Goal: Task Accomplishment & Management: Use online tool/utility

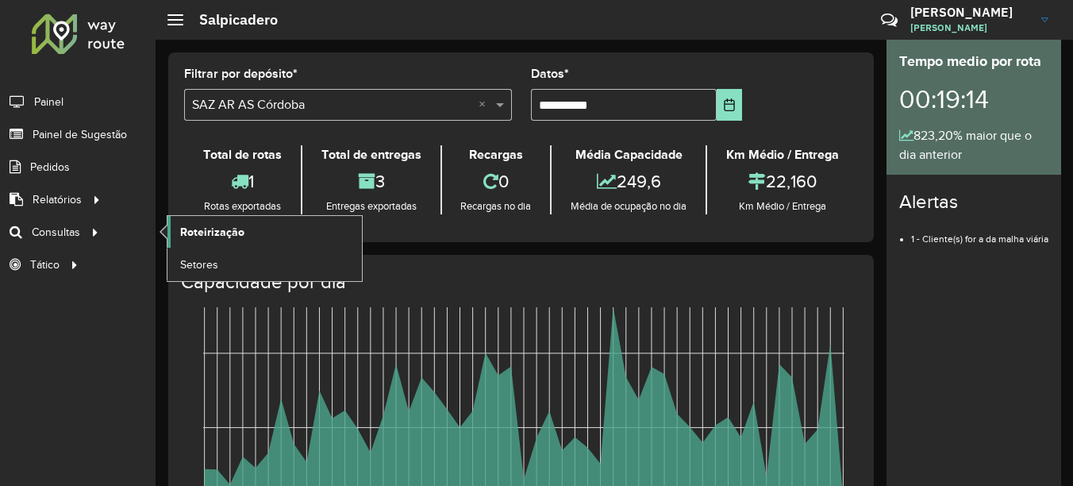
click at [245, 232] on link "Roteirização" at bounding box center [265, 232] width 195 height 32
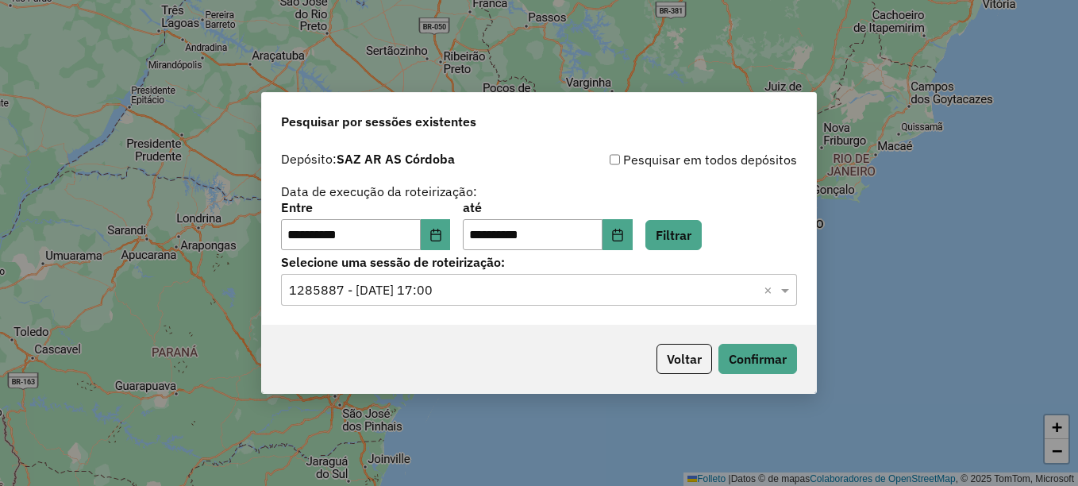
click at [629, 391] on div "Voltar Confirmar" at bounding box center [539, 359] width 554 height 68
click at [687, 233] on button "Filtrar" at bounding box center [674, 235] width 56 height 30
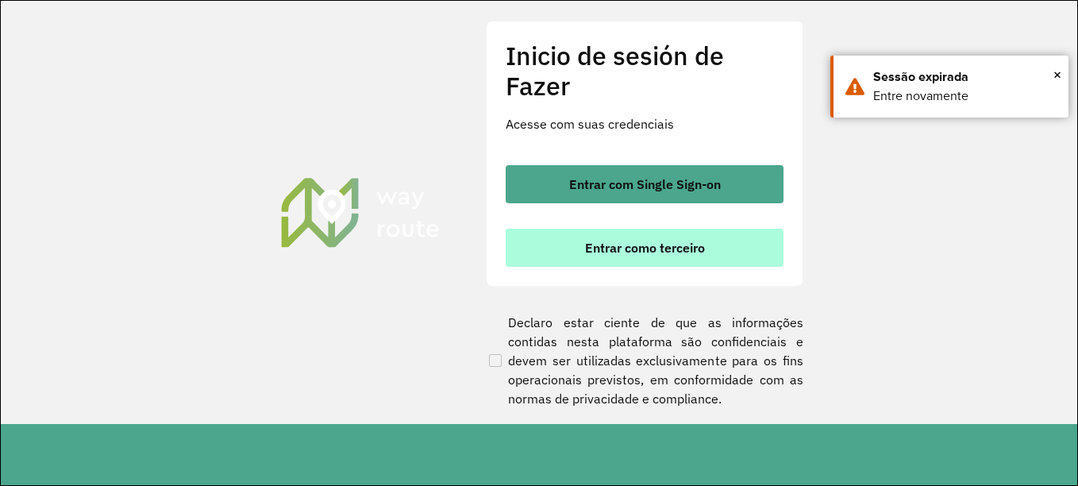
click at [655, 246] on font "Entrar como terceiro" at bounding box center [645, 248] width 120 height 16
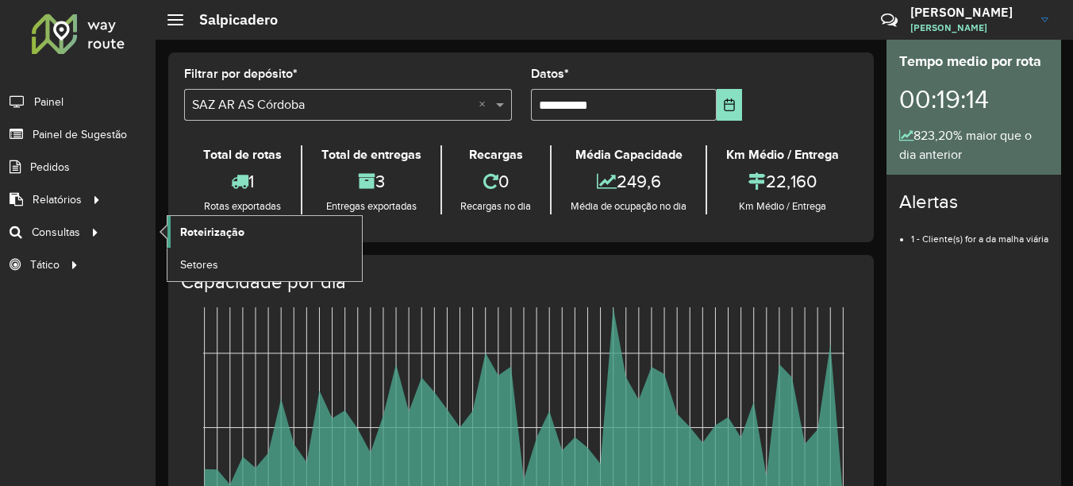
click at [224, 225] on span "Roteirização" at bounding box center [212, 232] width 64 height 17
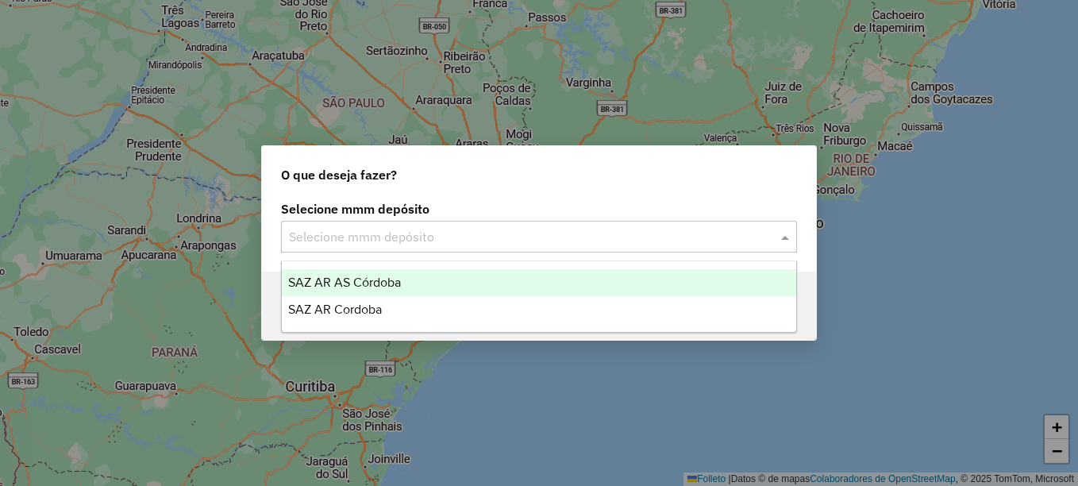
click at [387, 231] on input "text" at bounding box center [523, 237] width 468 height 19
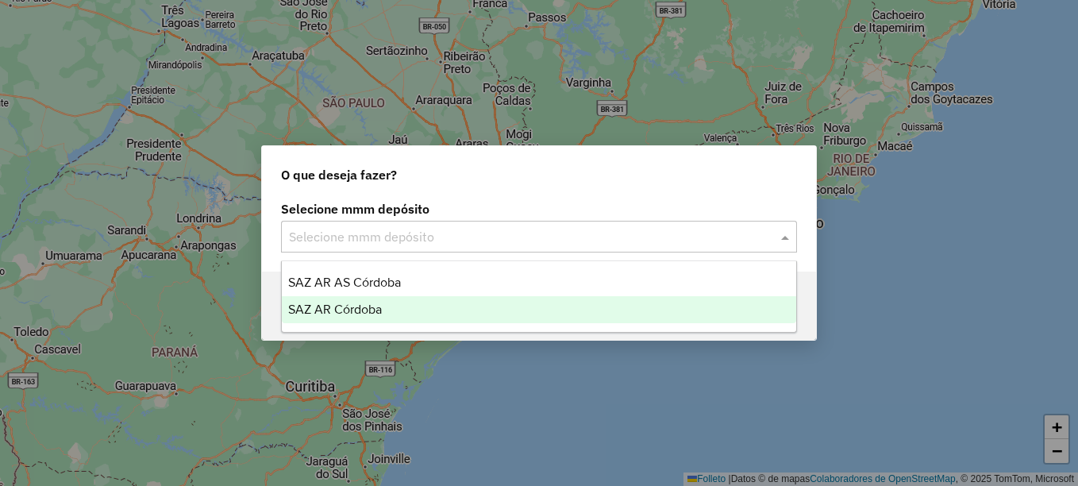
click at [360, 304] on span "SAZ AR Córdoba" at bounding box center [335, 309] width 94 height 13
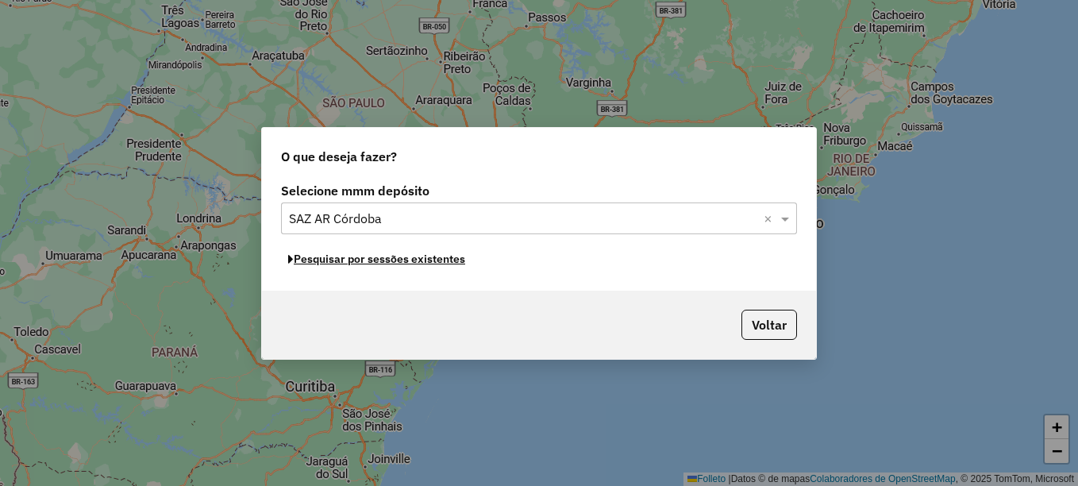
click at [414, 265] on font "Pesquisar por sessões existentes" at bounding box center [380, 259] width 172 height 14
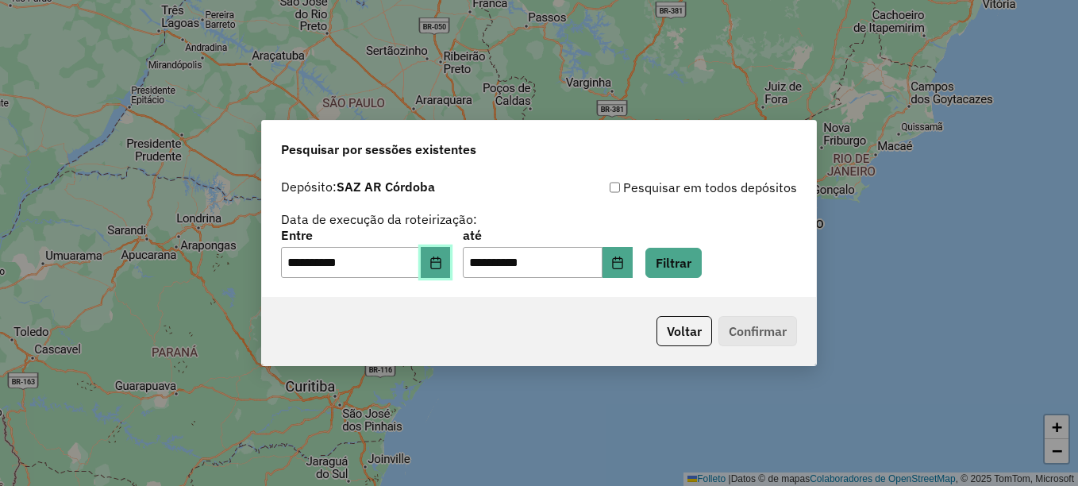
click at [441, 261] on icon "Elija la fecha" at bounding box center [435, 262] width 10 height 13
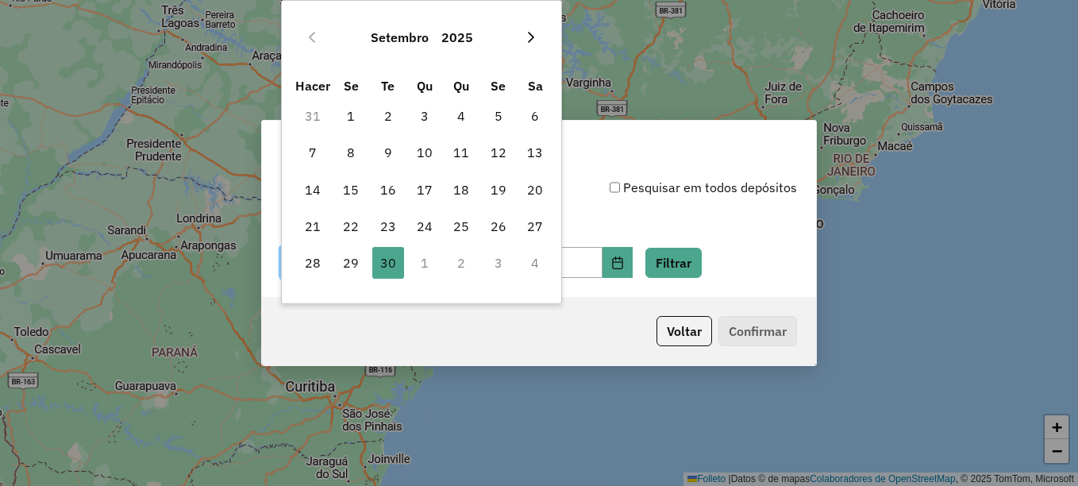
click at [531, 49] on button "Mes próximo" at bounding box center [530, 37] width 25 height 25
click at [418, 121] on span "1" at bounding box center [425, 116] width 32 height 32
type input "**********"
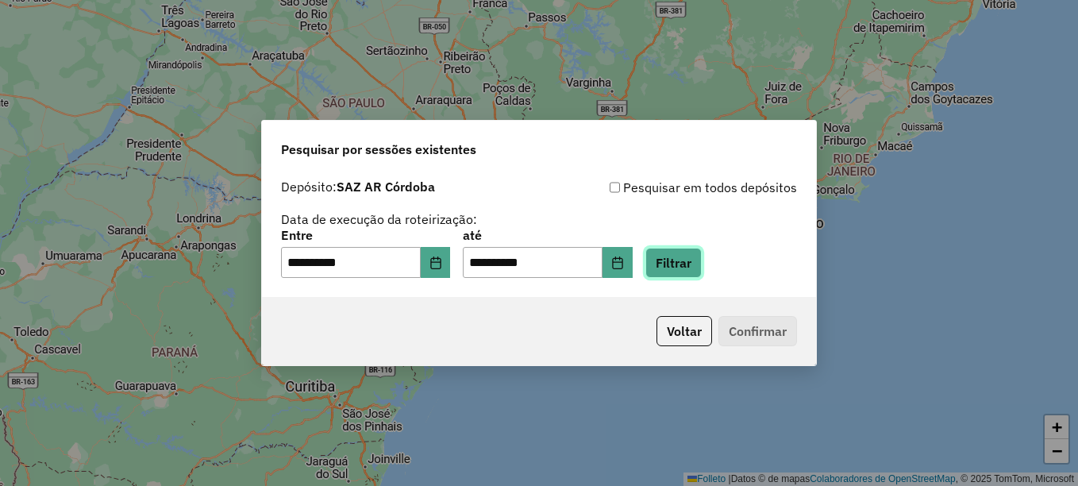
click at [702, 263] on button "Filtrar" at bounding box center [674, 263] width 56 height 30
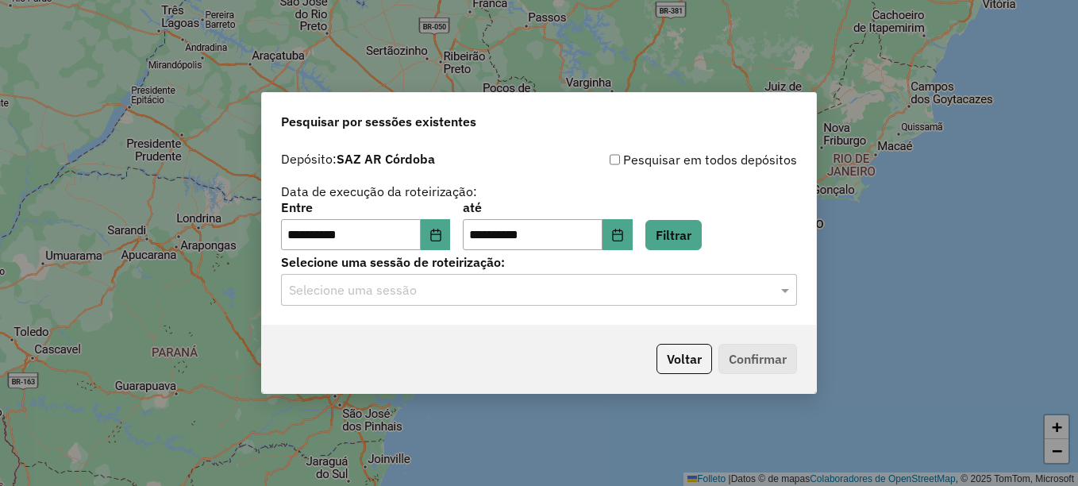
click at [674, 289] on input "text" at bounding box center [523, 290] width 468 height 19
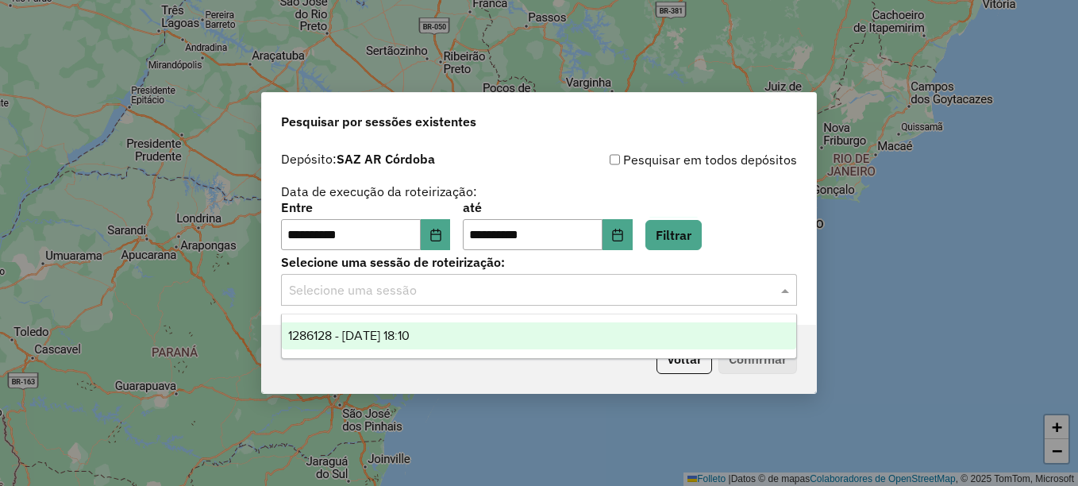
click at [515, 332] on div "1286128 - 01/10/2025 18:10" at bounding box center [539, 335] width 515 height 27
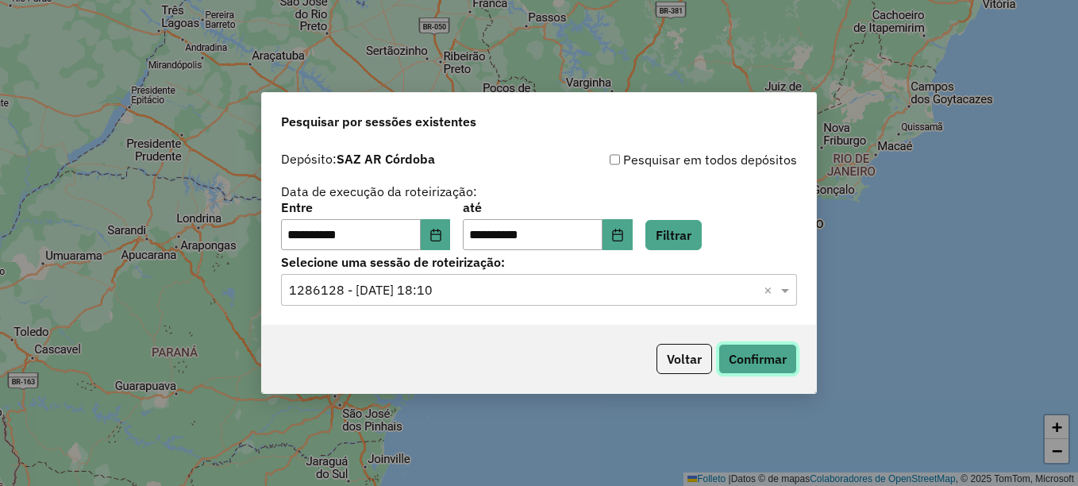
click at [779, 363] on button "Confirmar" at bounding box center [758, 359] width 79 height 30
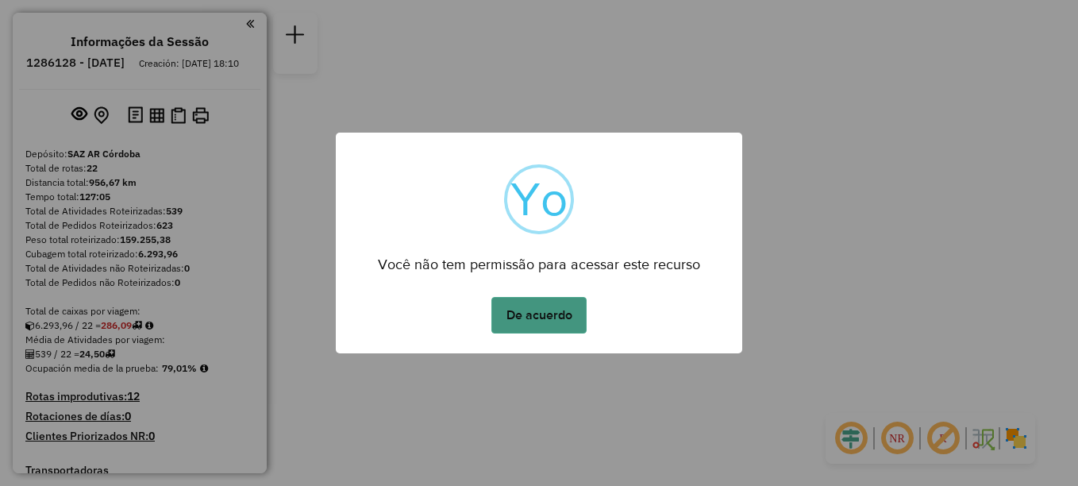
click at [534, 322] on button "De acuerdo" at bounding box center [538, 315] width 95 height 37
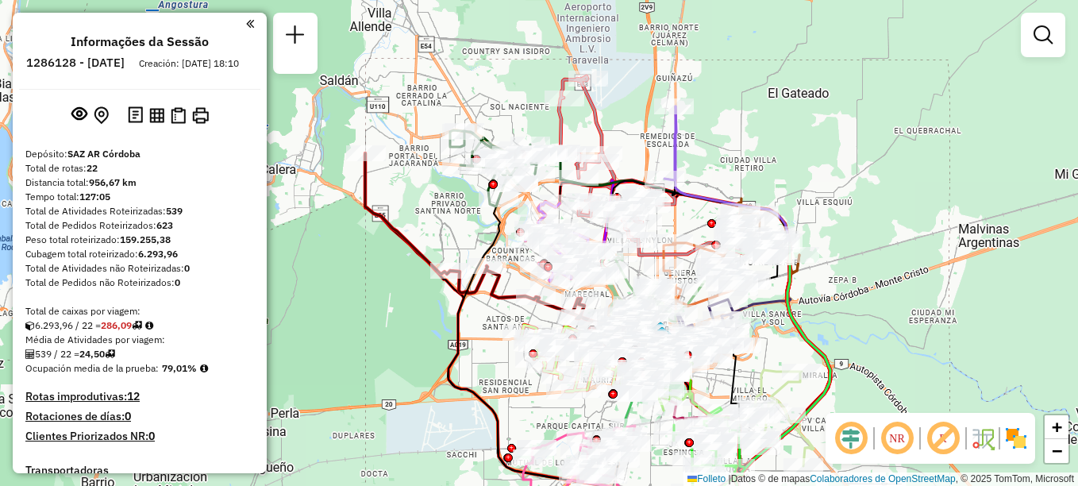
drag, startPoint x: 388, startPoint y: 141, endPoint x: 438, endPoint y: 223, distance: 95.9
click at [438, 223] on div "Janela de atendimento Grade de atendimento Capacidade Transportadoras Veículos …" at bounding box center [539, 243] width 1078 height 486
select select "**********"
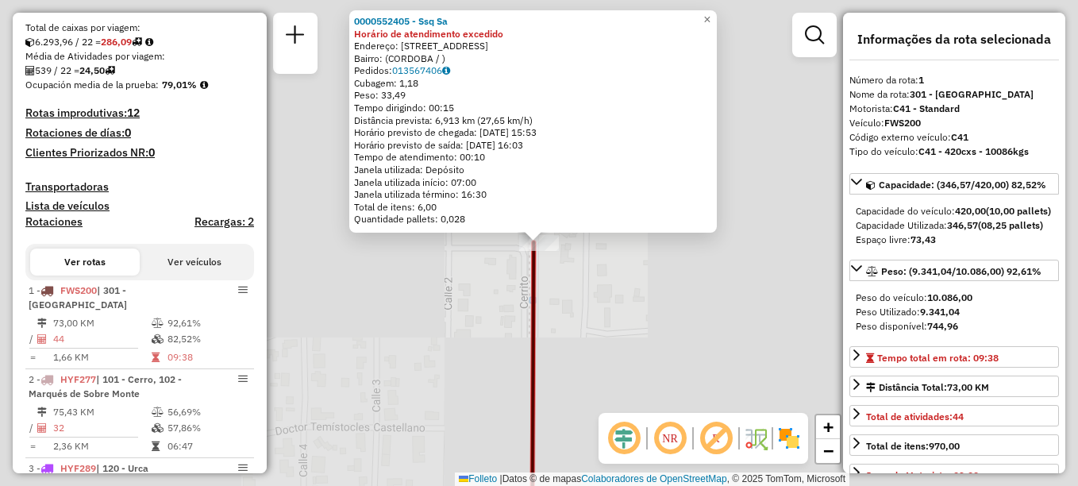
scroll to position [565, 0]
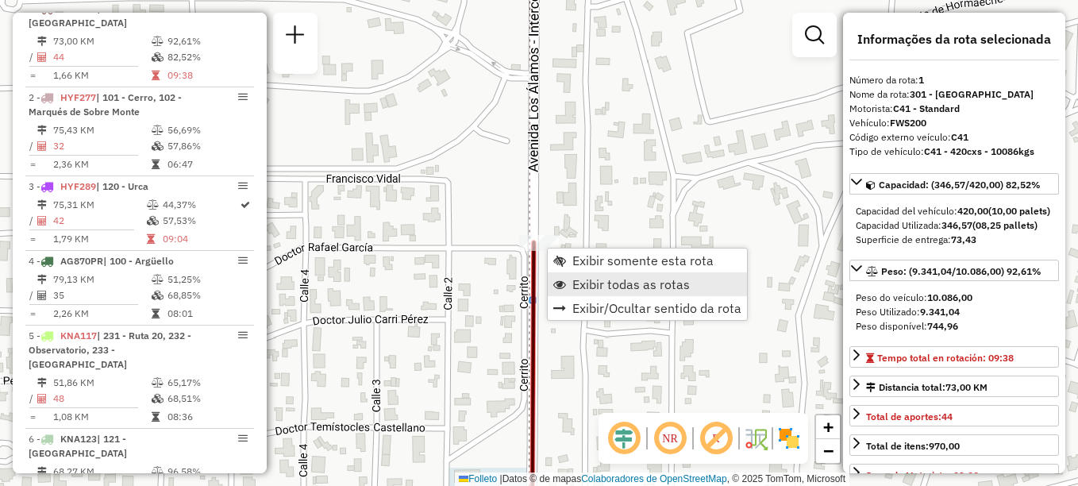
click at [588, 291] on span "Exibir todas as rotas" at bounding box center [631, 284] width 118 height 13
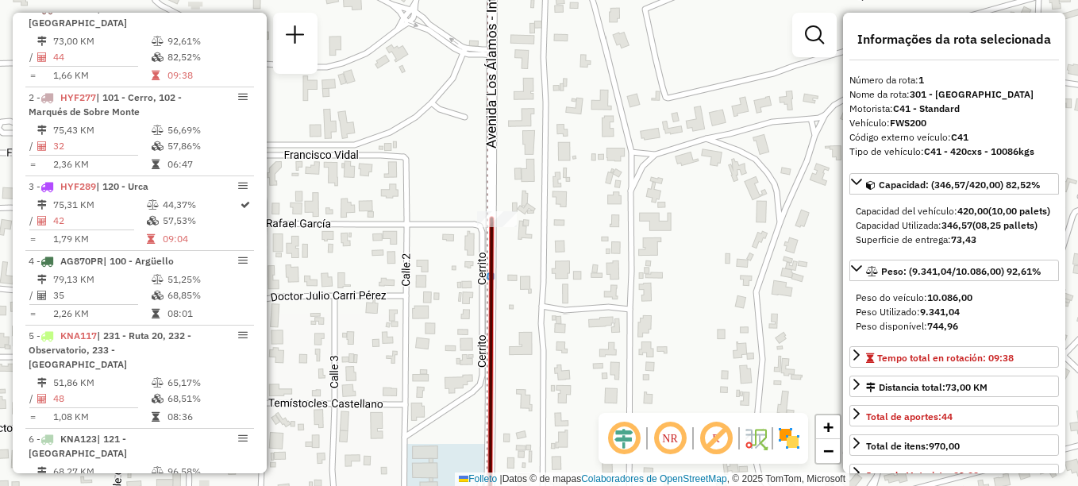
drag, startPoint x: 615, startPoint y: 318, endPoint x: 519, endPoint y: 239, distance: 124.6
click at [520, 246] on div "Janela de atendimento Grade de atendimento Capacidade Transportadoras Veículos …" at bounding box center [539, 243] width 1078 height 486
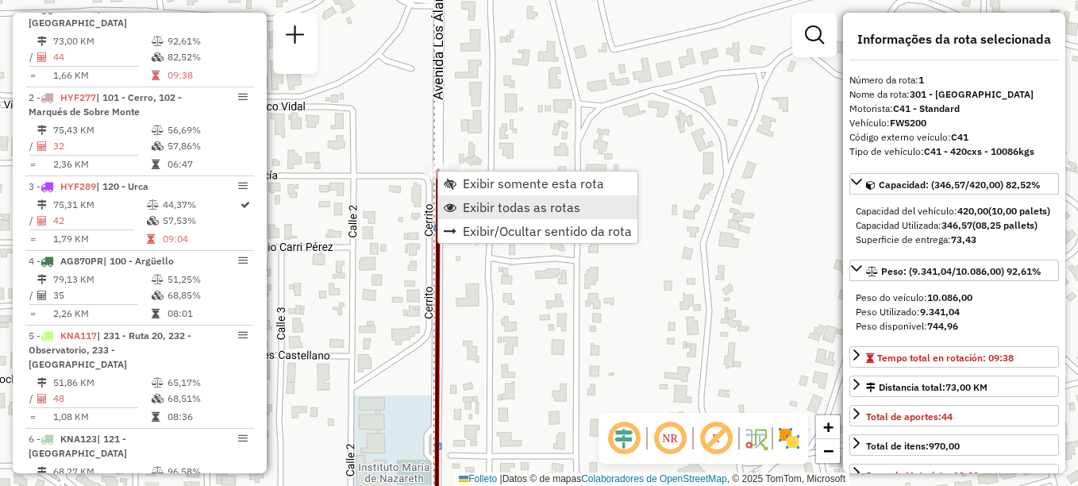
click at [489, 206] on span "Exibir todas as rotas" at bounding box center [522, 207] width 118 height 13
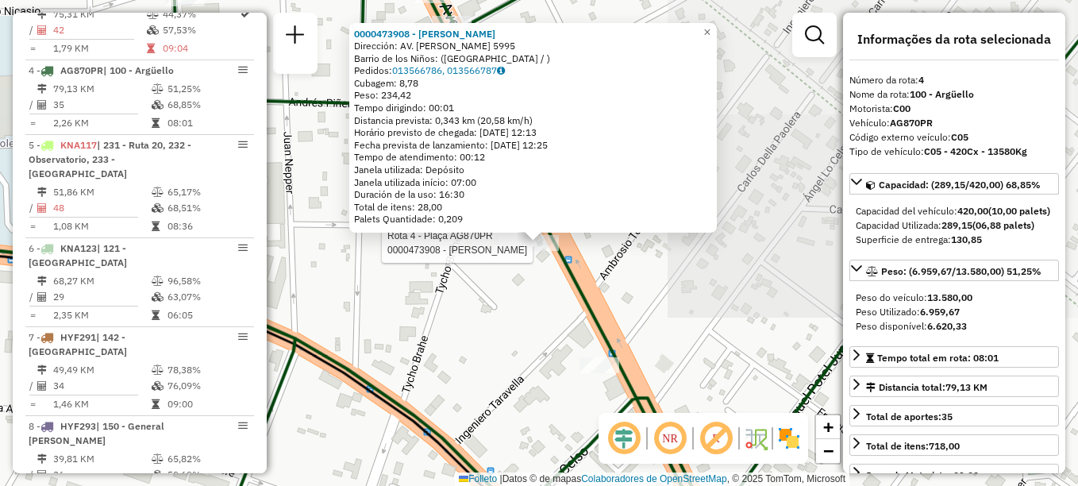
scroll to position [804, 0]
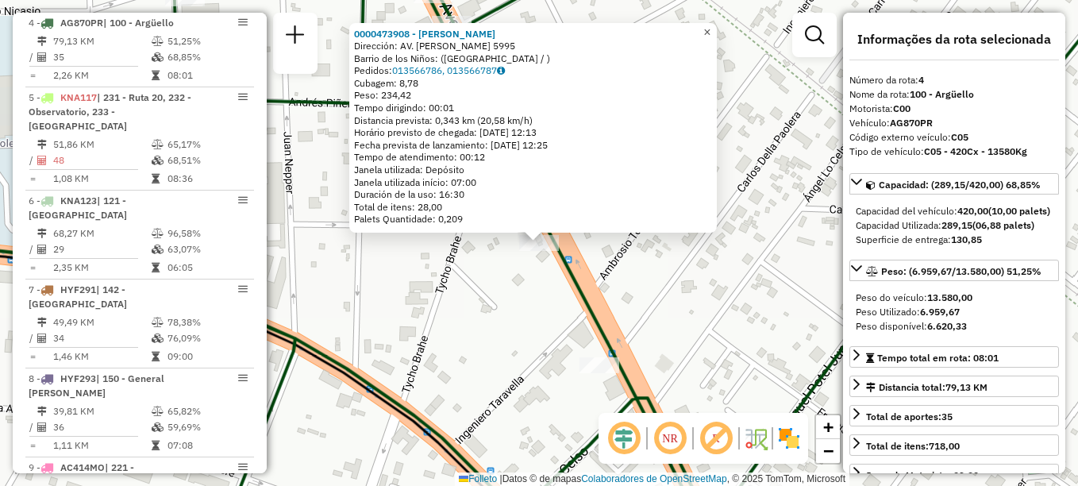
click at [711, 25] on span "×" at bounding box center [706, 31] width 7 height 13
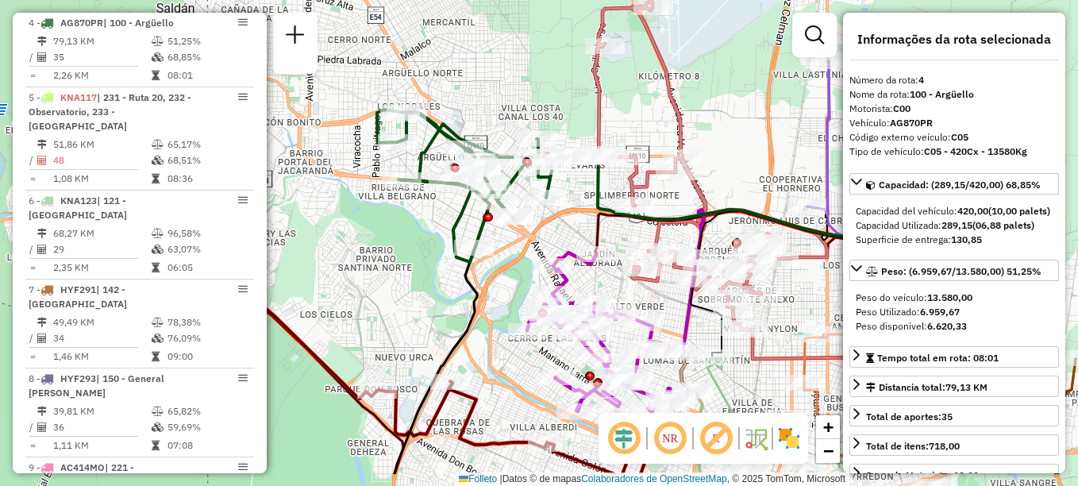
drag, startPoint x: 598, startPoint y: 206, endPoint x: 543, endPoint y: 113, distance: 107.8
click at [598, 154] on icon at bounding box center [828, 314] width 460 height 320
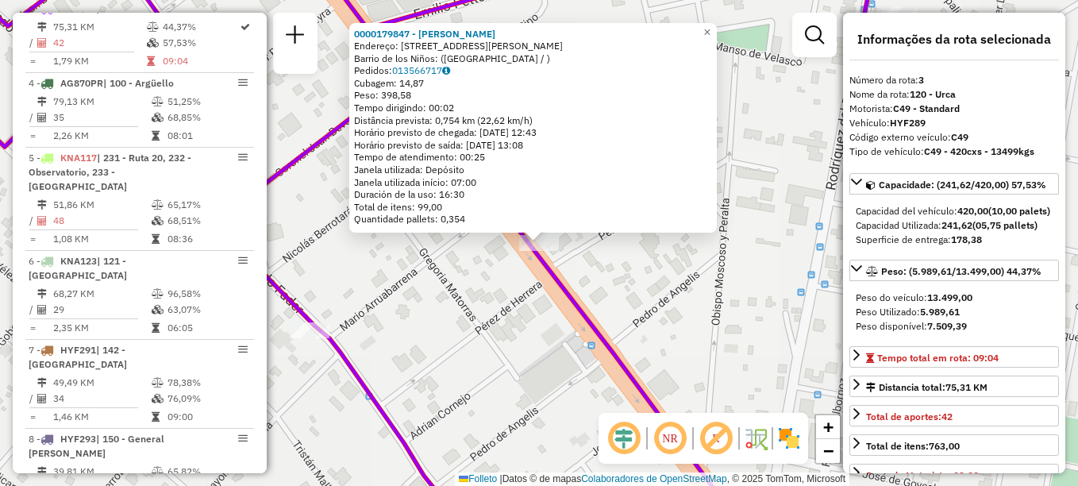
scroll to position [729, 0]
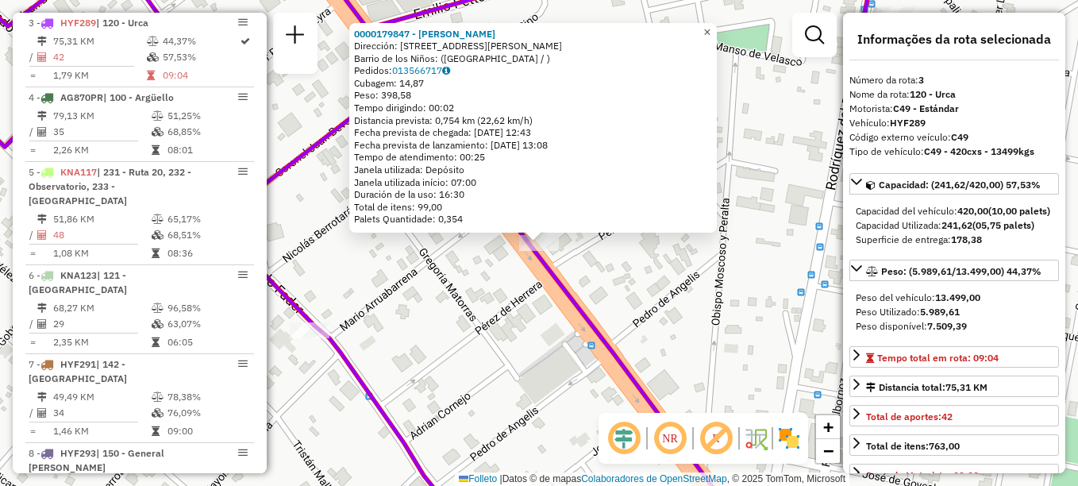
click at [711, 27] on span "×" at bounding box center [706, 31] width 7 height 13
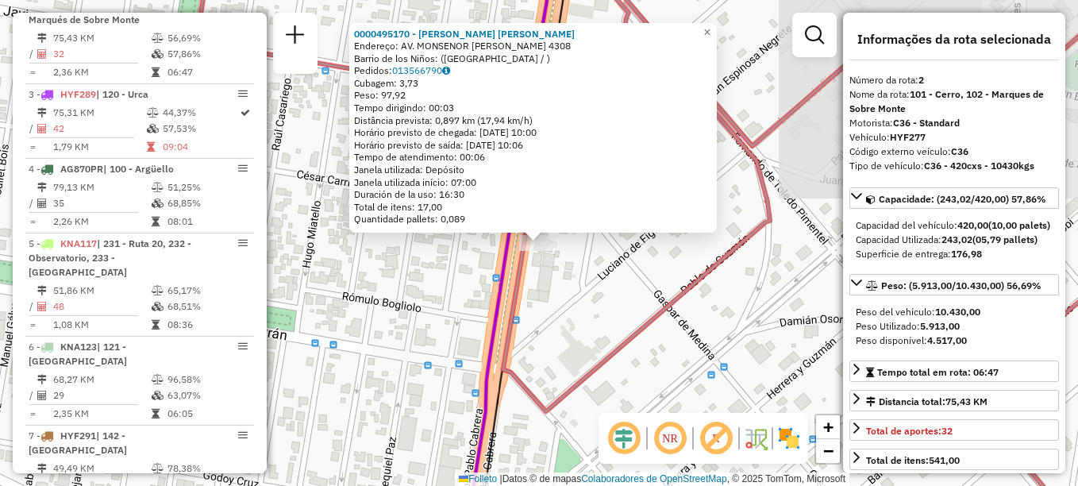
scroll to position [640, 0]
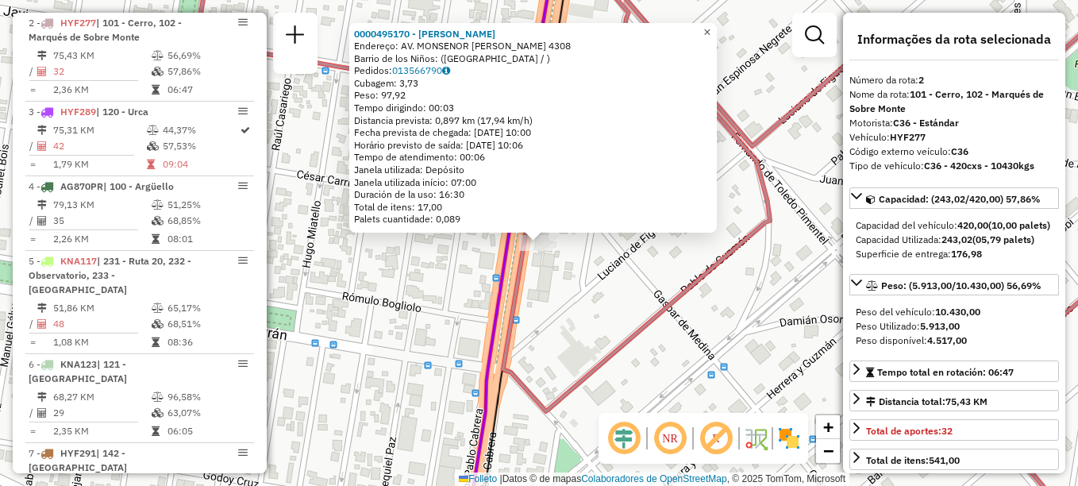
click at [711, 28] on span "×" at bounding box center [706, 31] width 7 height 13
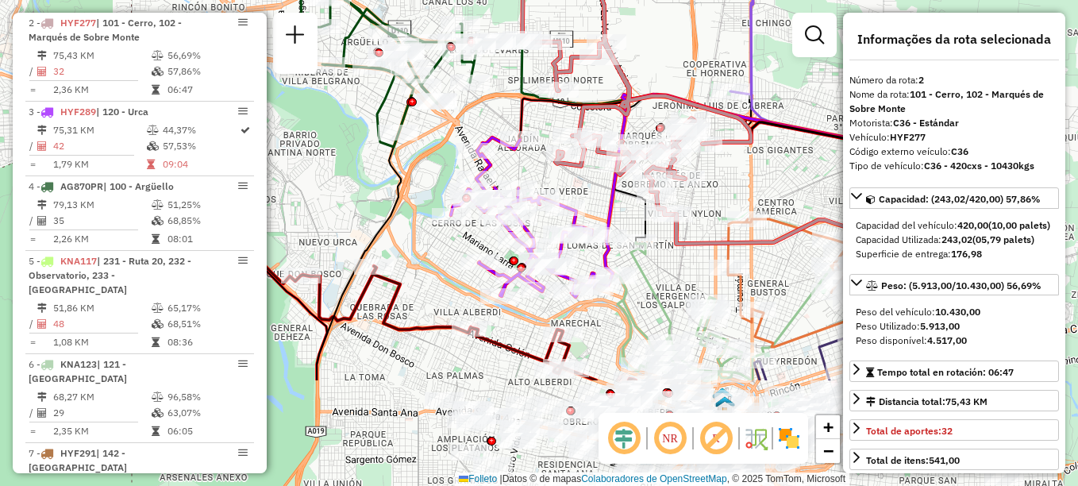
drag, startPoint x: 565, startPoint y: 330, endPoint x: 606, endPoint y: 176, distance: 159.3
click at [606, 176] on icon at bounding box center [795, 237] width 392 height 286
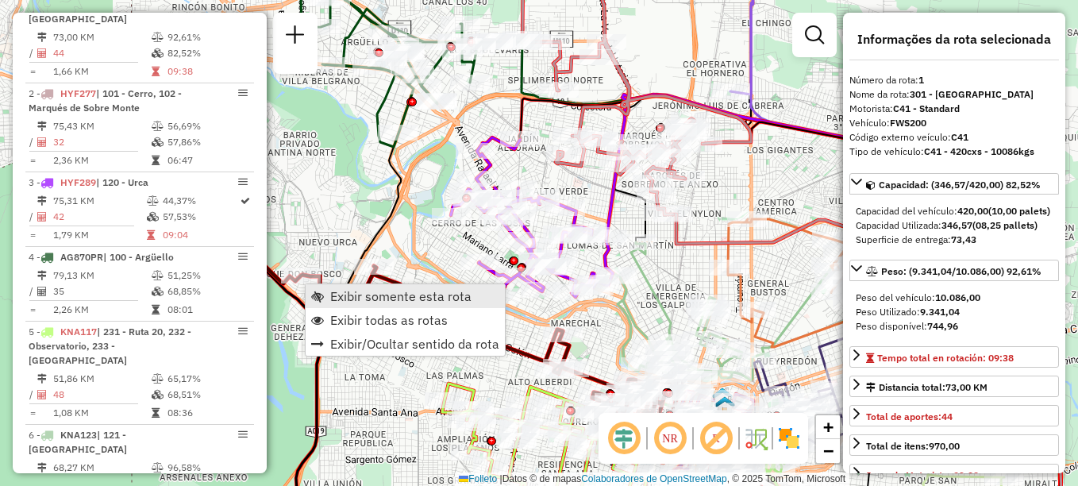
scroll to position [565, 0]
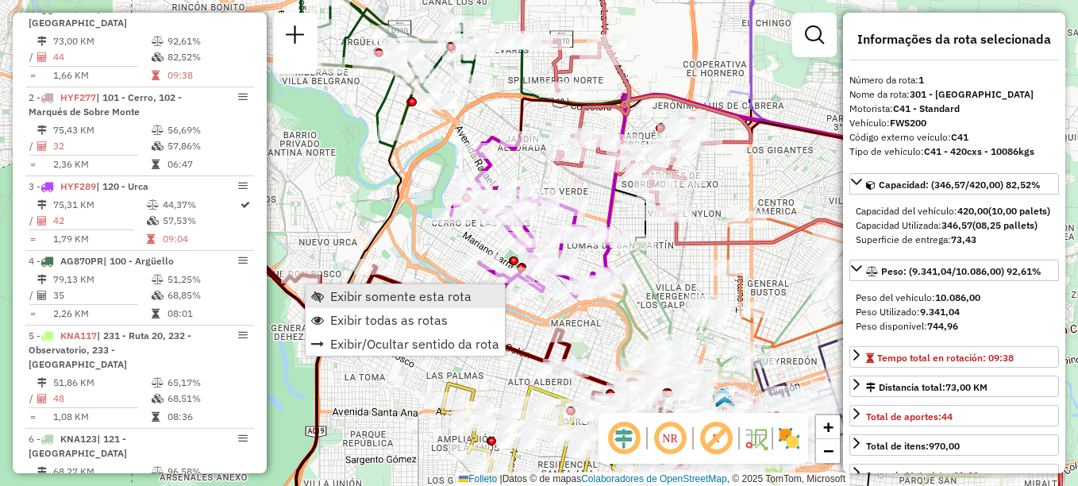
click at [371, 296] on span "Exibir somente esta rota" at bounding box center [400, 296] width 141 height 13
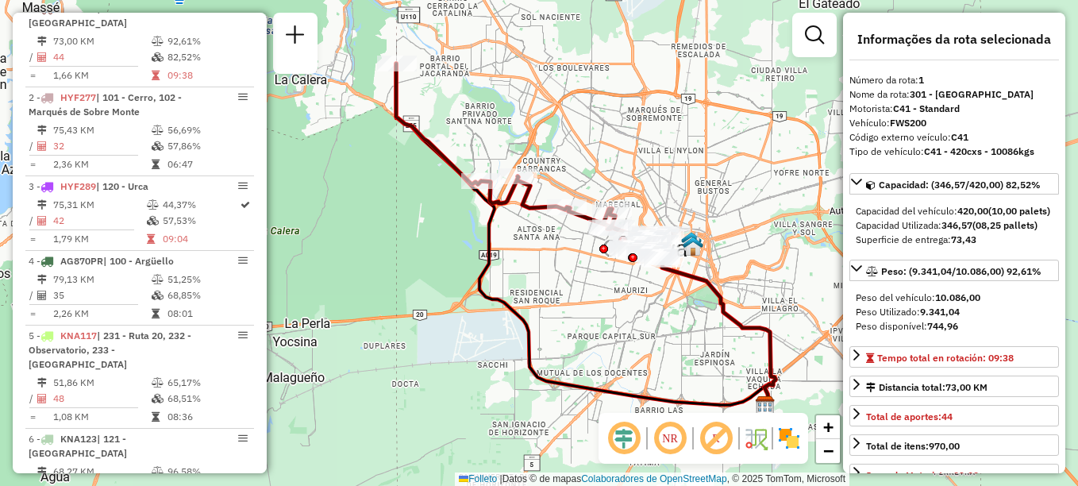
drag, startPoint x: 482, startPoint y: 384, endPoint x: 519, endPoint y: 298, distance: 93.5
click at [519, 298] on div "Janela de atendimento Grade de atendimento Capacidade Transportadoras Veículos …" at bounding box center [539, 243] width 1078 height 486
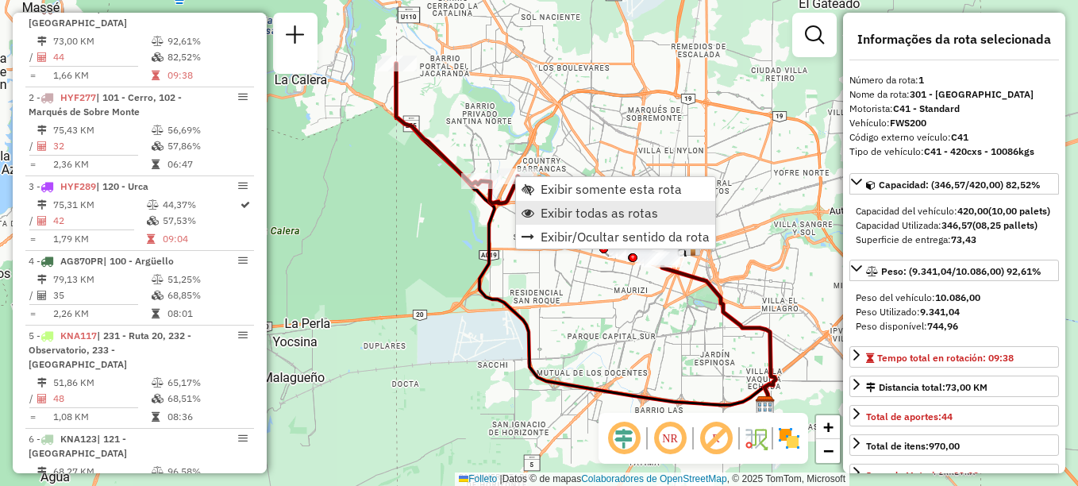
click at [553, 209] on span "Exibir todas as rotas" at bounding box center [600, 212] width 118 height 13
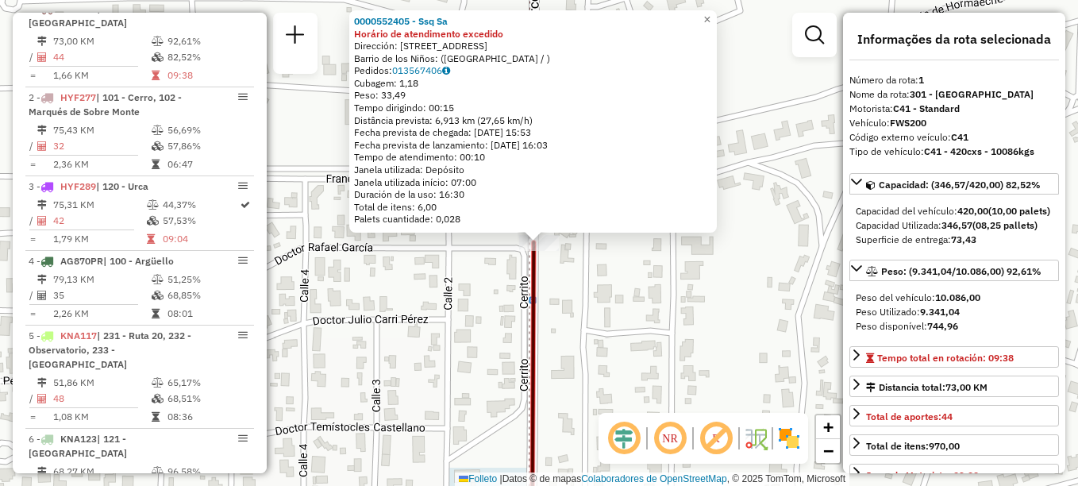
drag, startPoint x: 572, startPoint y: 377, endPoint x: 521, endPoint y: 365, distance: 52.2
click at [559, 374] on div "Rota 1 - Placa FWS200 0000552405 - Ssq Sa 0000552405 - Ssq Sa Horário de atendi…" at bounding box center [539, 243] width 1078 height 486
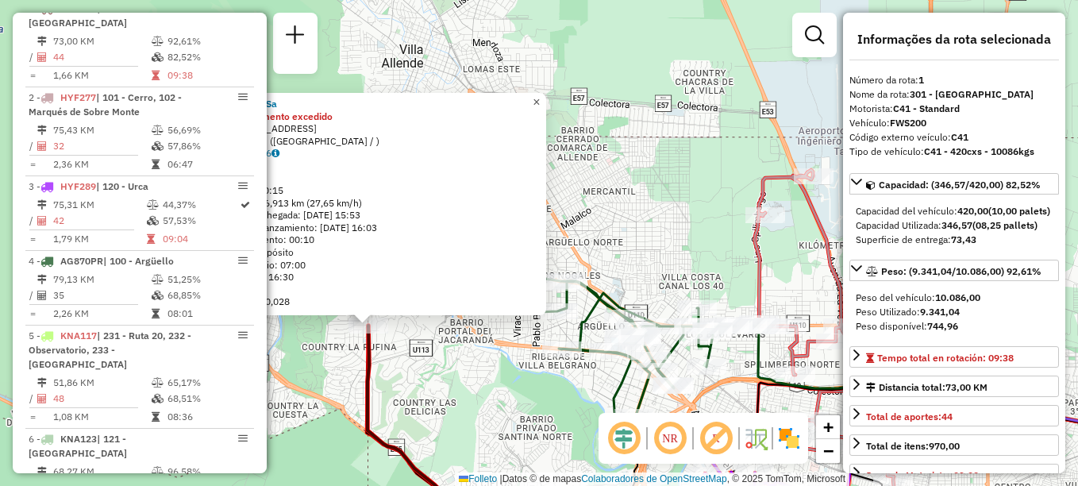
click at [540, 98] on span "×" at bounding box center [536, 101] width 7 height 13
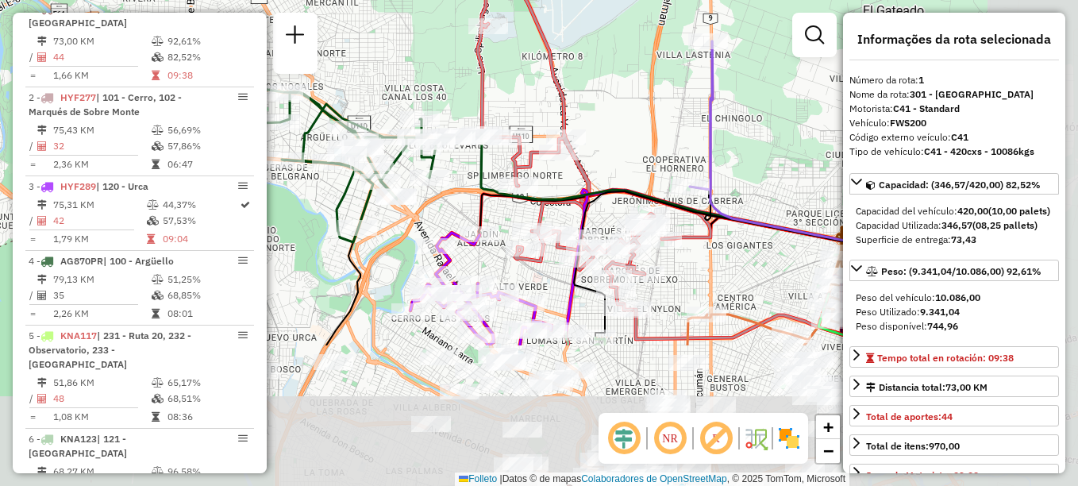
drag, startPoint x: 588, startPoint y: 225, endPoint x: 360, endPoint y: 62, distance: 280.0
click at [352, 49] on div "Janela de atendimento Grade de atendimento Capacidade Transportadoras Veículos …" at bounding box center [539, 243] width 1078 height 486
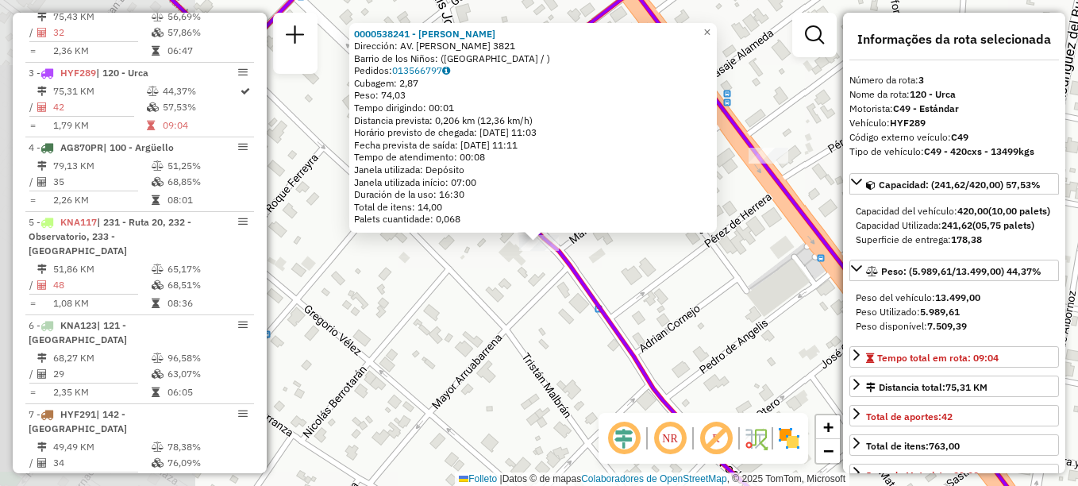
scroll to position [729, 0]
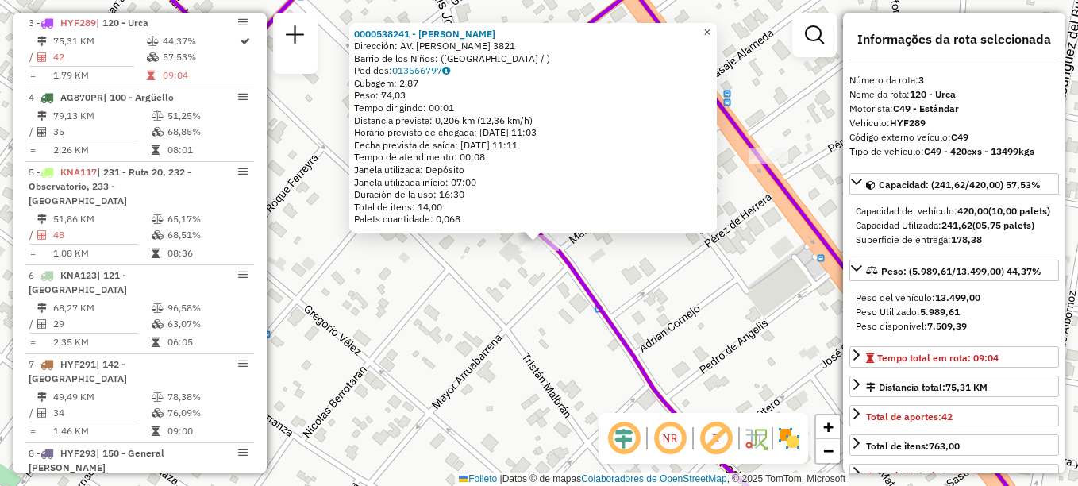
click at [713, 28] on link "×" at bounding box center [707, 32] width 19 height 19
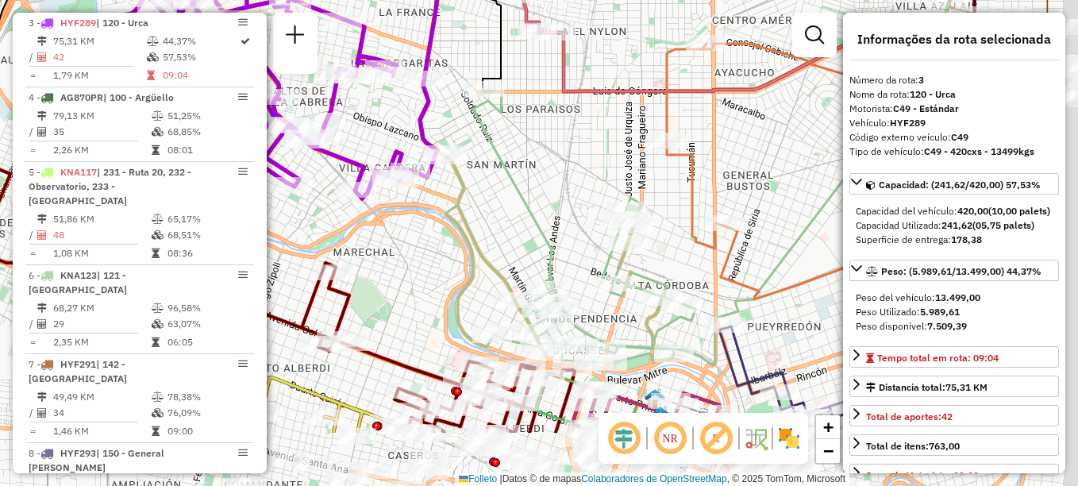
drag, startPoint x: 504, startPoint y: 260, endPoint x: 361, endPoint y: 156, distance: 176.8
click at [361, 158] on icon at bounding box center [262, 39] width 297 height 318
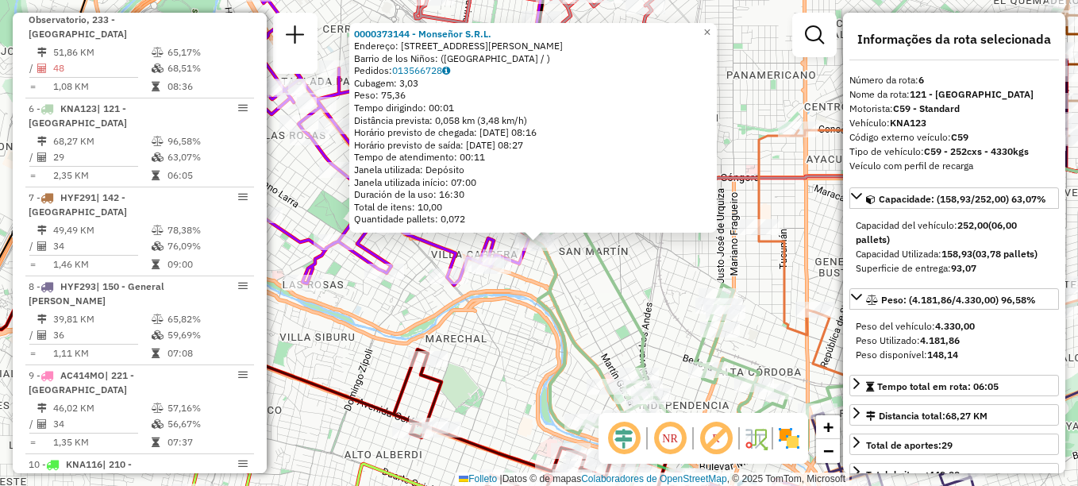
scroll to position [967, 0]
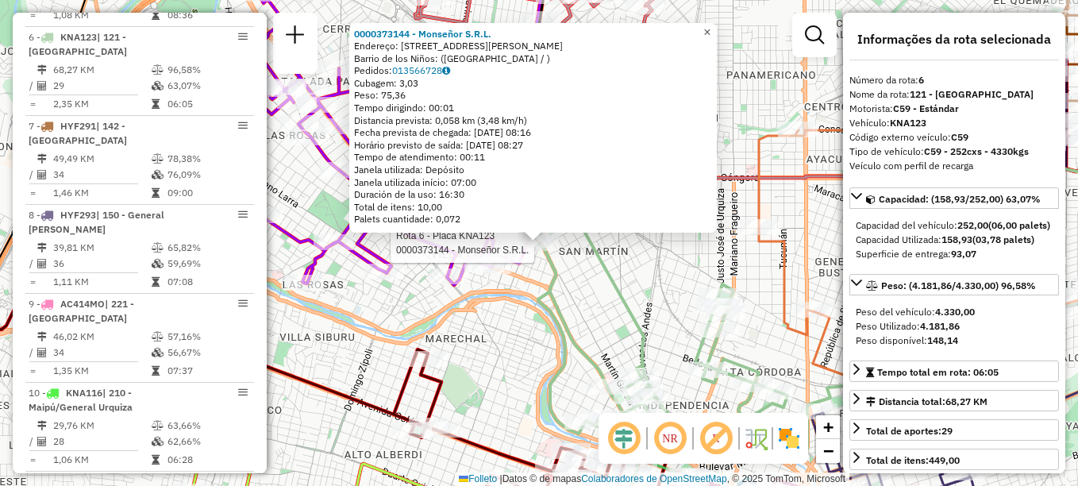
click at [717, 29] on link "×" at bounding box center [707, 32] width 19 height 19
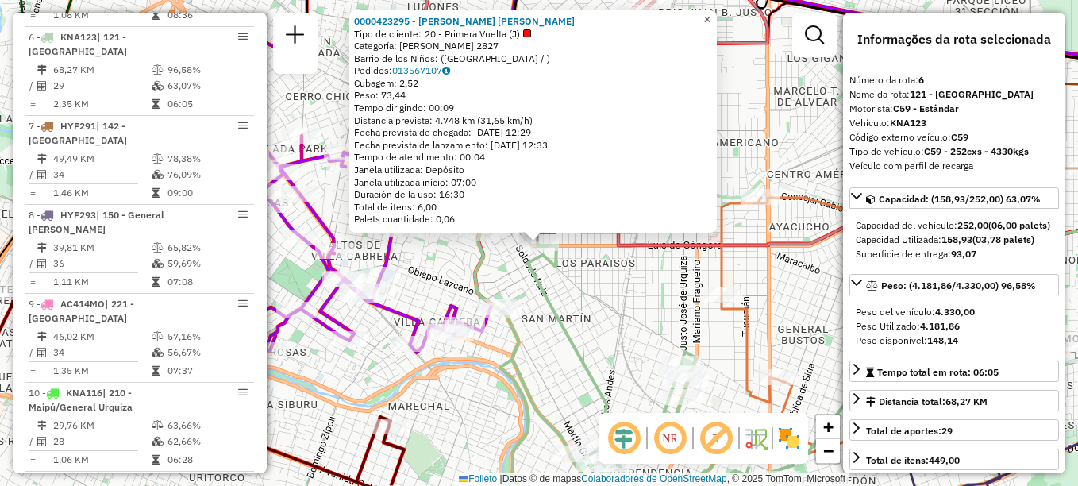
click at [711, 13] on span "×" at bounding box center [706, 19] width 7 height 13
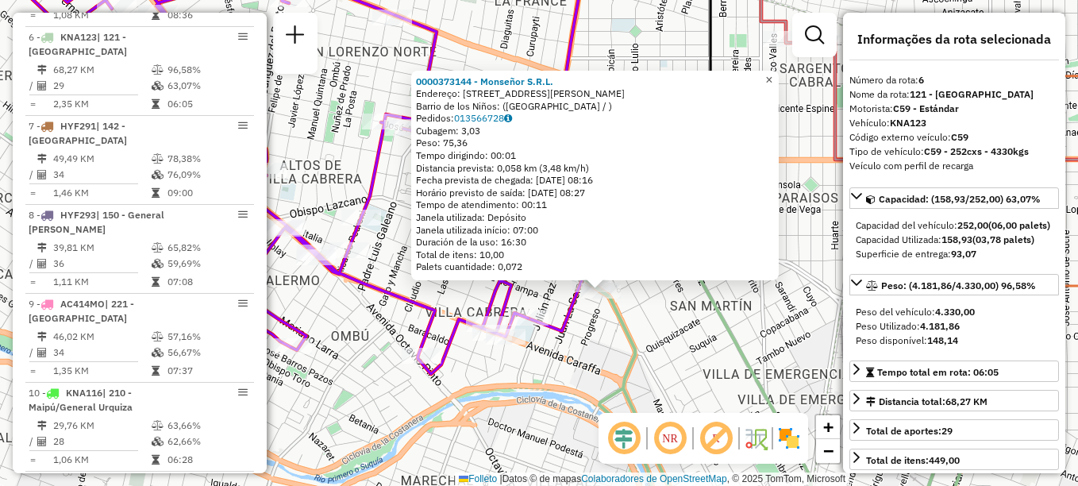
drag, startPoint x: 779, startPoint y: 72, endPoint x: 761, endPoint y: 81, distance: 20.2
click at [773, 73] on span "×" at bounding box center [768, 79] width 7 height 13
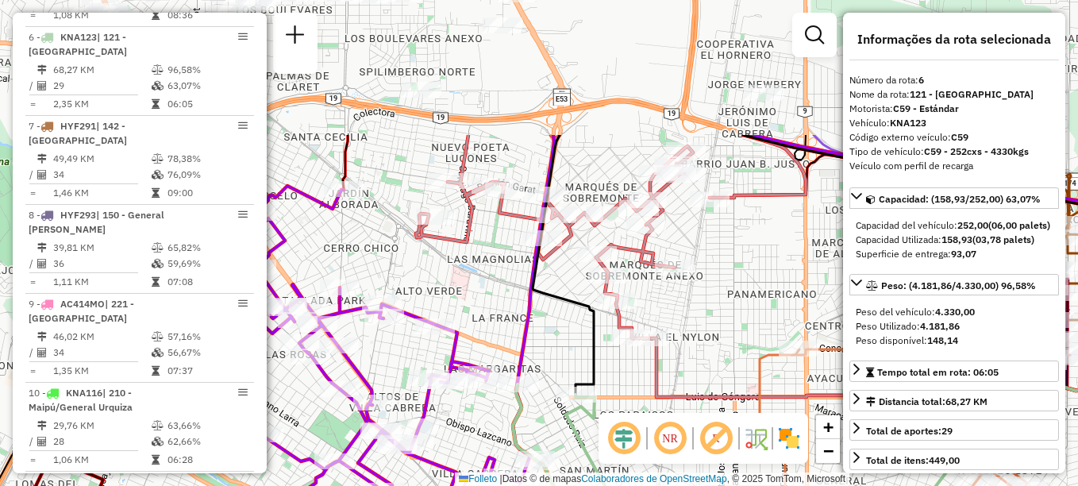
drag, startPoint x: 708, startPoint y: 271, endPoint x: 665, endPoint y: 337, distance: 79.1
click at [665, 337] on div "Janela de atendimento Grade de atendimento Capacidade Transportadoras Veículos …" at bounding box center [539, 243] width 1078 height 486
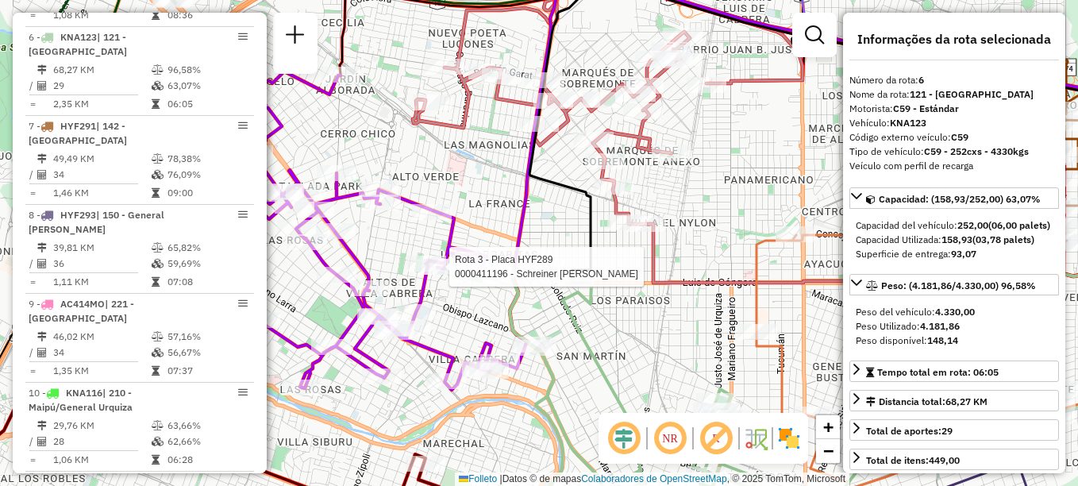
click at [463, 275] on div at bounding box center [445, 267] width 40 height 16
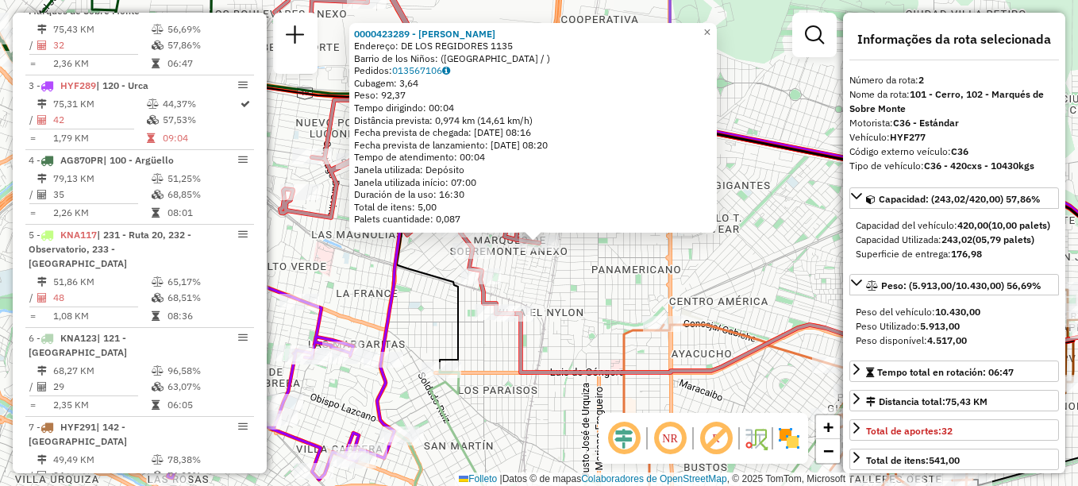
scroll to position [640, 0]
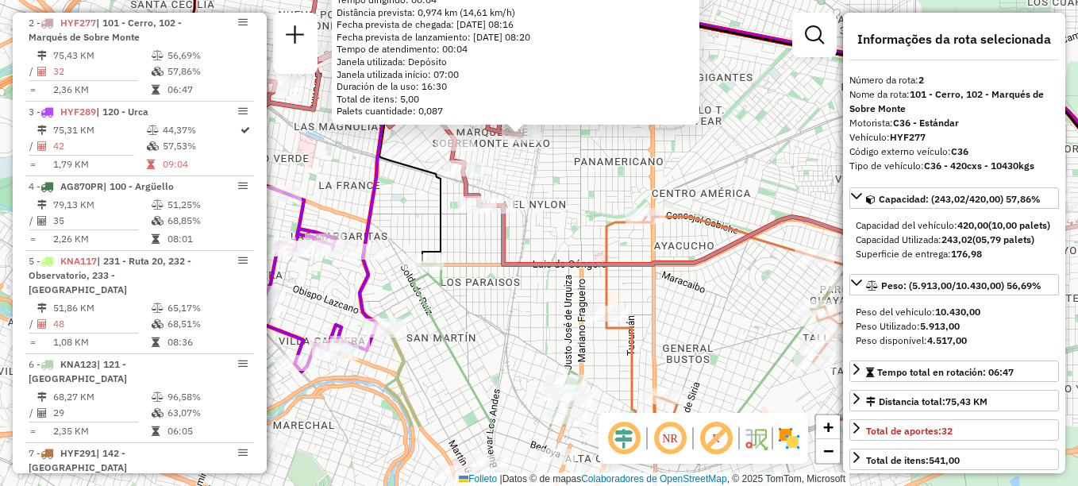
drag, startPoint x: 617, startPoint y: 339, endPoint x: 598, endPoint y: 244, distance: 97.2
click at [607, 244] on icon at bounding box center [781, 322] width 349 height 210
click at [698, 283] on div "0000423289 - Ramírez Arnau Valeria Lorena Endereço: DE LOS REGIDORES 1135 Barri…" at bounding box center [539, 243] width 1078 height 486
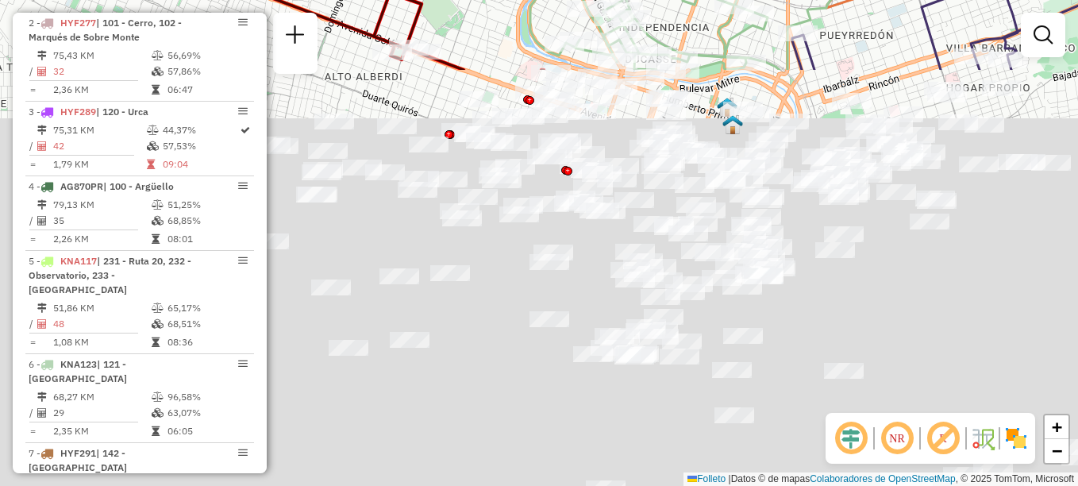
click at [716, 0] on html "Aguarde... Pop-up bloqueado! Seu navegador bloqueou automáticamente a abertura …" at bounding box center [539, 243] width 1078 height 486
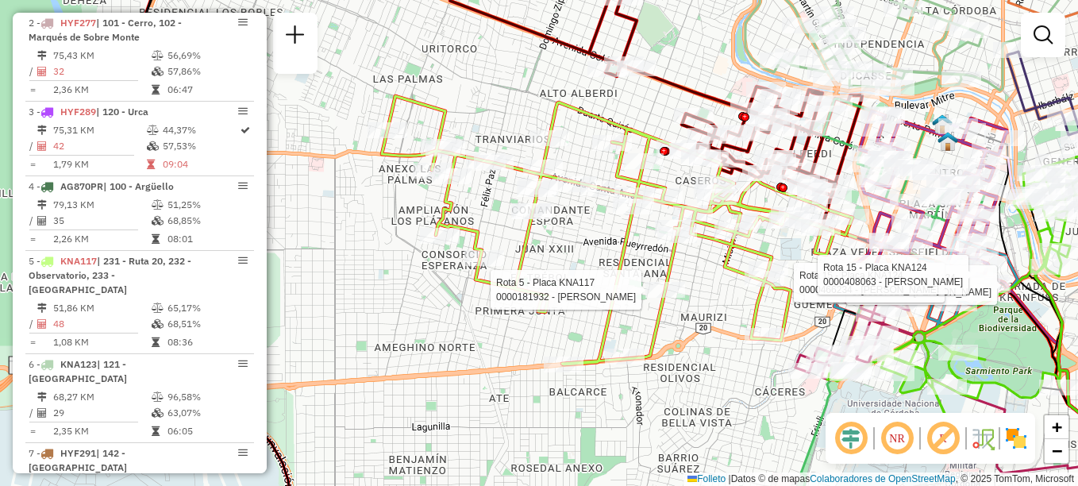
select select "**********"
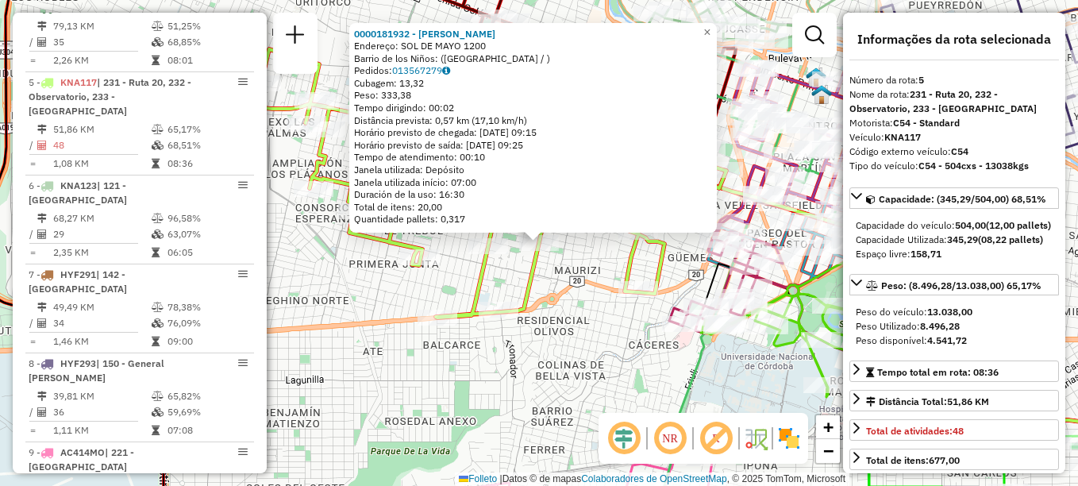
scroll to position [878, 0]
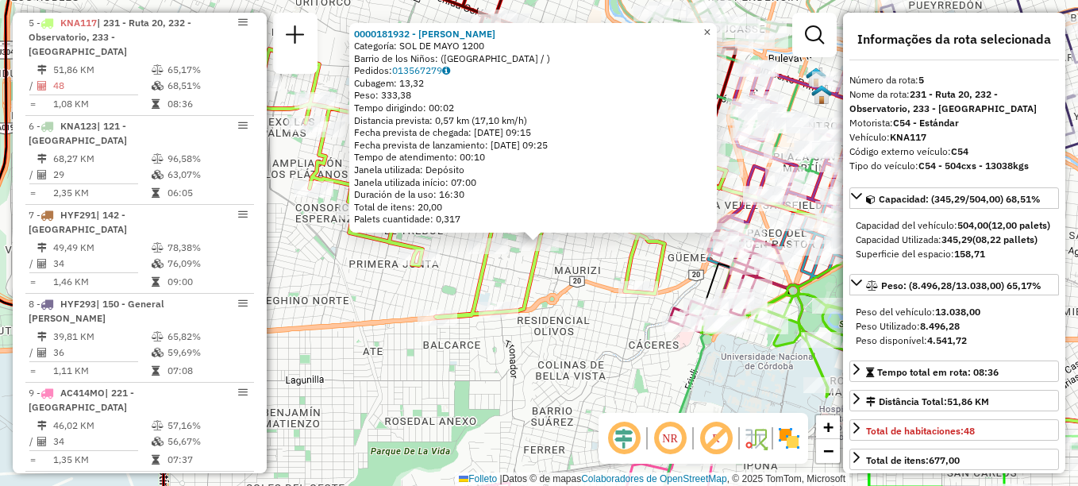
click at [711, 27] on span "×" at bounding box center [706, 31] width 7 height 13
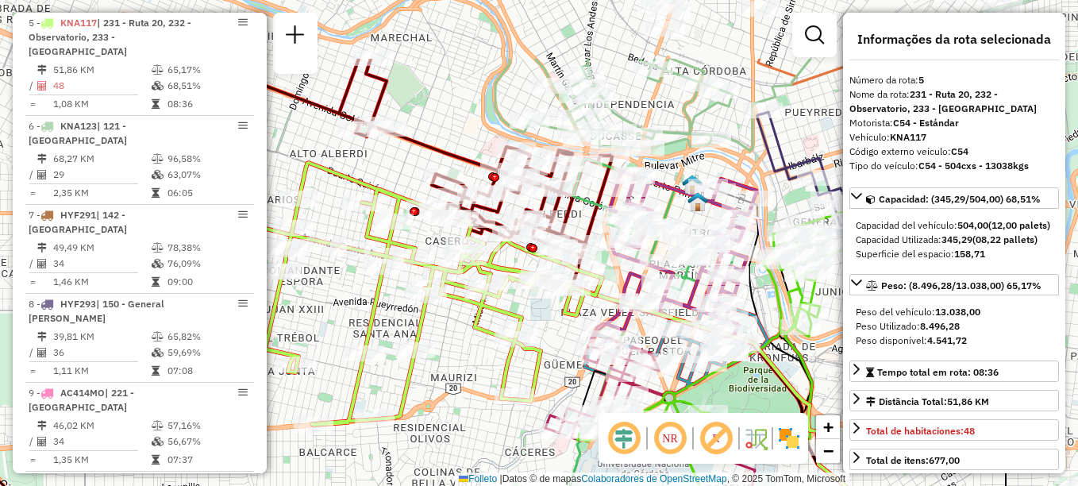
drag, startPoint x: 549, startPoint y: 380, endPoint x: 424, endPoint y: 486, distance: 163.9
click at [424, 485] on html "Aguarde... Pop-up bloqueado! Seu navegador bloqueou automáticamente a abertura …" at bounding box center [539, 243] width 1078 height 486
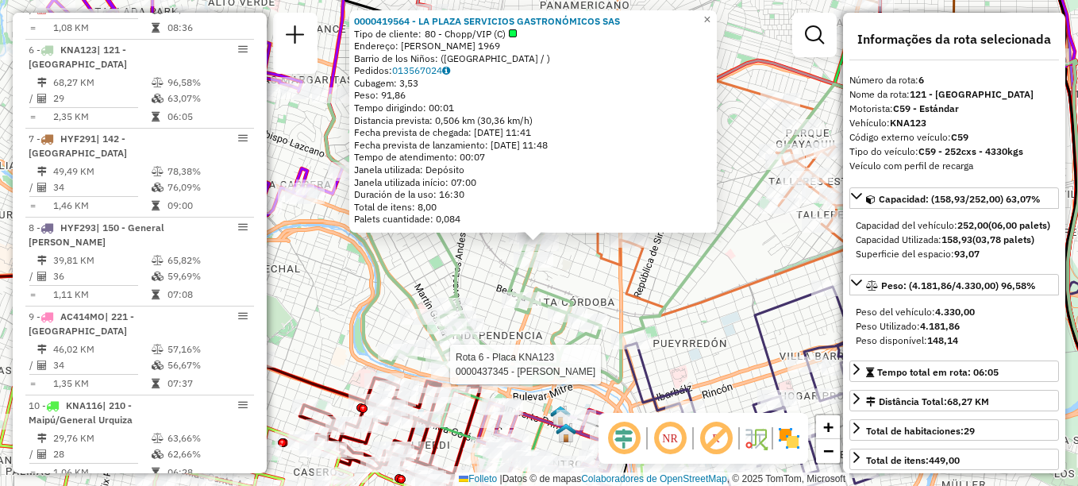
scroll to position [967, 0]
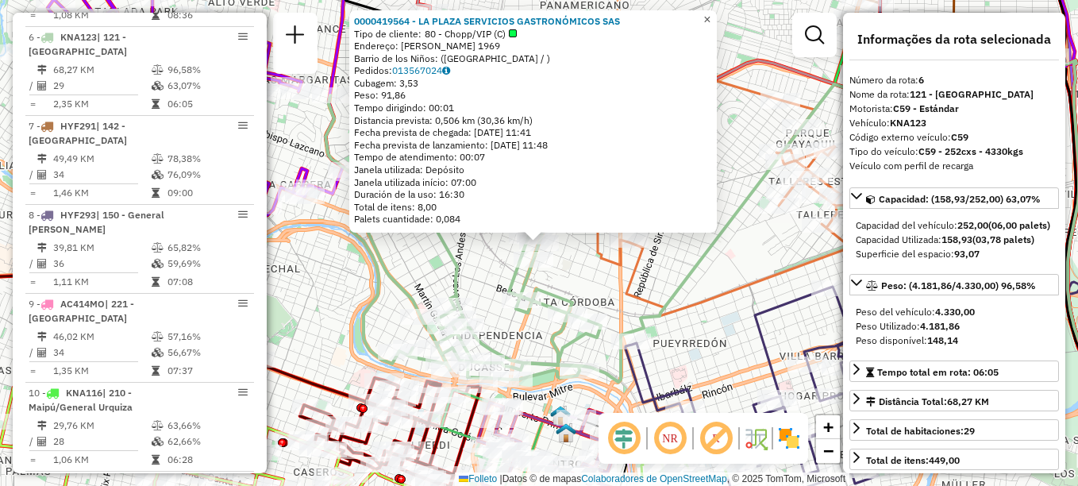
click at [711, 13] on span "×" at bounding box center [706, 19] width 7 height 13
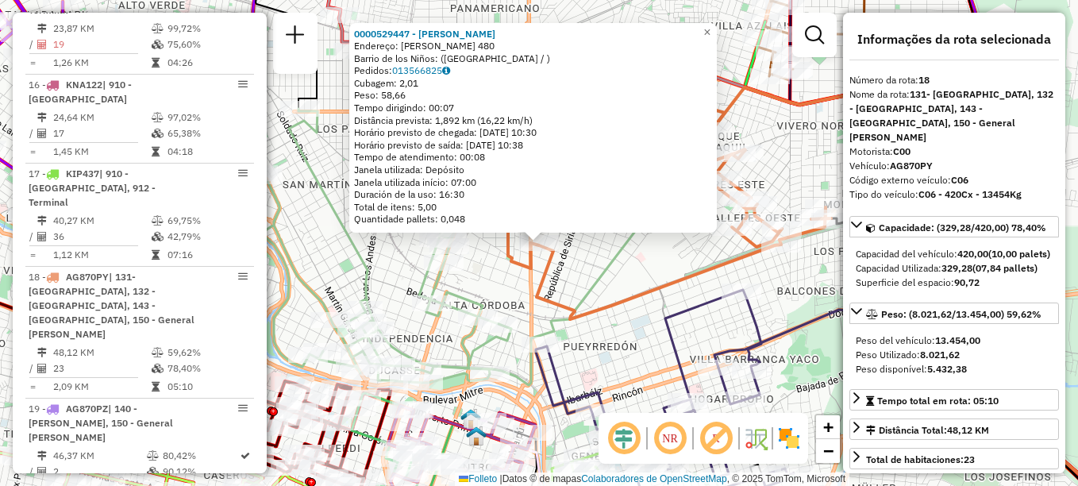
scroll to position [2002, 0]
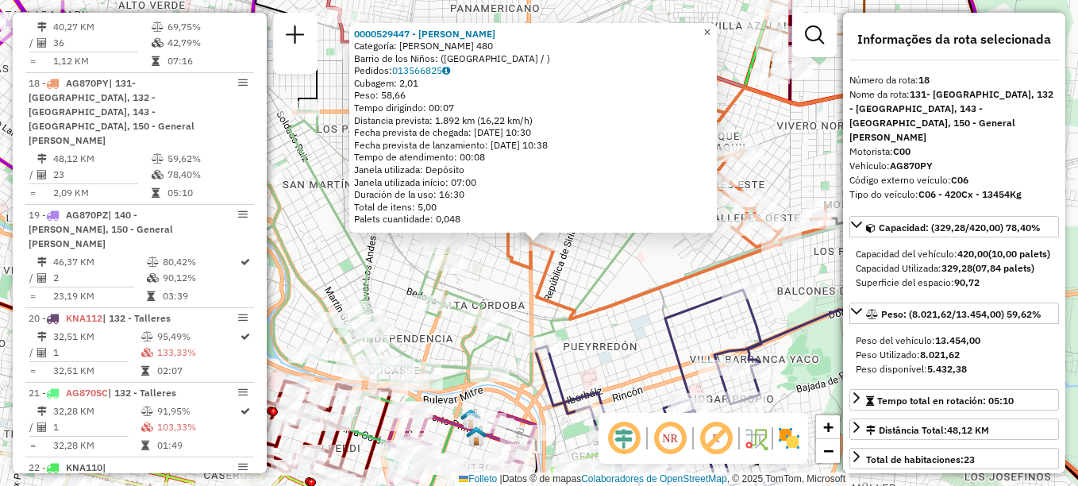
click at [711, 25] on span "×" at bounding box center [706, 31] width 7 height 13
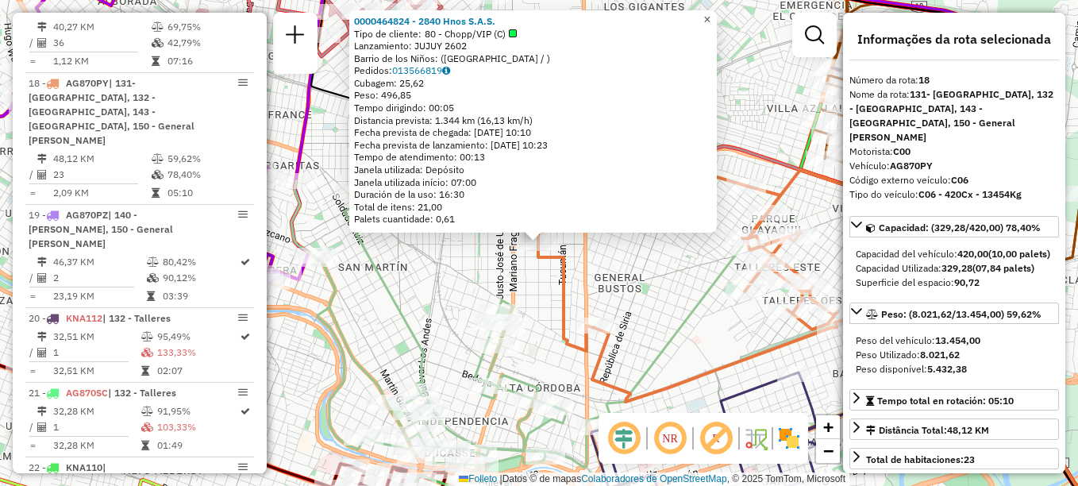
click at [717, 16] on link "×" at bounding box center [707, 19] width 19 height 19
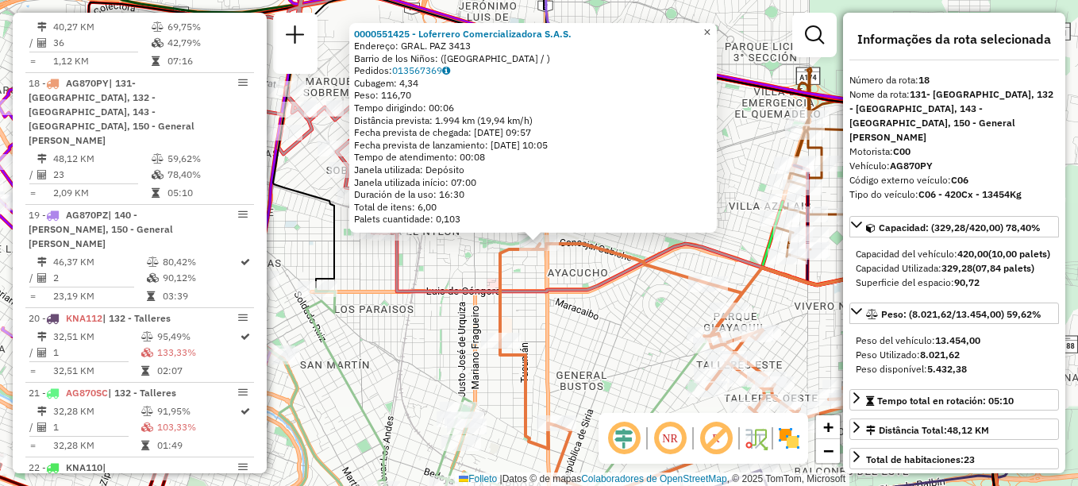
click at [711, 29] on span "×" at bounding box center [706, 31] width 7 height 13
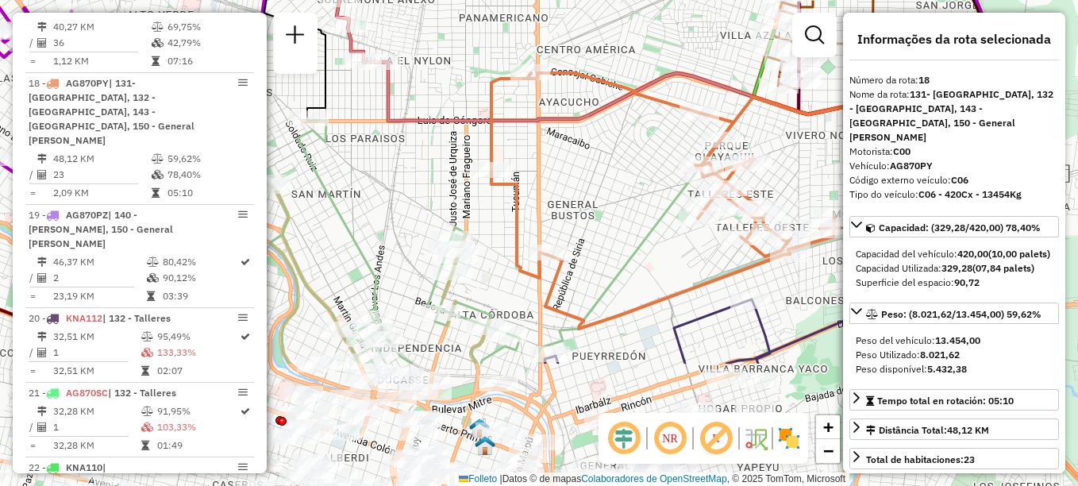
drag, startPoint x: 693, startPoint y: 88, endPoint x: 684, endPoint y: -83, distance: 170.9
click at [684, 0] on html "Aguarde... Pop-up bloqueado! Seu navegador bloqueou automáticamente a abertura …" at bounding box center [539, 243] width 1078 height 486
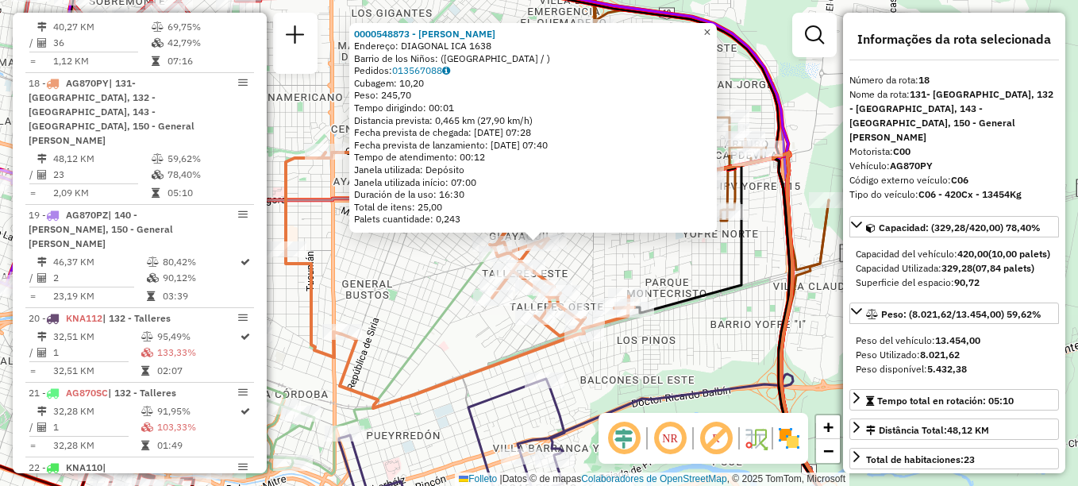
click at [711, 23] on link "×" at bounding box center [707, 32] width 19 height 19
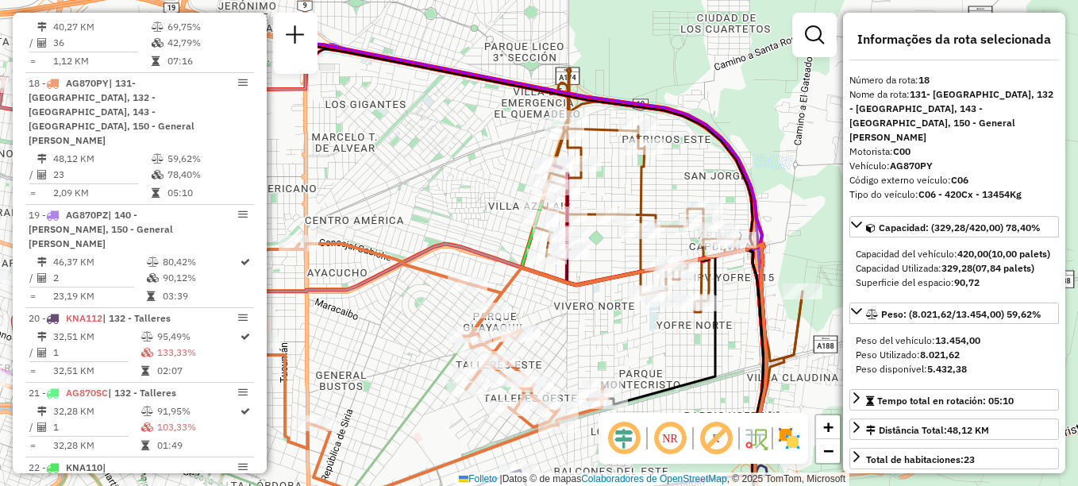
drag, startPoint x: 615, startPoint y: 280, endPoint x: 593, endPoint y: 355, distance: 77.9
click at [593, 355] on div "Janela de atendimento Grade de atendimento Capacidade Transportadoras Veículos …" at bounding box center [539, 243] width 1078 height 486
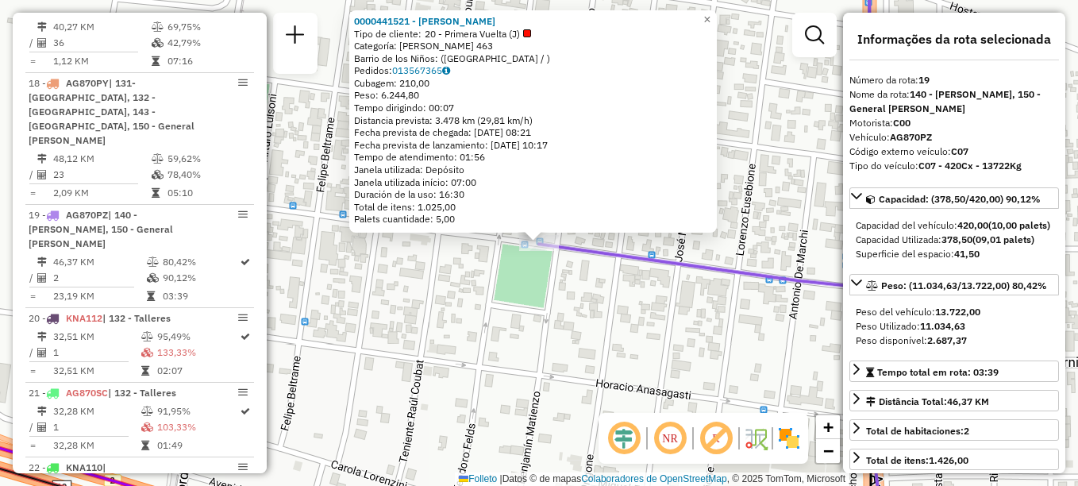
drag, startPoint x: 538, startPoint y: 240, endPoint x: 529, endPoint y: 273, distance: 34.7
click at [529, 273] on div "0000441521 - Lin Chuanhong Tipo de cliente: 20 - Primera Vuelta (J) Categoría: …" at bounding box center [539, 243] width 1078 height 486
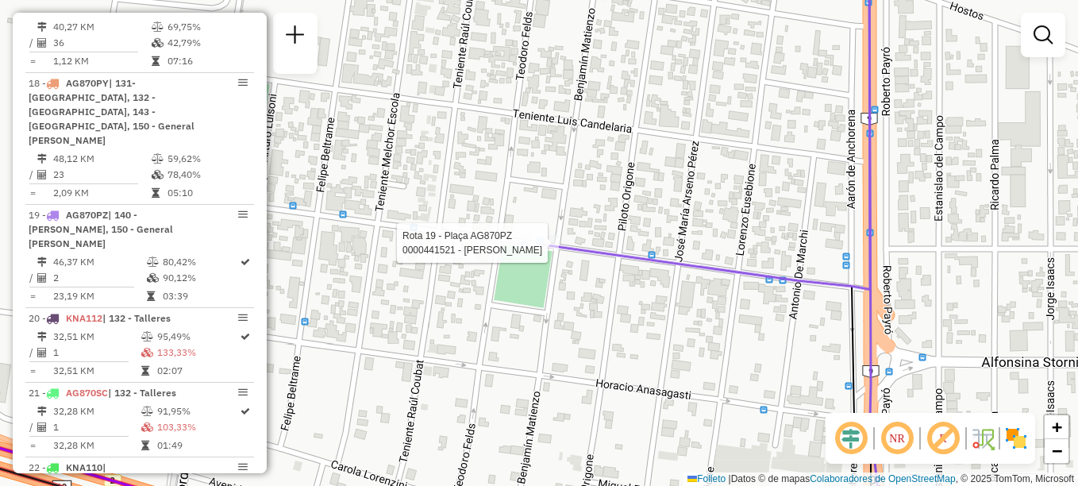
select select "**********"
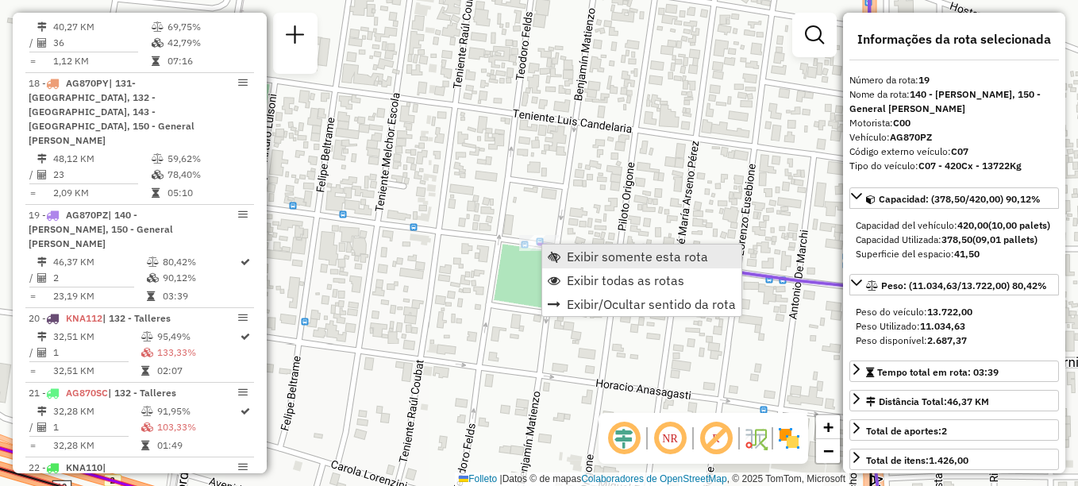
click at [589, 263] on span "Exibir somente esta rota" at bounding box center [637, 256] width 141 height 13
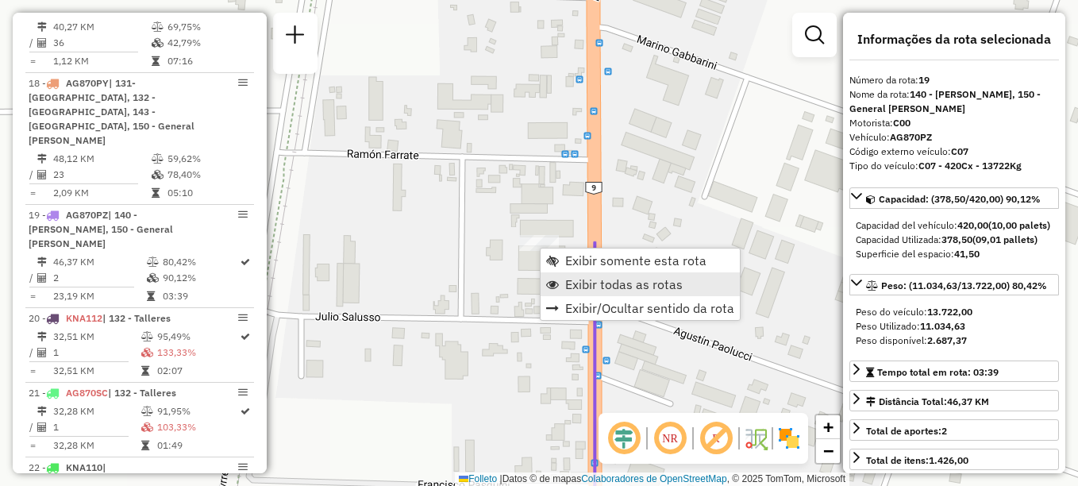
click at [575, 283] on span "Exibir todas as rotas" at bounding box center [624, 284] width 118 height 13
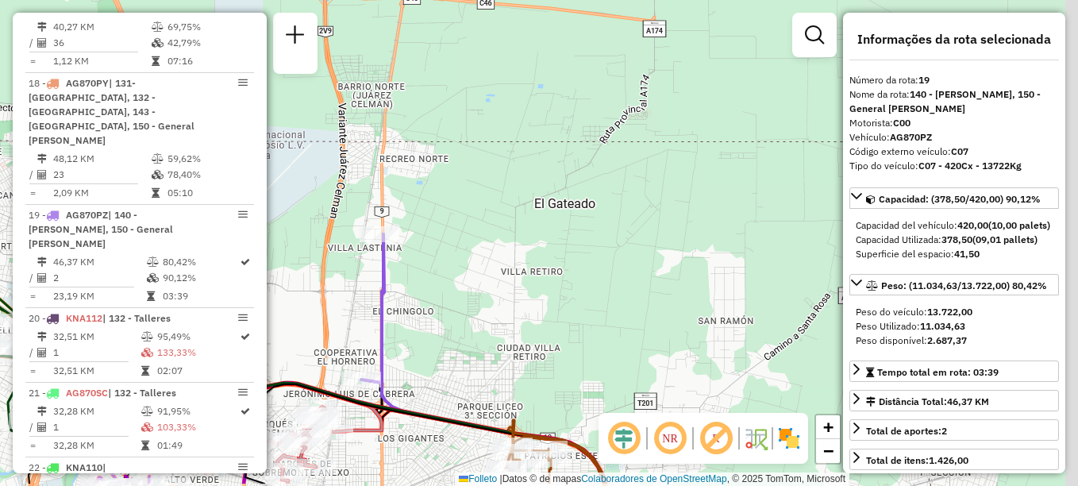
drag, startPoint x: 515, startPoint y: 299, endPoint x: 445, endPoint y: 56, distance: 251.8
click at [447, 69] on div "Janela de atendimento Grade de atendimento Capacidade Transportadoras Veículos …" at bounding box center [539, 243] width 1078 height 486
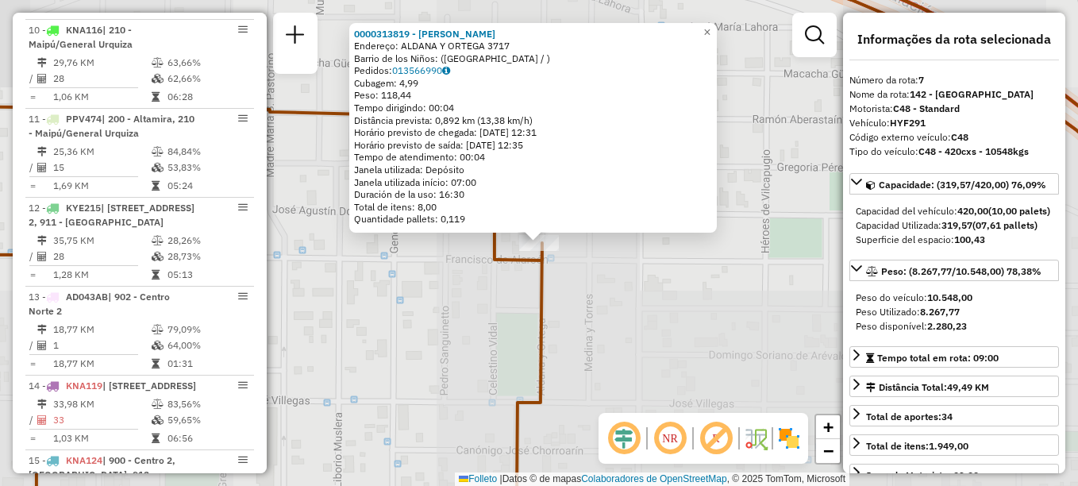
scroll to position [1042, 0]
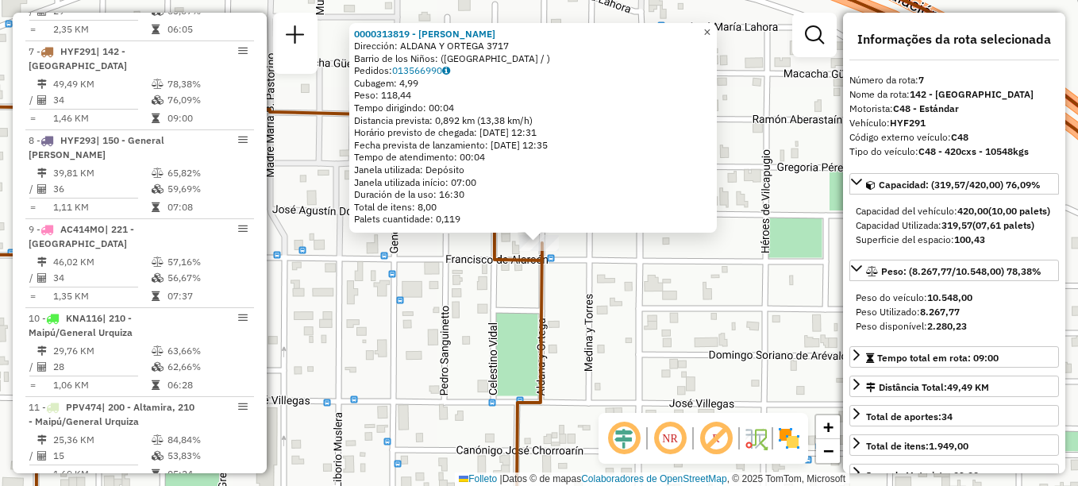
click at [711, 28] on span "×" at bounding box center [706, 31] width 7 height 13
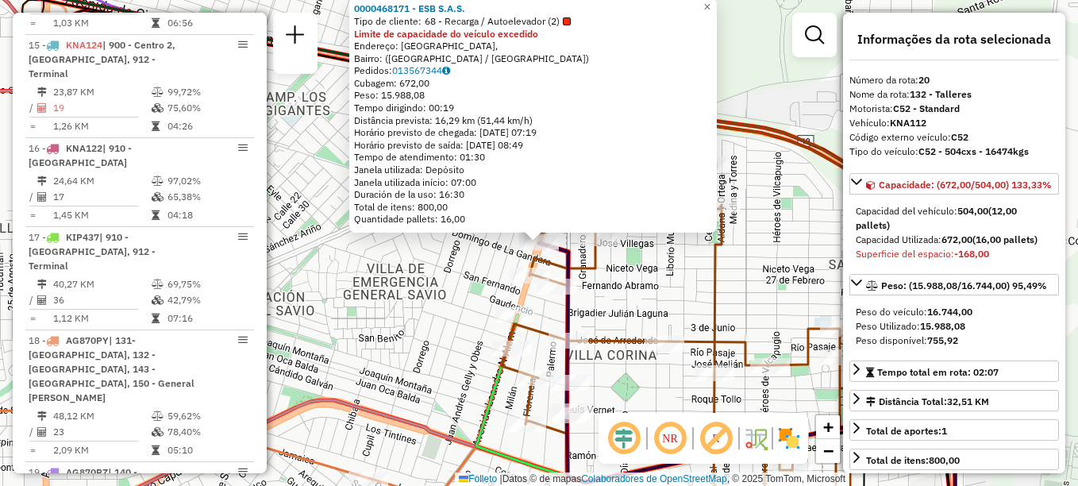
scroll to position [2002, 0]
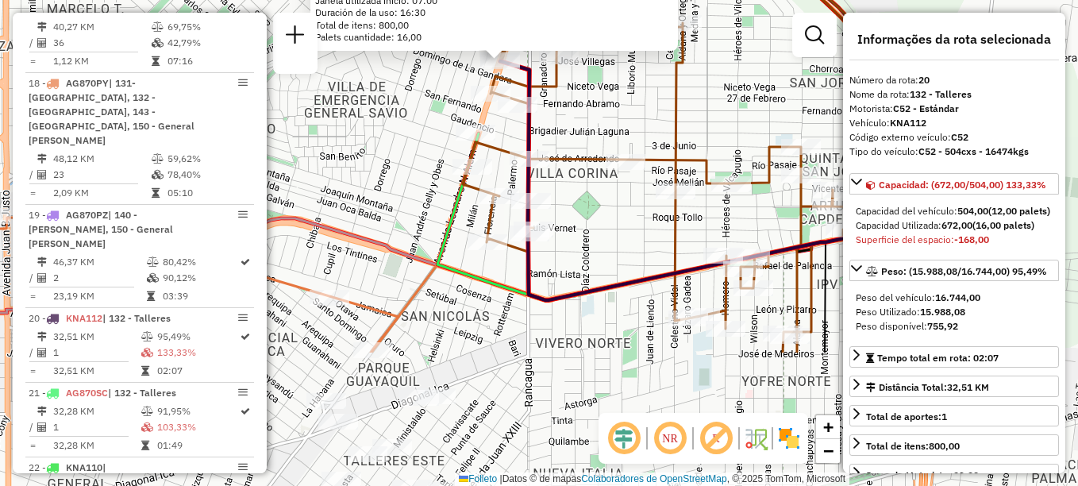
drag, startPoint x: 627, startPoint y: 295, endPoint x: 579, endPoint y: -11, distance: 309.5
click at [579, 0] on html "Aguarde... Pop-up bloqueado! Seu navegador bloqueou automáticamente a abertura …" at bounding box center [539, 243] width 1078 height 486
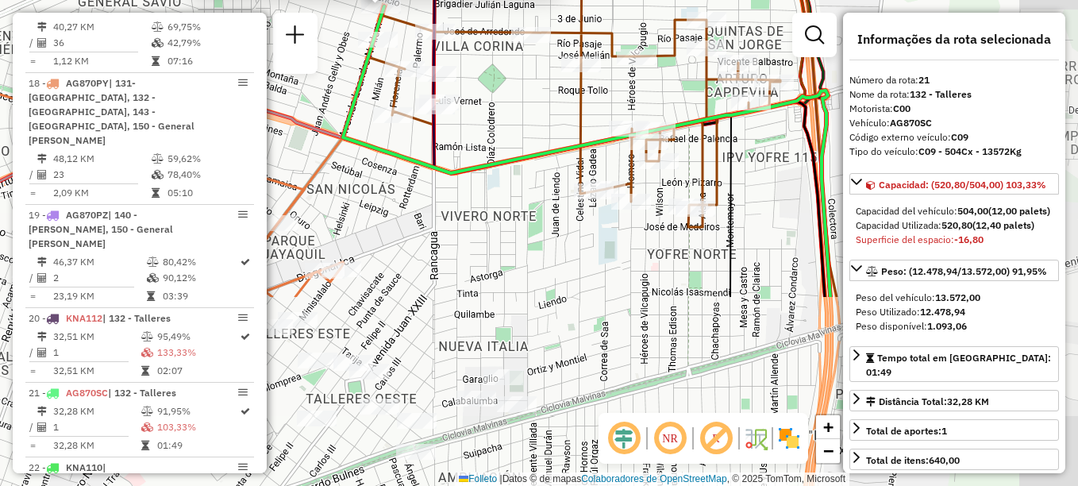
drag, startPoint x: 599, startPoint y: 170, endPoint x: 526, endPoint y: 20, distance: 167.2
click at [526, 21] on icon at bounding box center [637, 18] width 538 height 558
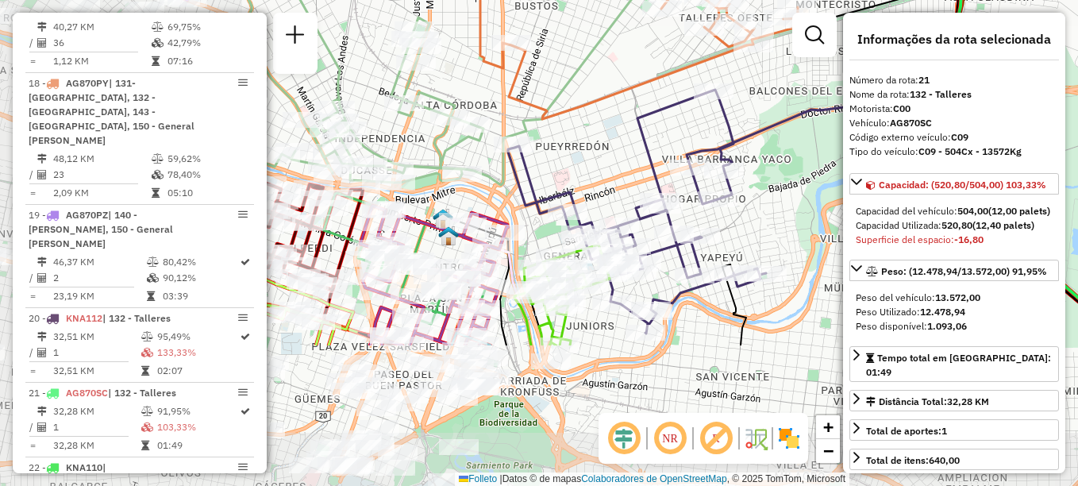
drag, startPoint x: 543, startPoint y: 239, endPoint x: 822, endPoint y: 51, distance: 336.3
click at [822, 51] on div "0000548641 - Nieto Oscar Emilio Limite de capacidade do veículo excedido Direcc…" at bounding box center [539, 243] width 1078 height 486
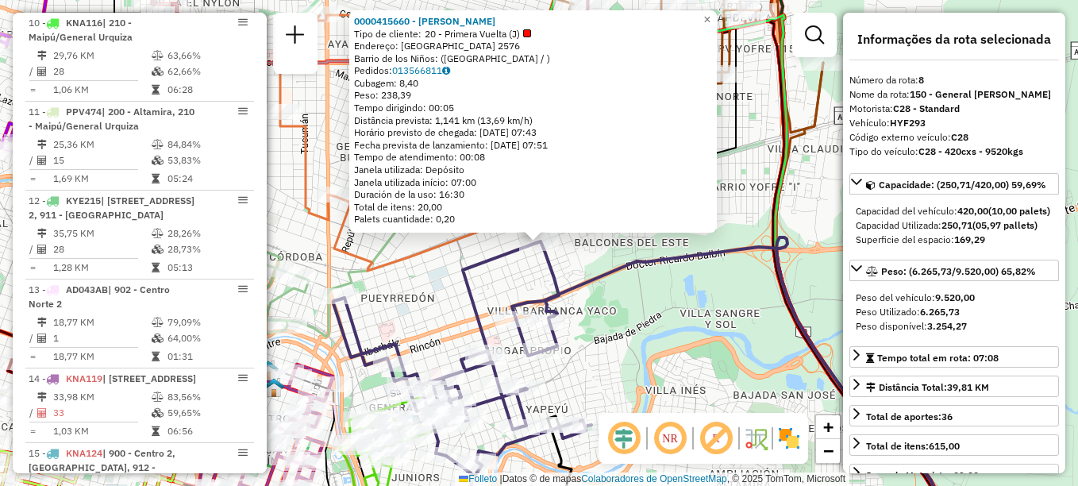
scroll to position [1116, 0]
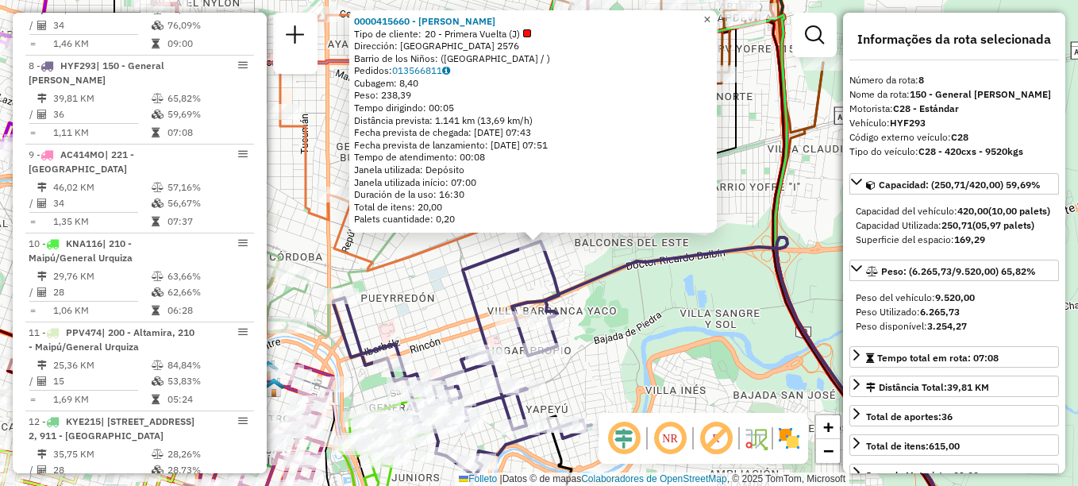
click at [711, 13] on span "×" at bounding box center [706, 19] width 7 height 13
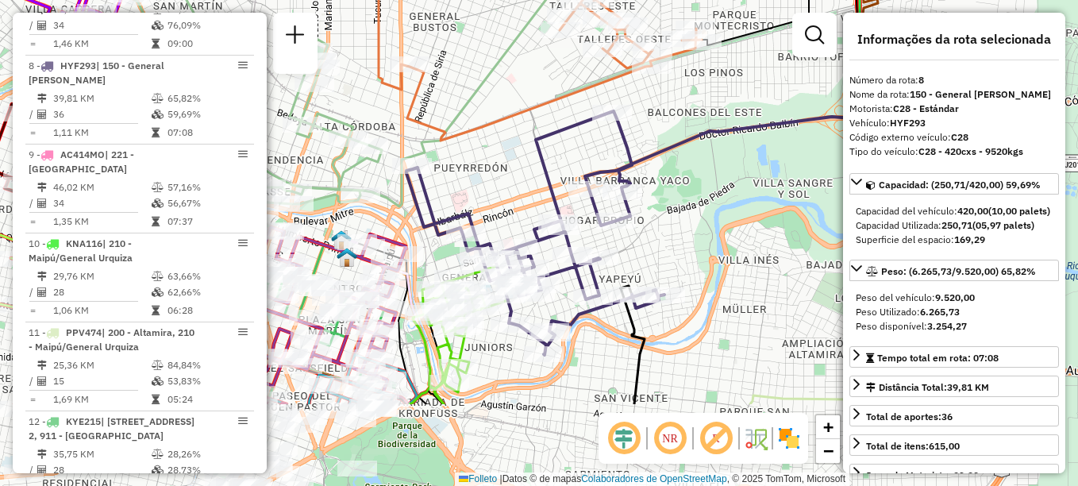
drag, startPoint x: 640, startPoint y: 265, endPoint x: 707, endPoint y: 122, distance: 158.1
click at [707, 122] on div "Janela de atendimento Grade de atendimento Capacidade Transportadoras Veículos …" at bounding box center [539, 243] width 1078 height 486
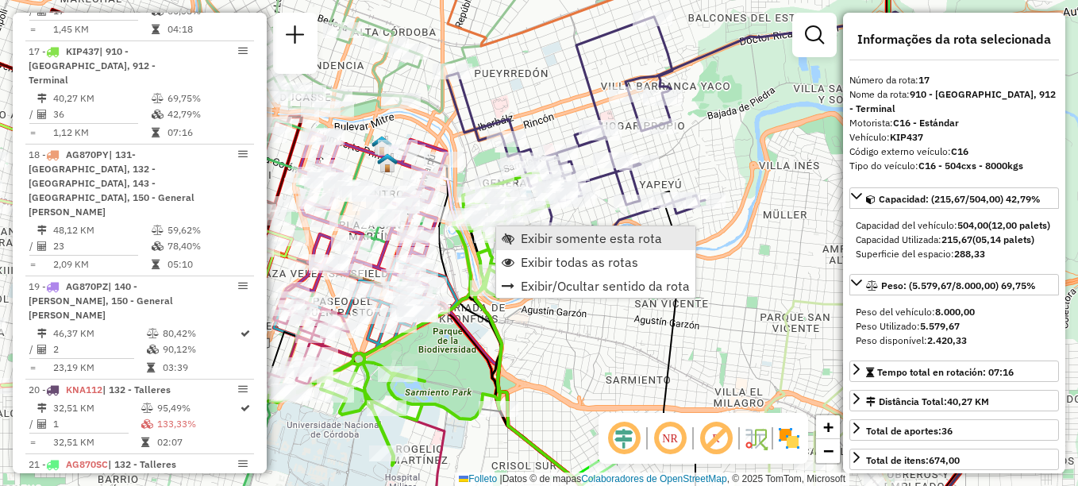
scroll to position [1931, 0]
click at [541, 238] on span "Exibir somente esta rota" at bounding box center [591, 238] width 141 height 13
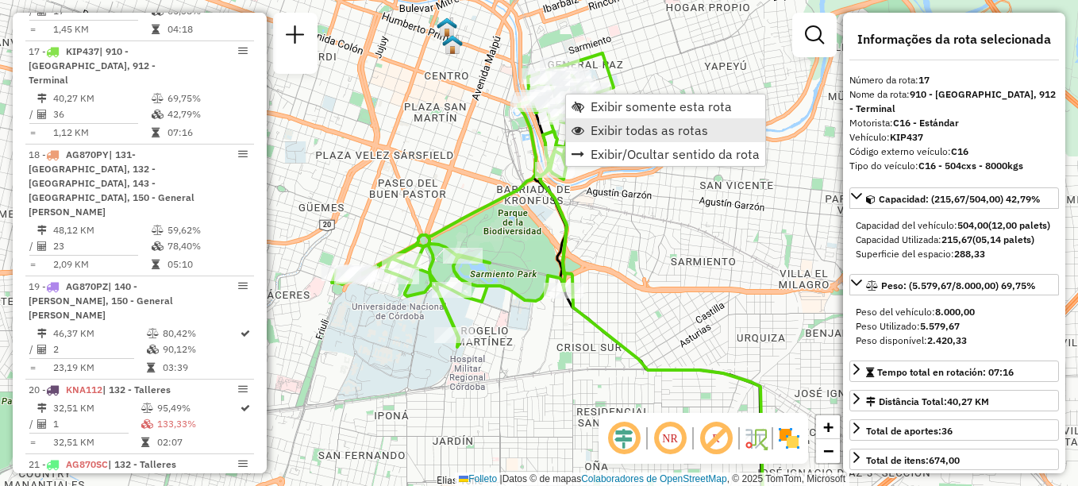
click at [606, 134] on span "Exibir todas as rotas" at bounding box center [650, 130] width 118 height 13
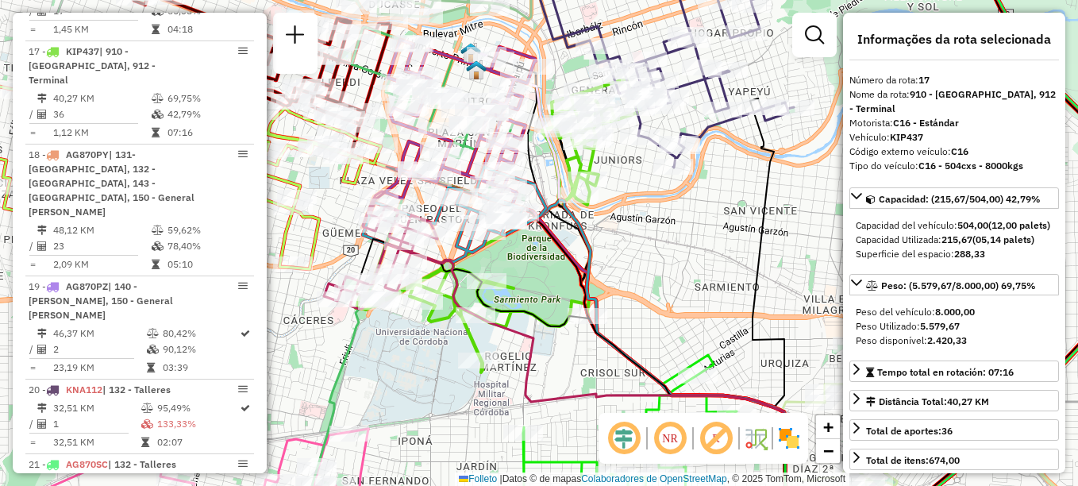
drag, startPoint x: 715, startPoint y: 245, endPoint x: 730, endPoint y: 264, distance: 23.2
click at [730, 264] on div "Janela de atendimento Grade de atendimento Capacidade Transportadoras Veículos …" at bounding box center [539, 243] width 1078 height 486
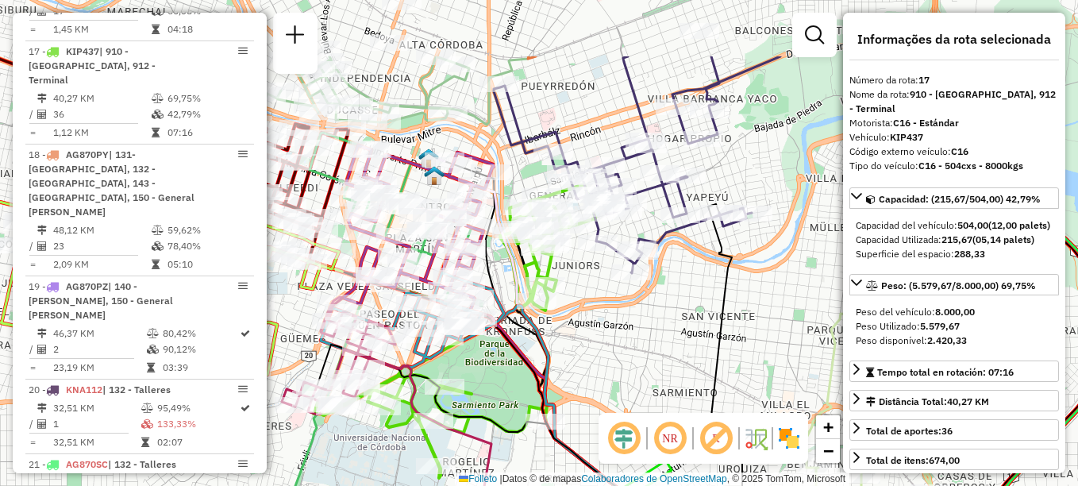
drag, startPoint x: 723, startPoint y: 318, endPoint x: 665, endPoint y: 470, distance: 162.4
click at [665, 470] on div "Janela de atendimento Grade de atendimento Capacidade Transportadoras Veículos …" at bounding box center [539, 243] width 1078 height 486
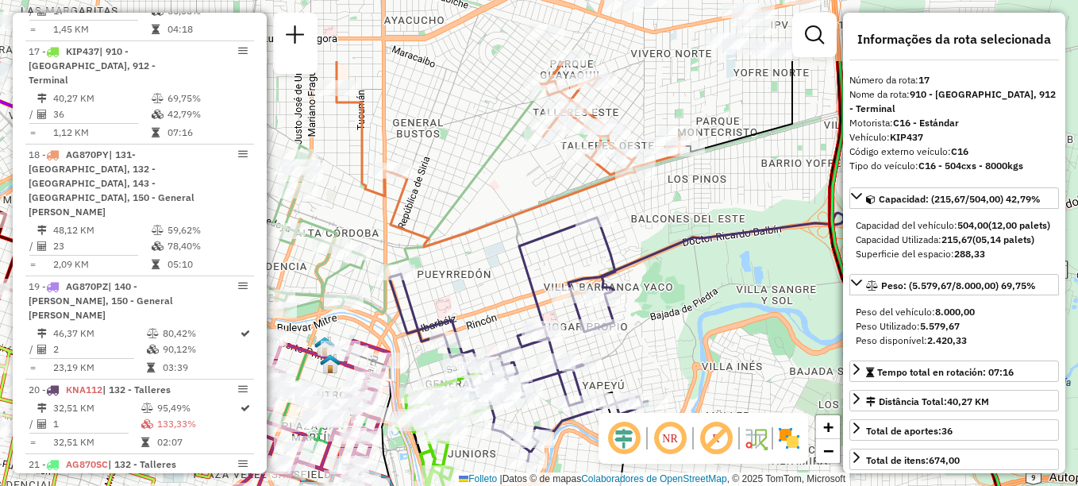
drag, startPoint x: 743, startPoint y: 257, endPoint x: 742, endPoint y: 328, distance: 70.7
click at [742, 328] on div "Janela de atendimento Grade de atendimento Capacidade Transportadoras Veículos …" at bounding box center [539, 243] width 1078 height 486
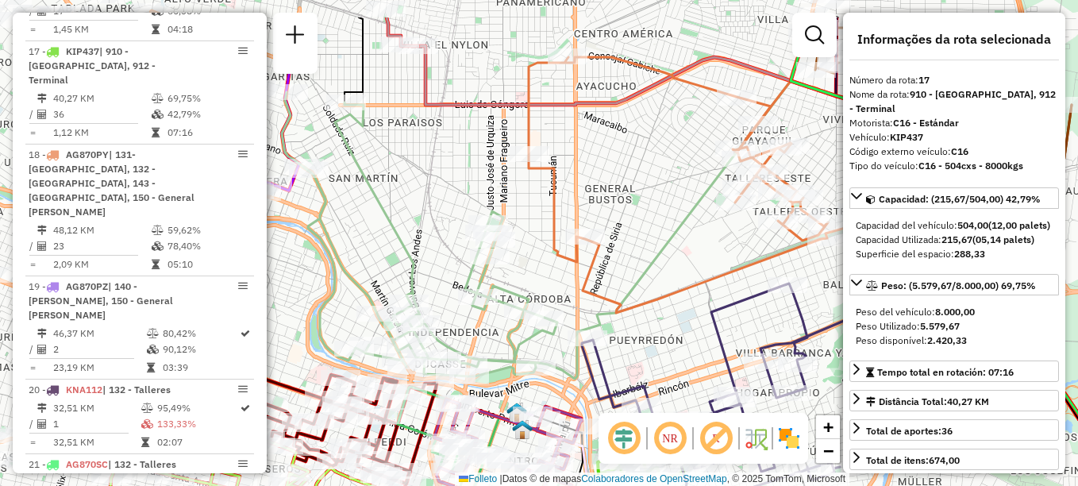
drag, startPoint x: 580, startPoint y: 288, endPoint x: 636, endPoint y: 268, distance: 59.8
click at [636, 268] on div "Janela de atendimento Grade de atendimento Capacidade Transportadoras Veículos …" at bounding box center [539, 243] width 1078 height 486
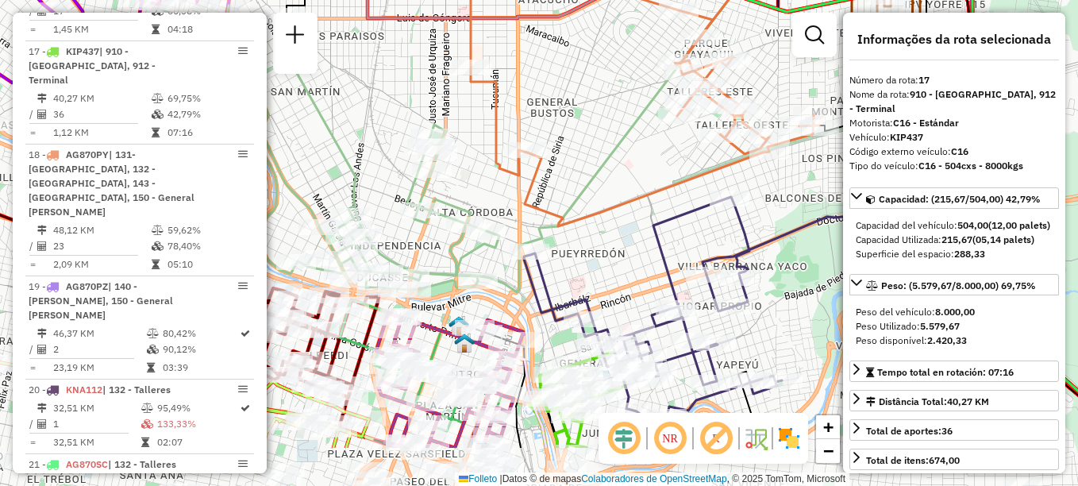
drag, startPoint x: 619, startPoint y: 237, endPoint x: 491, endPoint y: 20, distance: 252.7
click at [491, 20] on div "Janela de atendimento Grade de atendimento Capacidade Transportadoras Veículos …" at bounding box center [539, 243] width 1078 height 486
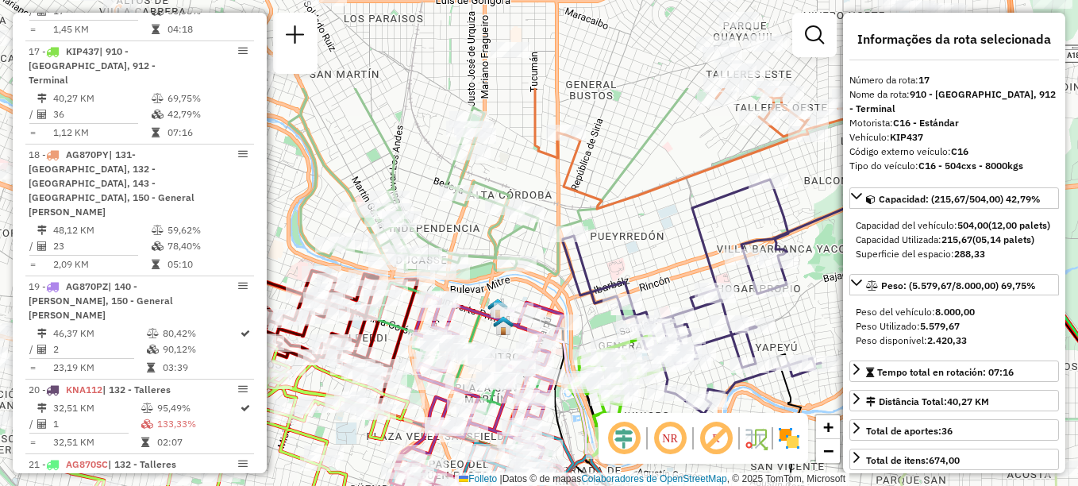
drag, startPoint x: 595, startPoint y: 98, endPoint x: 692, endPoint y: 189, distance: 133.2
click at [692, 189] on div "Janela de atendimento Grade de atendimento Capacidade Transportadoras Veículos …" at bounding box center [539, 243] width 1078 height 486
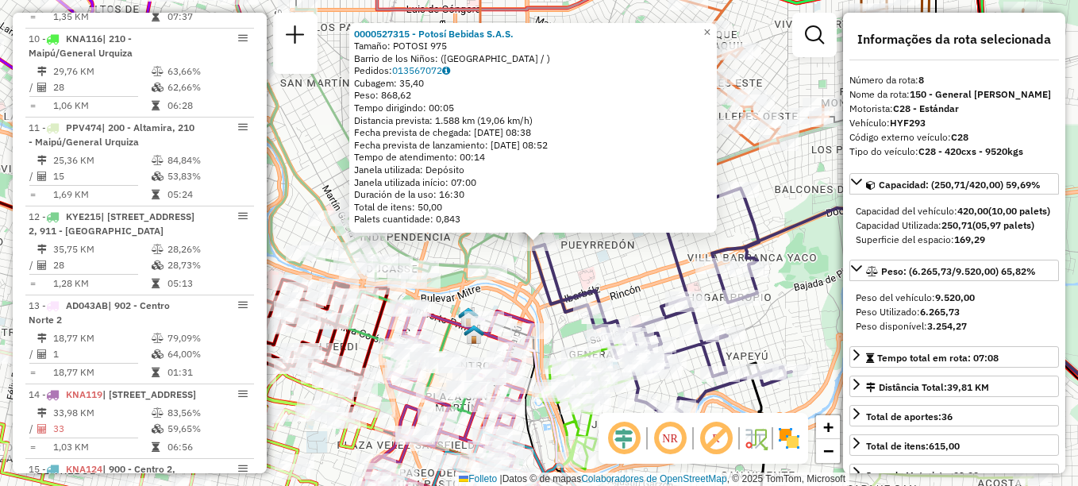
scroll to position [1116, 0]
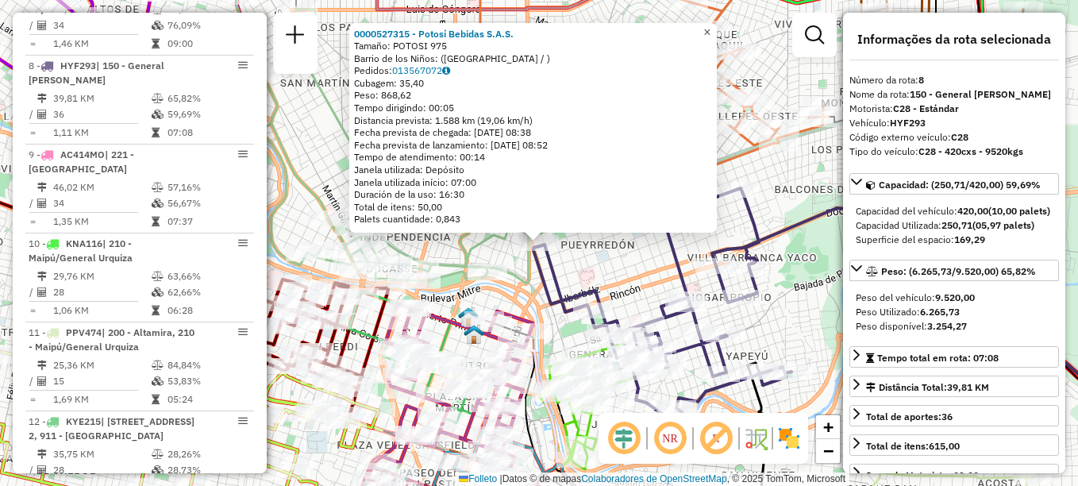
click at [711, 29] on span "×" at bounding box center [706, 31] width 7 height 13
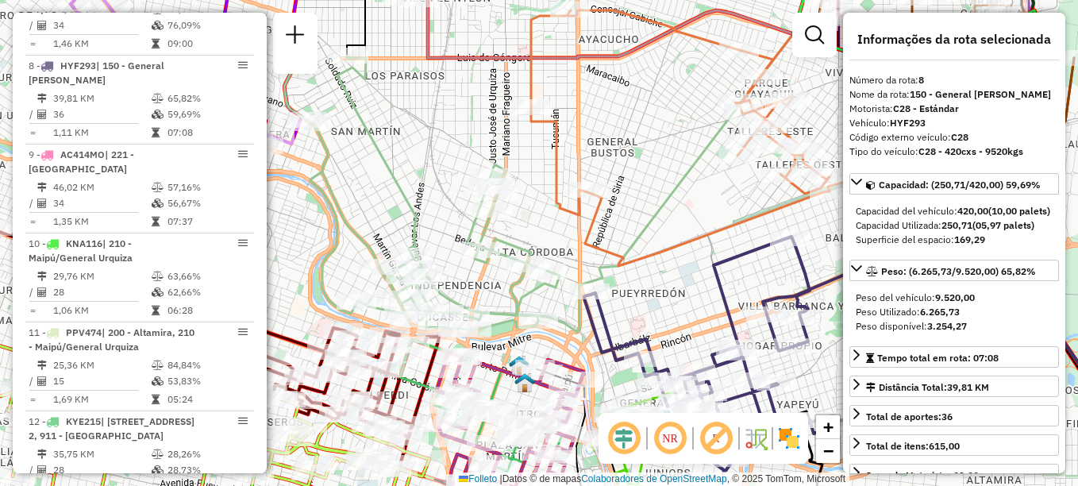
drag, startPoint x: 658, startPoint y: 224, endPoint x: 699, endPoint y: 257, distance: 52.5
click at [699, 257] on div "Janela de atendimento Grade de atendimento Capacidade Transportadoras Veículos …" at bounding box center [539, 243] width 1078 height 486
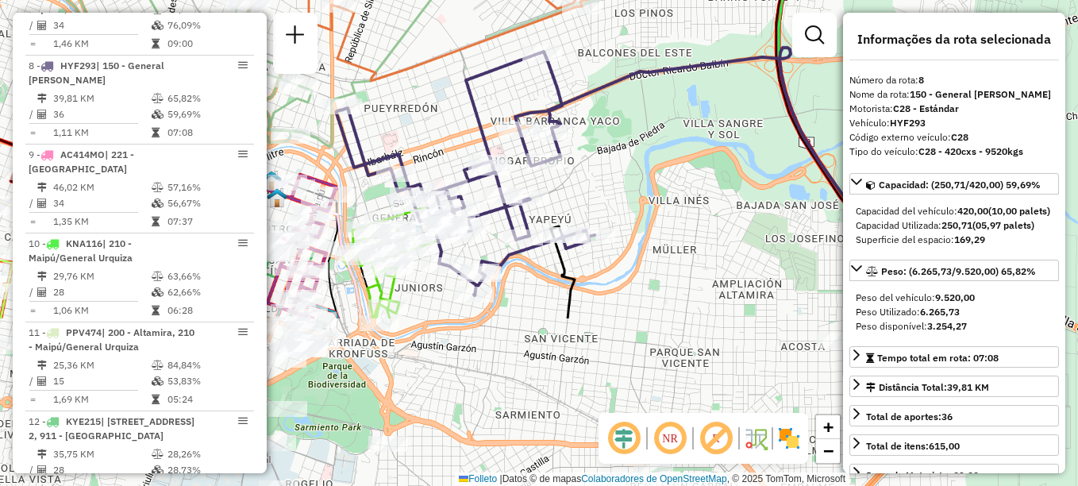
drag, startPoint x: 519, startPoint y: 202, endPoint x: 411, endPoint y: 23, distance: 208.7
click at [411, 23] on icon at bounding box center [583, 71] width 723 height 493
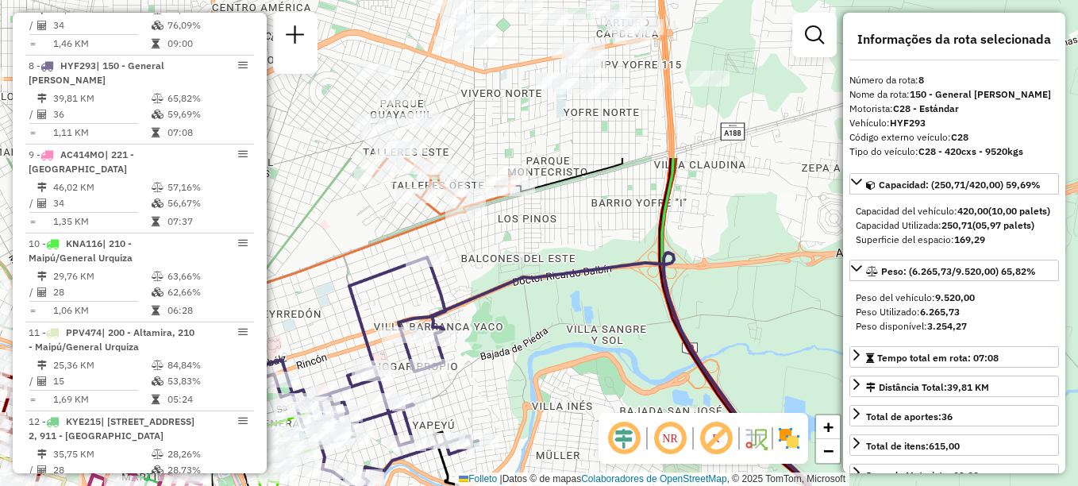
drag, startPoint x: 706, startPoint y: 299, endPoint x: 639, endPoint y: 441, distance: 157.7
click at [639, 441] on hb-router-mapa "Informações da Sessão 1286128 - 01/10/2025 Creación: 30/09/2025 18:10 Depósito:…" at bounding box center [539, 243] width 1078 height 486
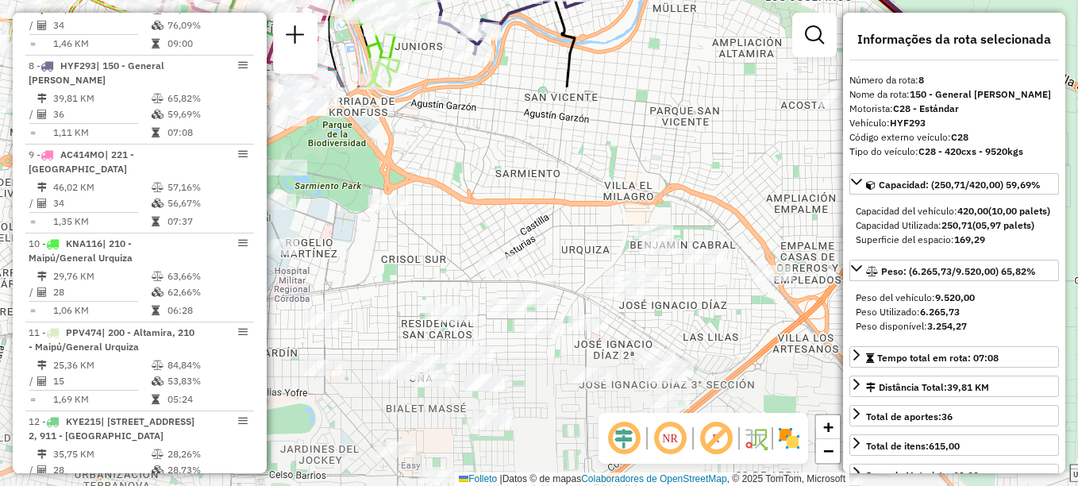
drag, startPoint x: 663, startPoint y: 364, endPoint x: 780, endPoint y: -83, distance: 462.0
click at [780, 0] on html "Aguarde... Pop-up bloqueado! Seu navegador bloqueou automáticamente a abertura …" at bounding box center [539, 243] width 1078 height 486
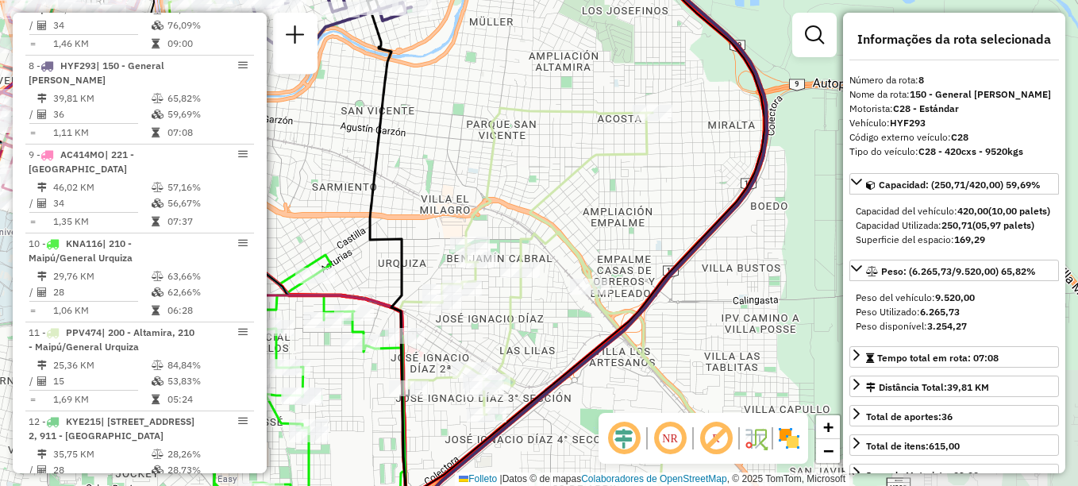
drag, startPoint x: 591, startPoint y: 156, endPoint x: 407, endPoint y: 156, distance: 183.4
click at [407, 156] on div "Janela de atendimento Grade de atendimento Capacidade Transportadoras Veículos …" at bounding box center [539, 243] width 1078 height 486
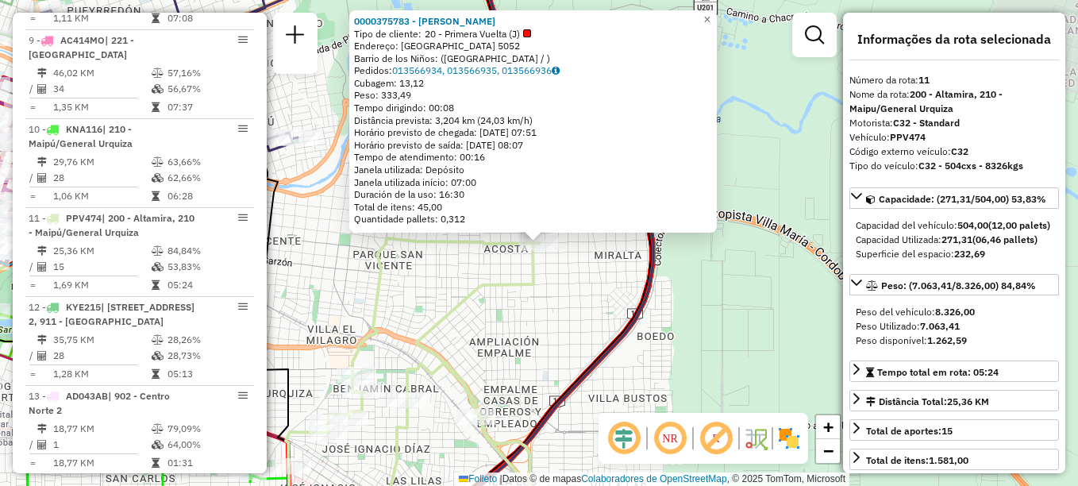
scroll to position [1369, 0]
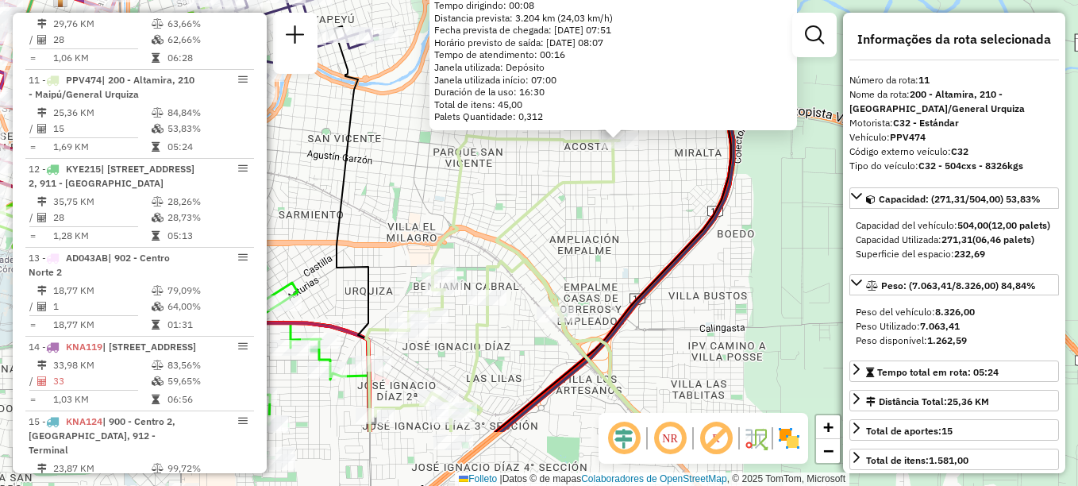
drag, startPoint x: 542, startPoint y: 330, endPoint x: 638, endPoint y: 205, distance: 157.5
click at [632, 212] on div "0000375783 - Lin Zhenmei Tipo de cliente: 20 - Primera Vuelta (J) Categoría: ES…" at bounding box center [539, 243] width 1078 height 486
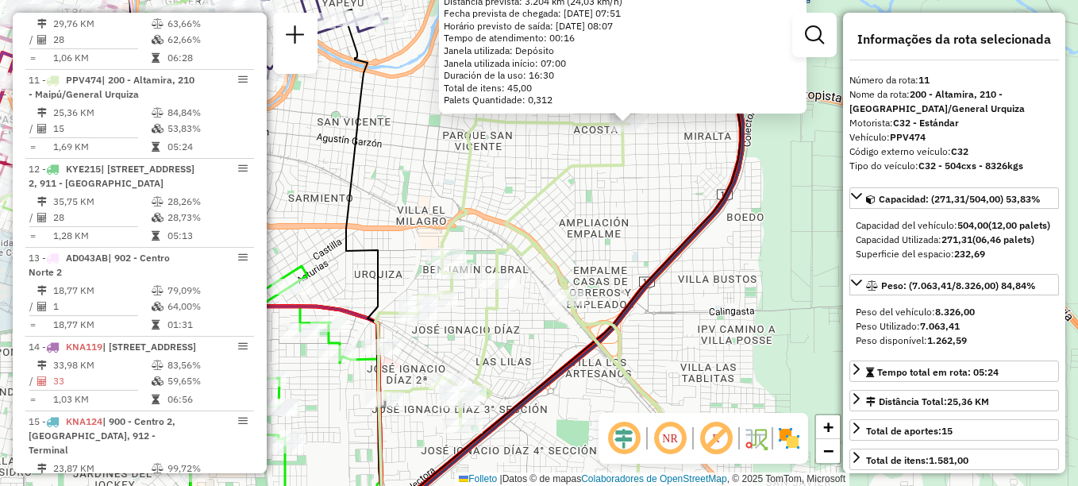
click at [638, 205] on div "0000375783 - Lin Zhenmei Tipo de cliente: 20 - Primera Vuelta (J) Categoría: ES…" at bounding box center [539, 243] width 1078 height 486
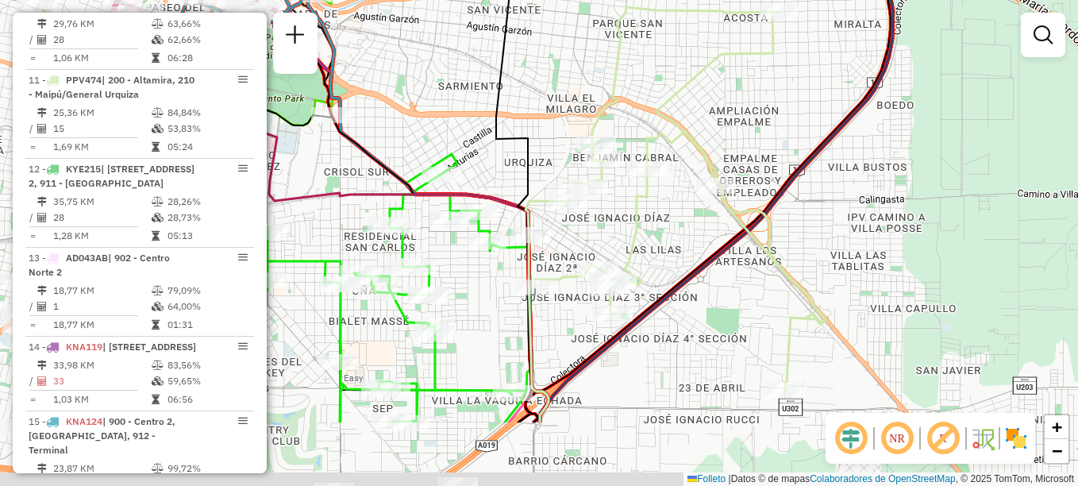
drag, startPoint x: 610, startPoint y: 212, endPoint x: 885, endPoint y: 58, distance: 315.7
click at [885, 58] on div "Janela de atendimento Grade de atendimento Capacidade Transportadoras Veículos …" at bounding box center [539, 243] width 1078 height 486
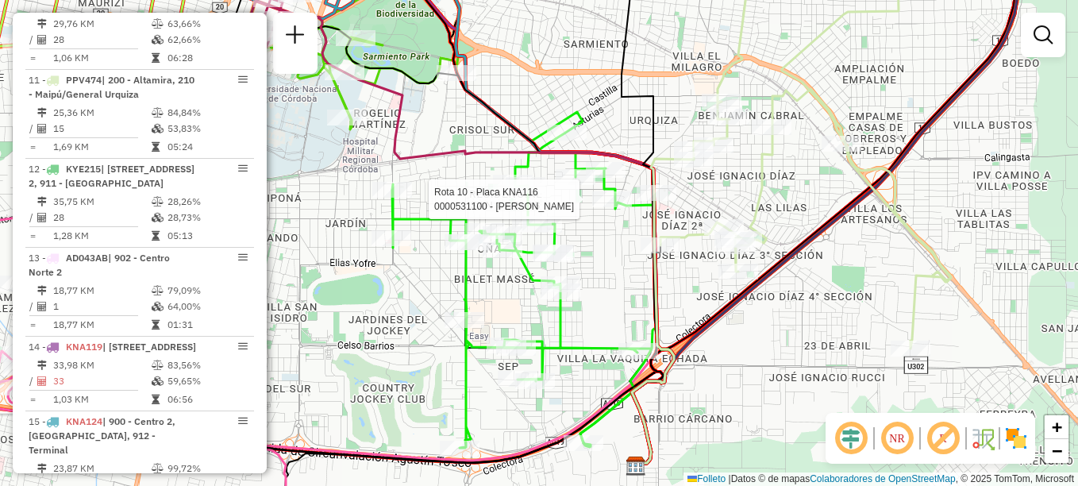
select select "**********"
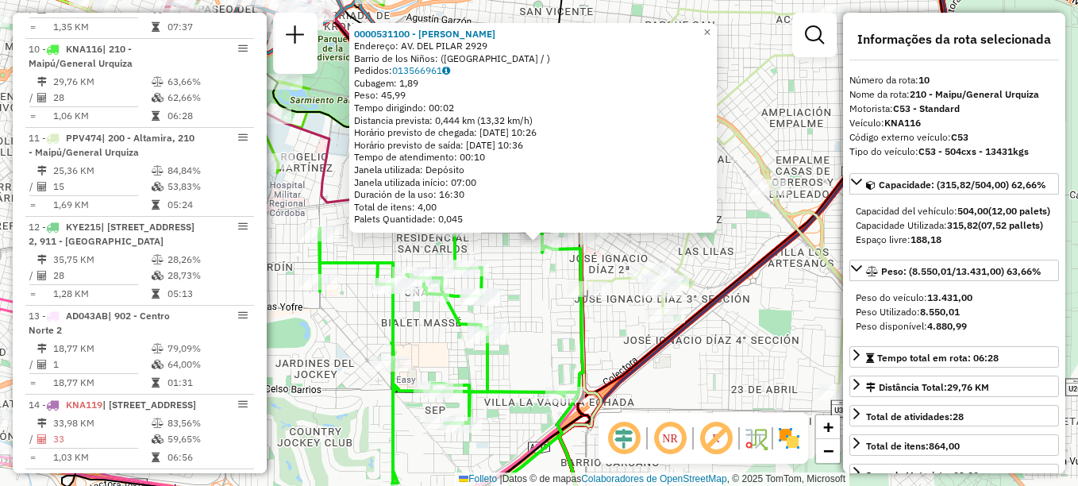
scroll to position [1280, 0]
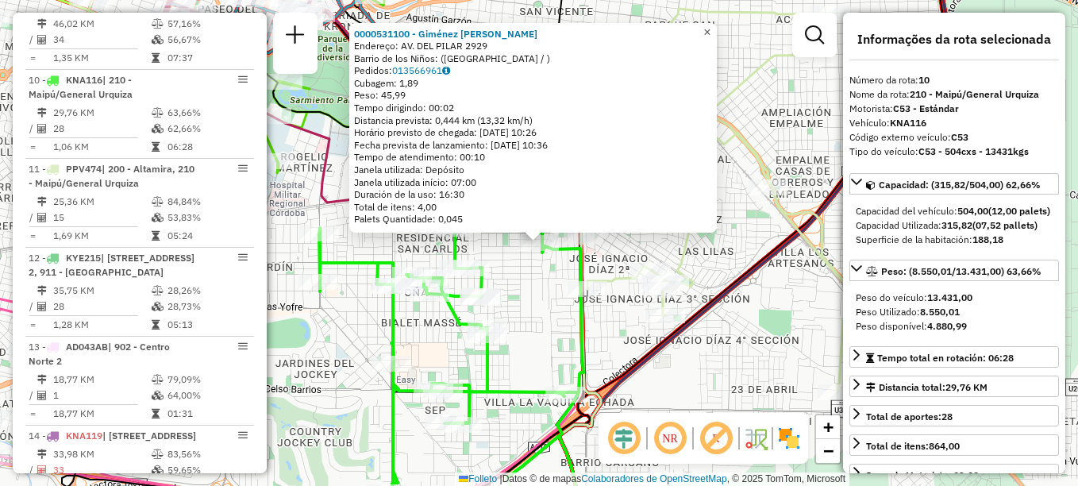
click at [717, 30] on link "×" at bounding box center [707, 32] width 19 height 19
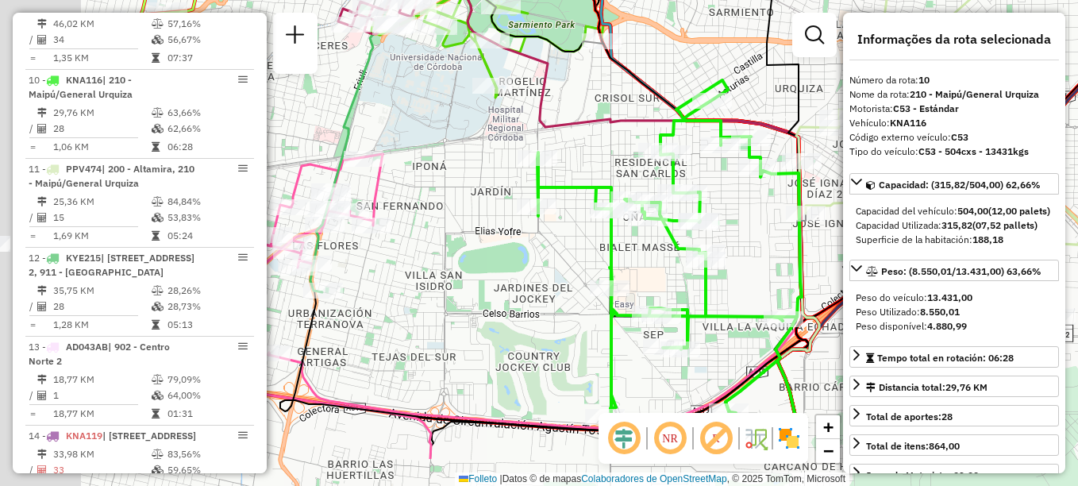
drag, startPoint x: 689, startPoint y: 107, endPoint x: 792, endPoint y: 63, distance: 112.4
click at [792, 63] on div "Janela de atendimento Grade de atendimento Capacidade Transportadoras Veículos …" at bounding box center [539, 243] width 1078 height 486
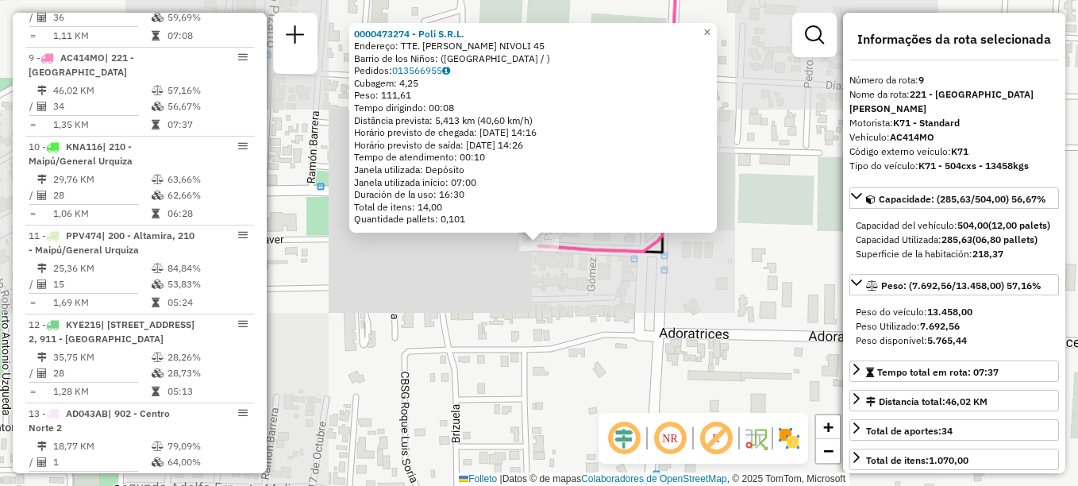
scroll to position [1191, 0]
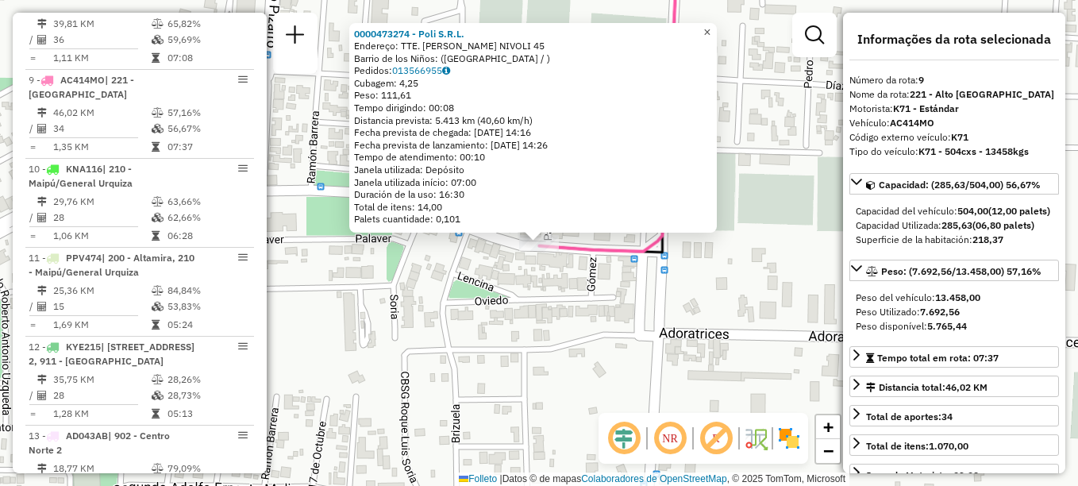
click at [711, 28] on span "×" at bounding box center [706, 31] width 7 height 13
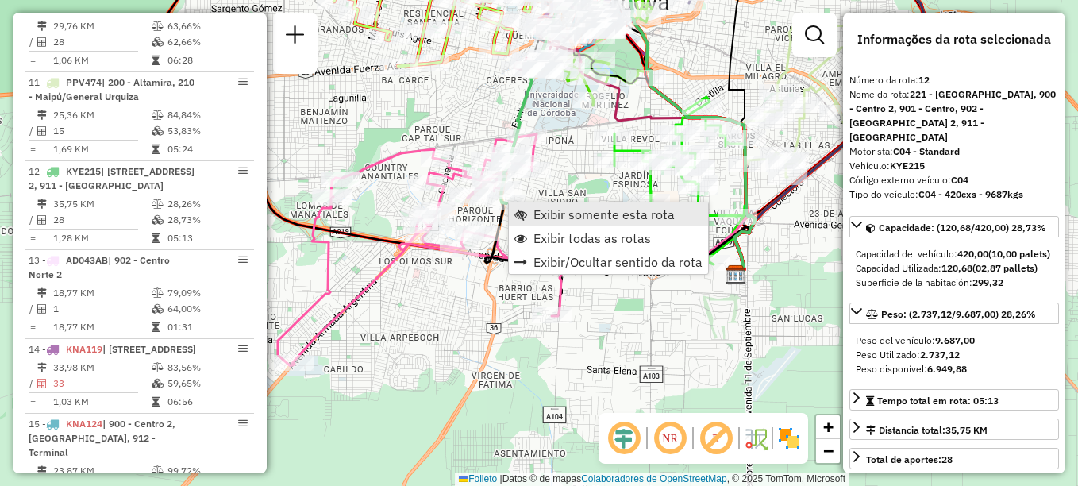
scroll to position [1458, 0]
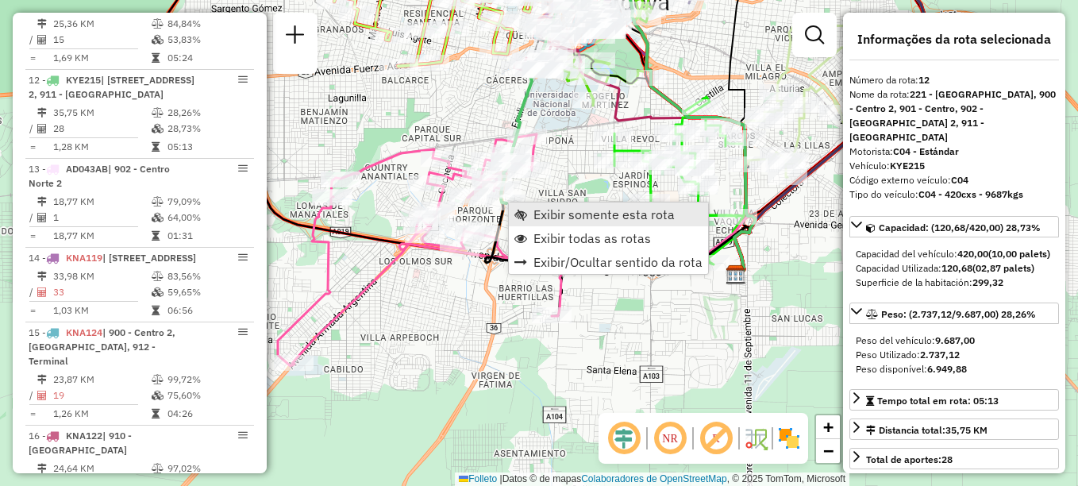
click at [535, 215] on span "Exibir somente esta rota" at bounding box center [604, 214] width 141 height 13
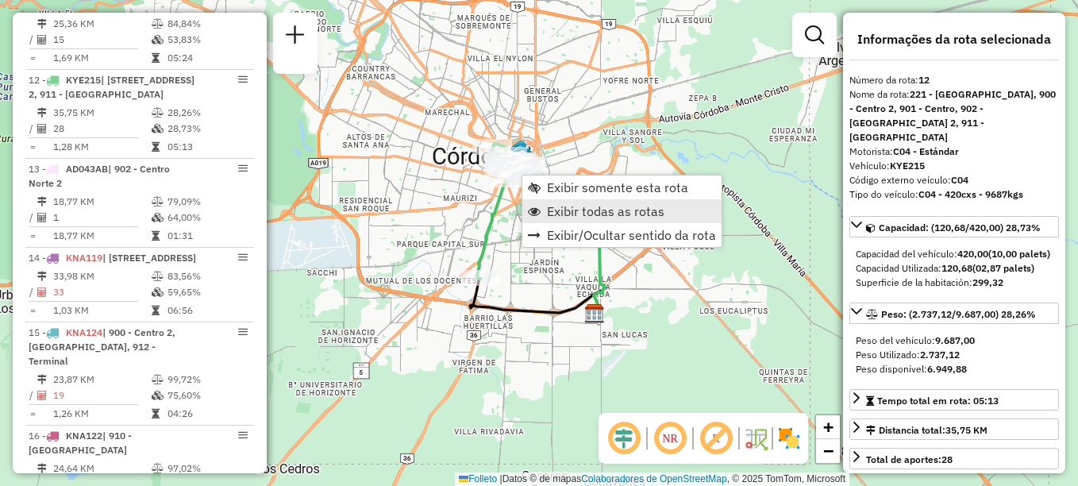
click at [584, 214] on span "Exibir todas as rotas" at bounding box center [606, 211] width 118 height 13
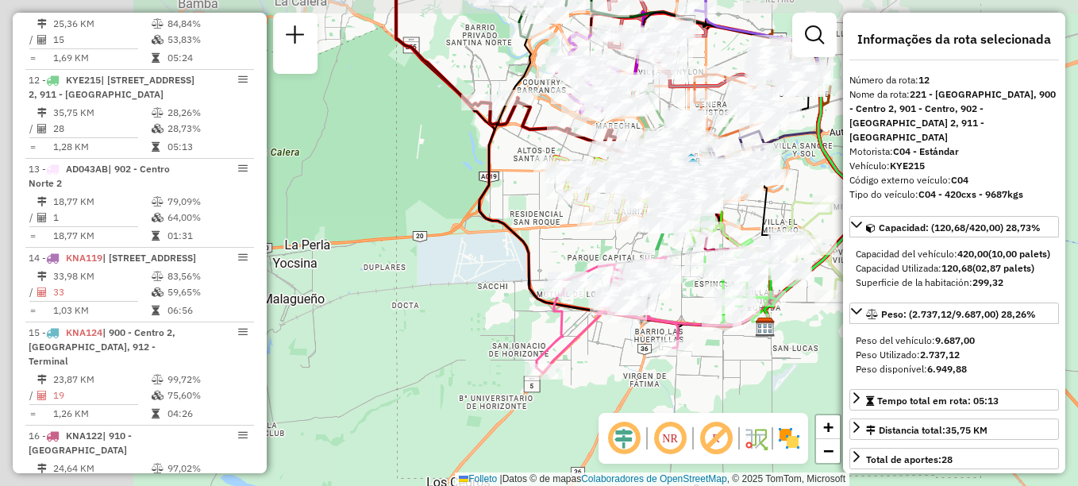
drag, startPoint x: 466, startPoint y: 222, endPoint x: 637, endPoint y: 236, distance: 171.2
click at [637, 236] on div "Rota 17 - Placa KIP437 0000452331 - GRAN RENATA S.A.S. Janela de atendimento Gr…" at bounding box center [539, 243] width 1078 height 486
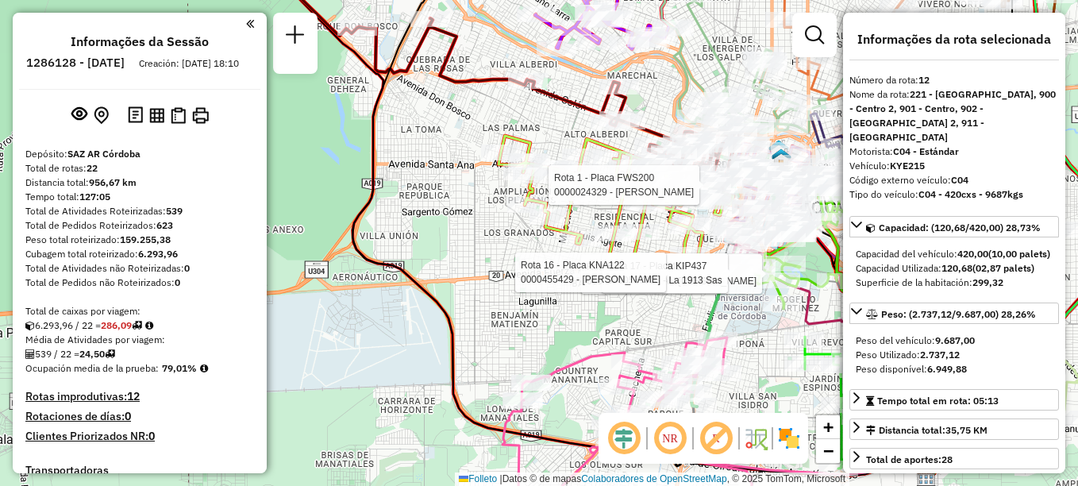
select select "**********"
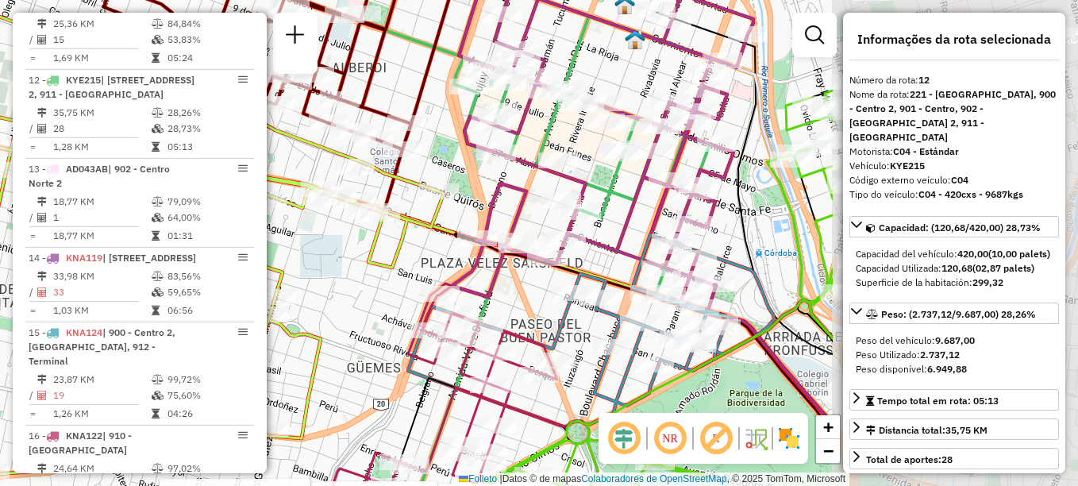
drag, startPoint x: 521, startPoint y: 180, endPoint x: 429, endPoint y: 162, distance: 93.9
click at [429, 162] on div "Rota 17 - Placa KIP437 0000452331 - GRAN RENATA S.A.S. Rota 17 - Placa KIP437 0…" at bounding box center [539, 243] width 1078 height 486
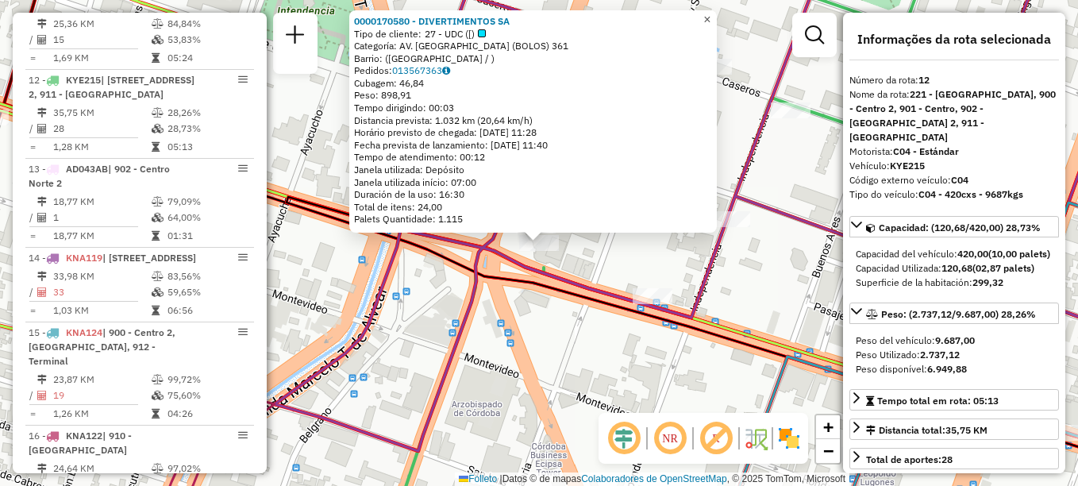
click at [711, 13] on span "×" at bounding box center [706, 19] width 7 height 13
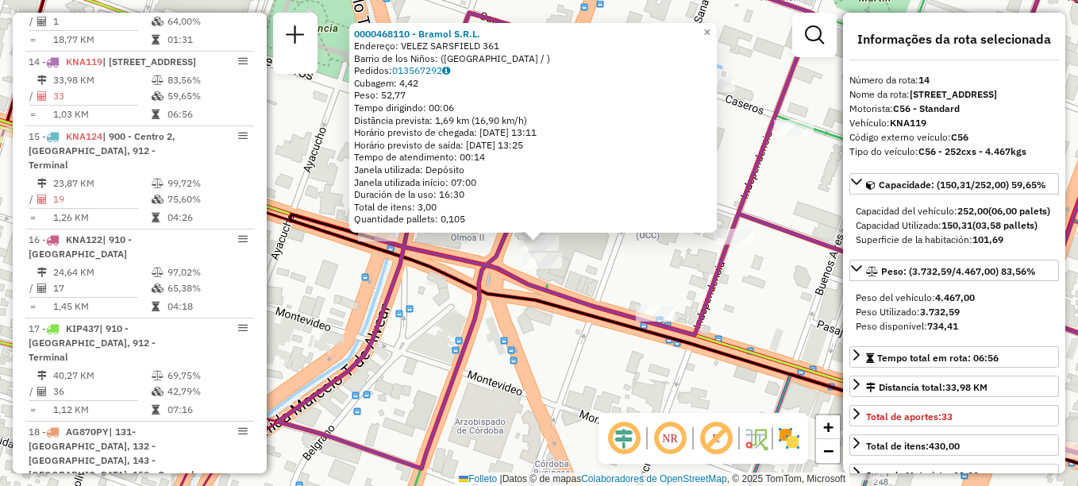
scroll to position [1664, 0]
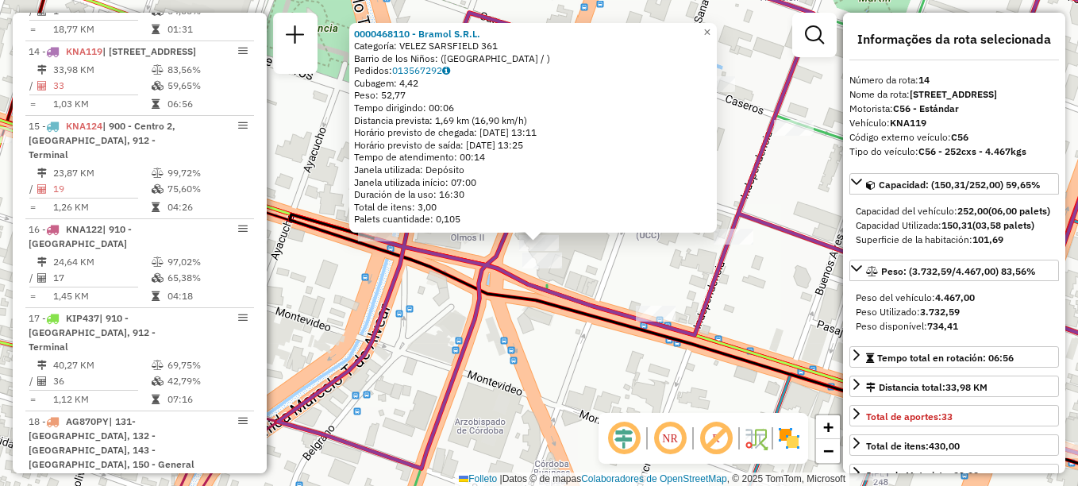
click at [622, 256] on div "Rota 14 - Placa KNA119 0000468110 - Bramol S.R.L. 0000468110 - Bramol S.R.L. Ca…" at bounding box center [539, 243] width 1078 height 486
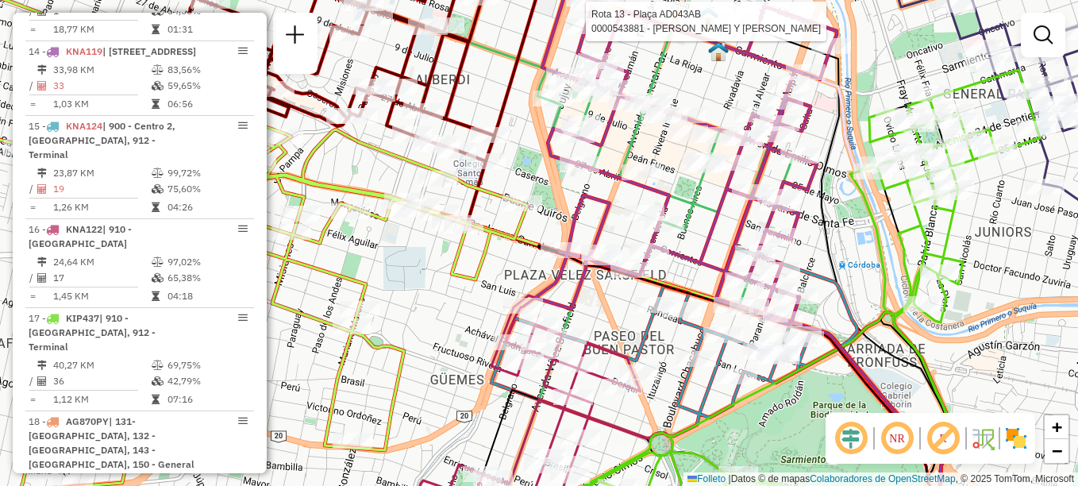
select select "**********"
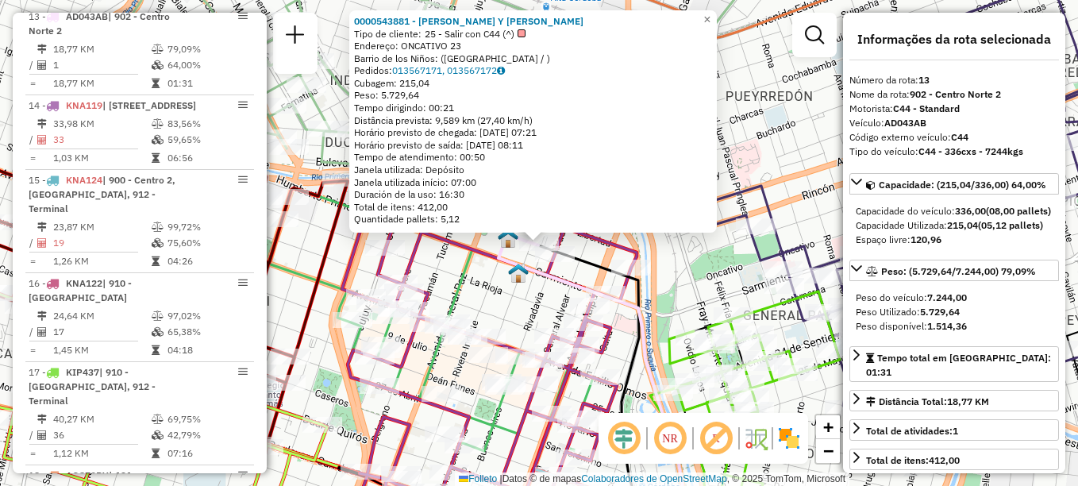
scroll to position [1575, 0]
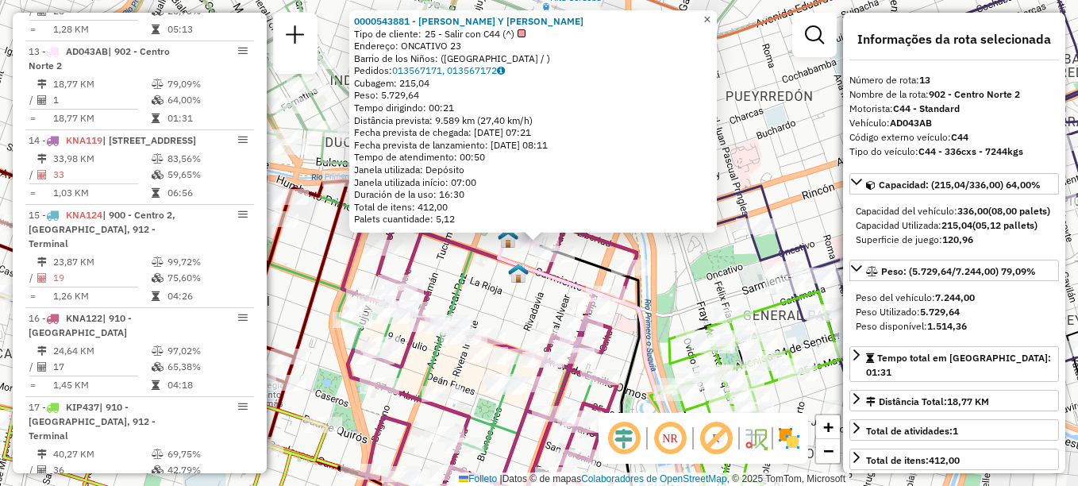
click at [712, 13] on link "×" at bounding box center [707, 19] width 19 height 19
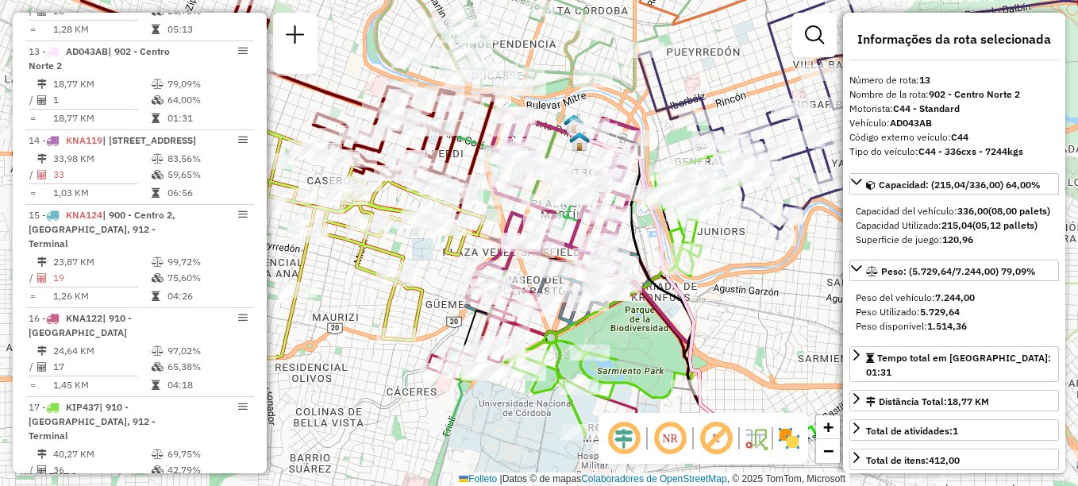
drag, startPoint x: 511, startPoint y: 246, endPoint x: 556, endPoint y: 148, distance: 107.3
click at [556, 148] on icon at bounding box center [642, 283] width 197 height 308
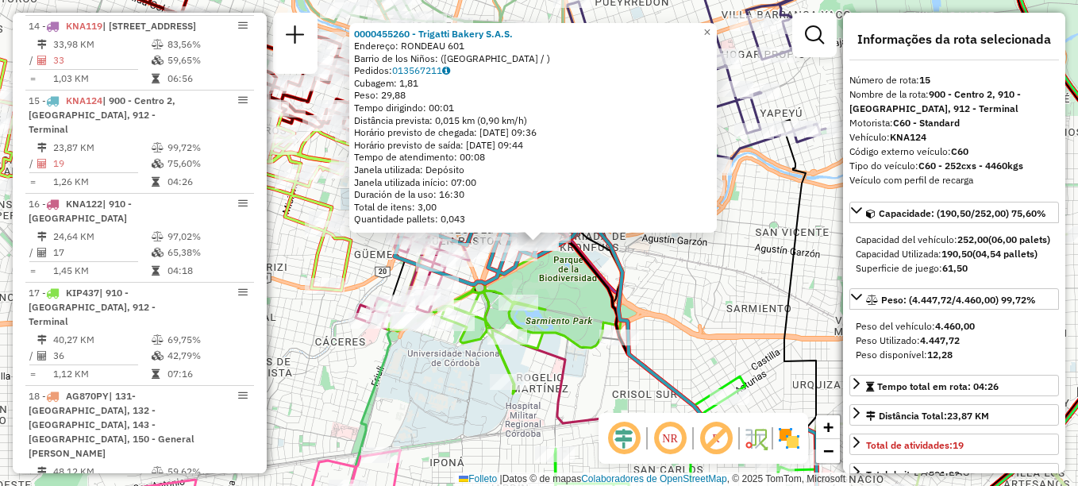
scroll to position [1753, 0]
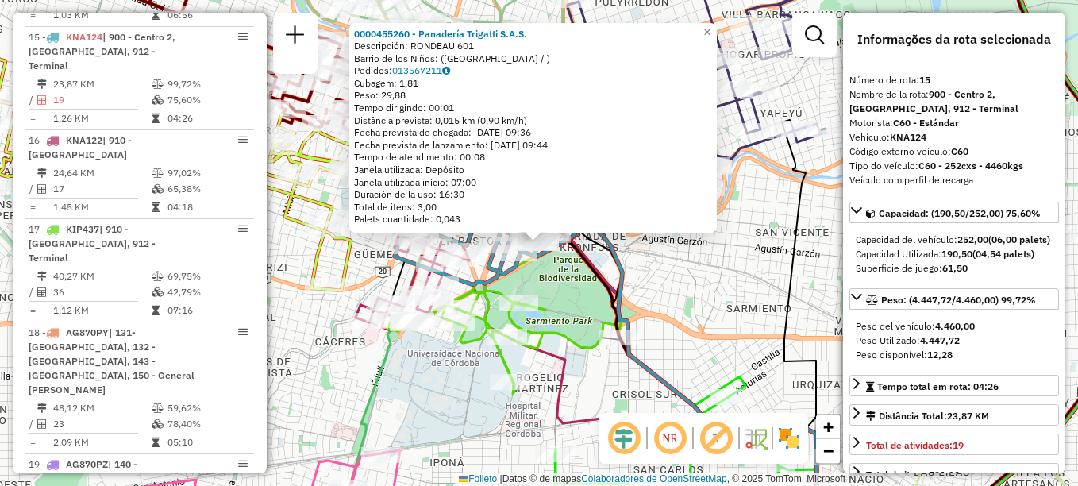
click at [691, 268] on div "Rota 15 - Placa KNA124 0000455260 - Trigatti Bakery S.A.S. 0000455260 - Panader…" at bounding box center [539, 243] width 1078 height 486
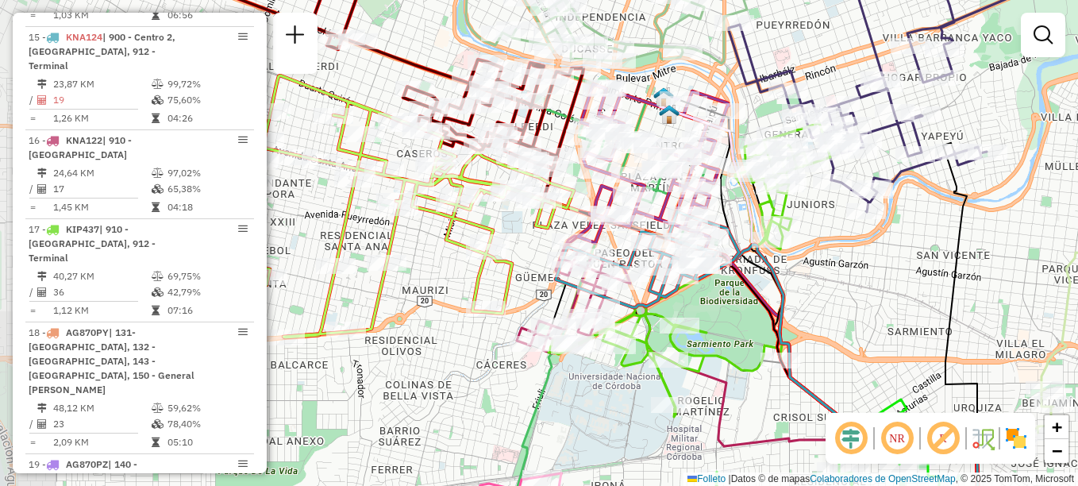
drag, startPoint x: 559, startPoint y: 321, endPoint x: 720, endPoint y: 344, distance: 162.8
click at [720, 344] on div "Janela de atendimento Grade de atendimento Capacidade Transportadoras Veículos …" at bounding box center [539, 243] width 1078 height 486
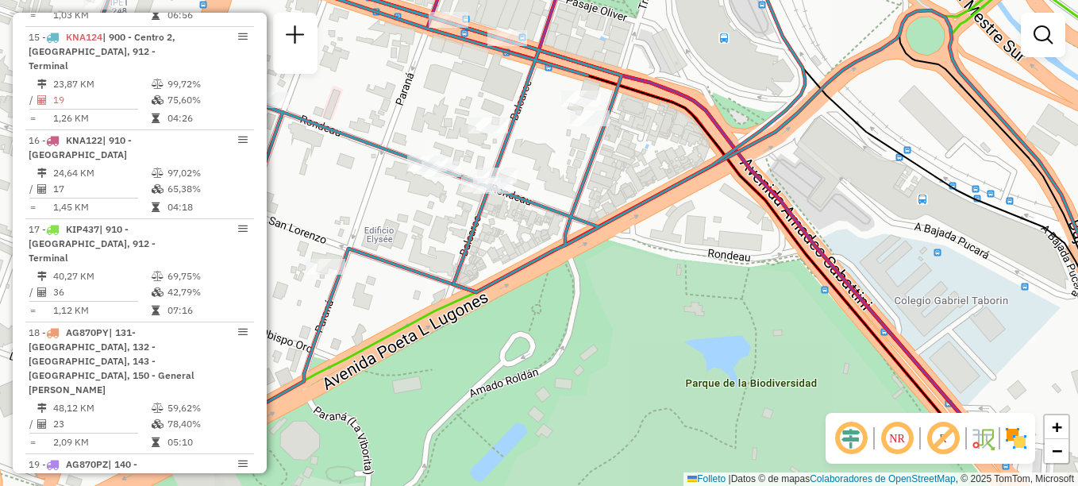
drag, startPoint x: 711, startPoint y: 277, endPoint x: 667, endPoint y: 64, distance: 217.4
click at [673, 71] on icon at bounding box center [332, 147] width 945 height 583
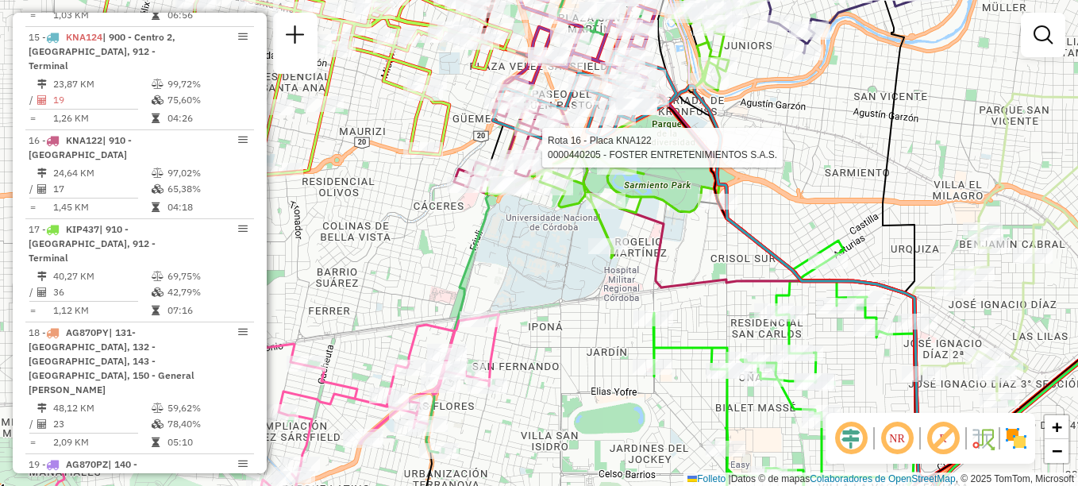
select select "**********"
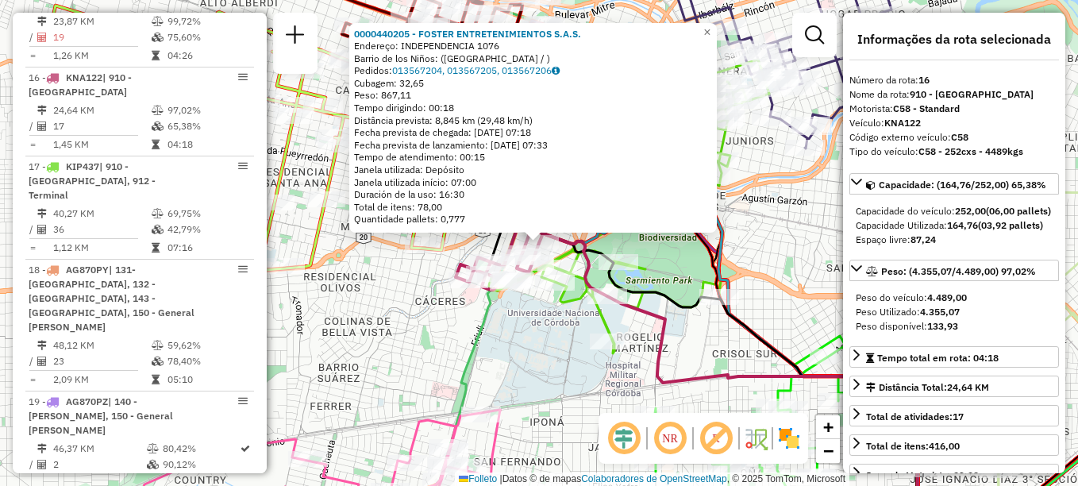
scroll to position [1842, 0]
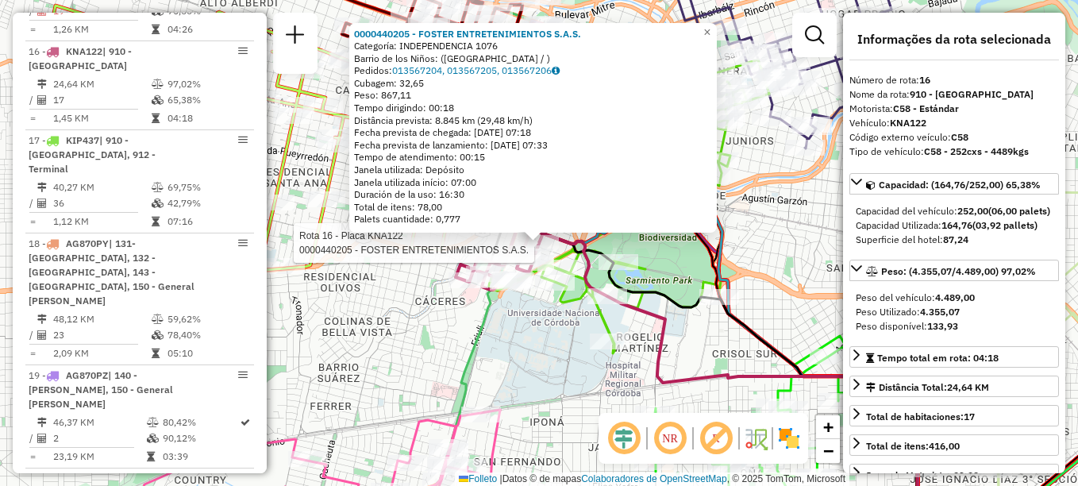
click at [785, 233] on div "Rota 16 - Placa KNA122 0000440205 - FOSTER ENTRETENIMIENTOS S.A.S. 0000440205 -…" at bounding box center [539, 243] width 1078 height 486
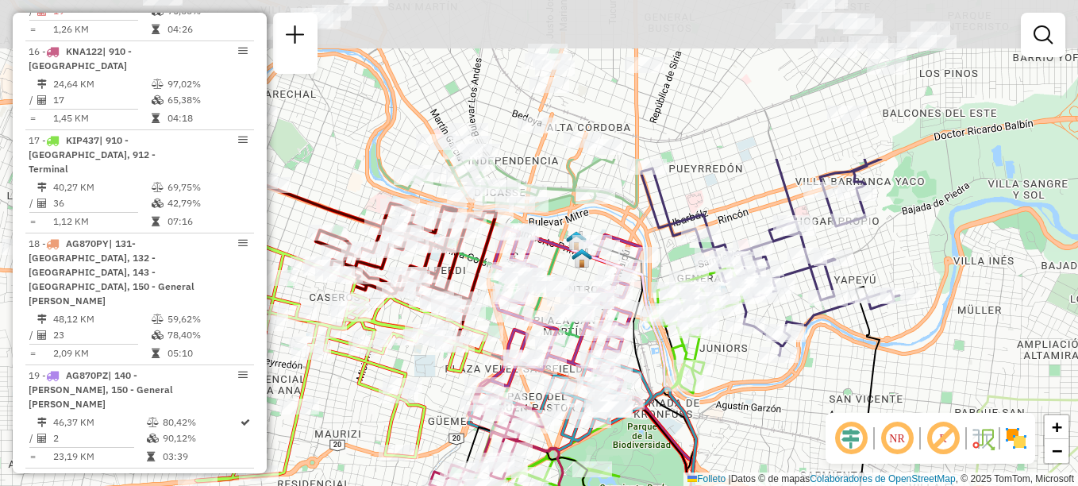
drag, startPoint x: 785, startPoint y: 233, endPoint x: 765, endPoint y: 418, distance: 186.2
click at [763, 445] on div "Janela de atendimento Grade de atendimento Capacidade Transportadoras Veículos …" at bounding box center [539, 243] width 1078 height 486
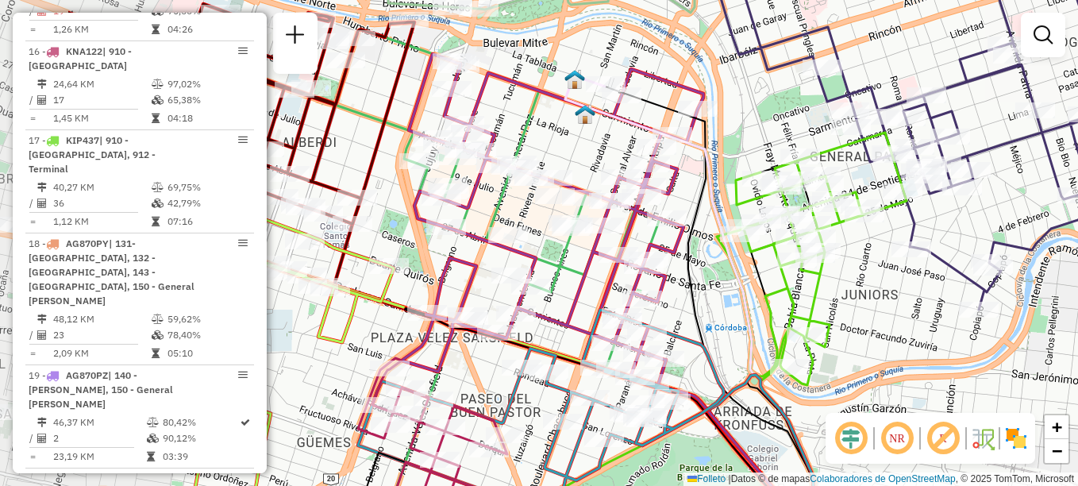
drag, startPoint x: 538, startPoint y: 273, endPoint x: 800, endPoint y: 327, distance: 267.5
click at [800, 327] on div "Janela de atendimento Grade de atendimento Capacidade Transportadoras Veículos …" at bounding box center [539, 243] width 1078 height 486
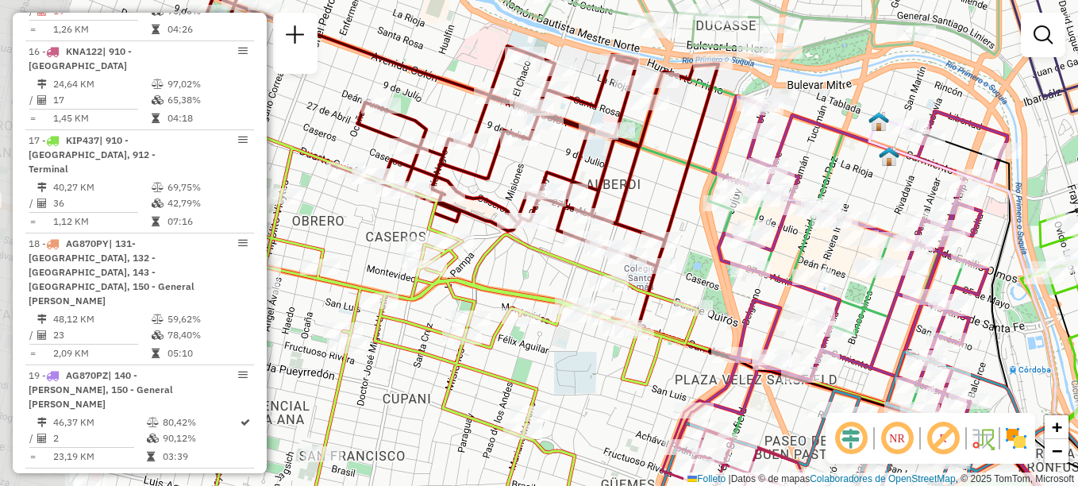
drag, startPoint x: 646, startPoint y: 160, endPoint x: 865, endPoint y: 182, distance: 220.2
click at [865, 182] on div "Janela de atendimento Grade de atendimento Capacidade Transportadoras Veículos …" at bounding box center [539, 243] width 1078 height 486
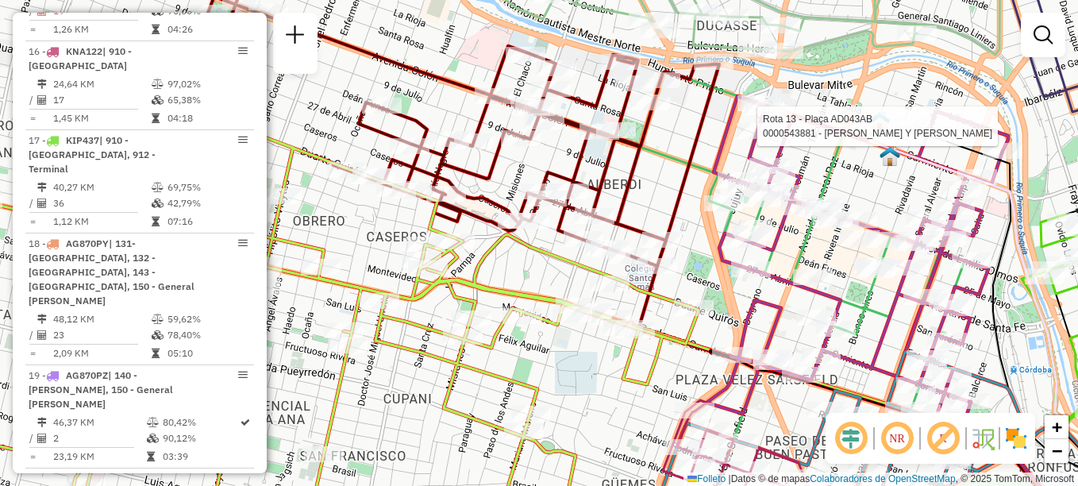
select select "**********"
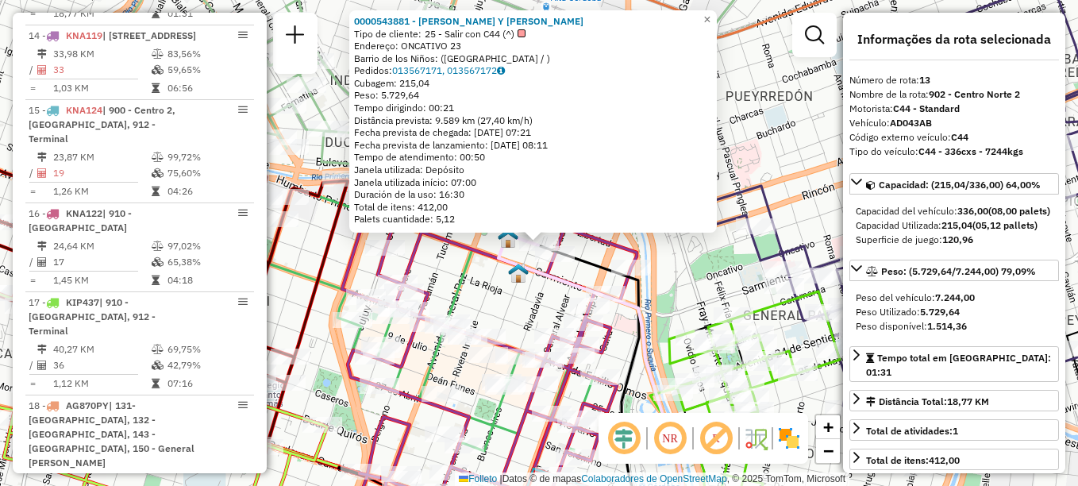
scroll to position [1575, 0]
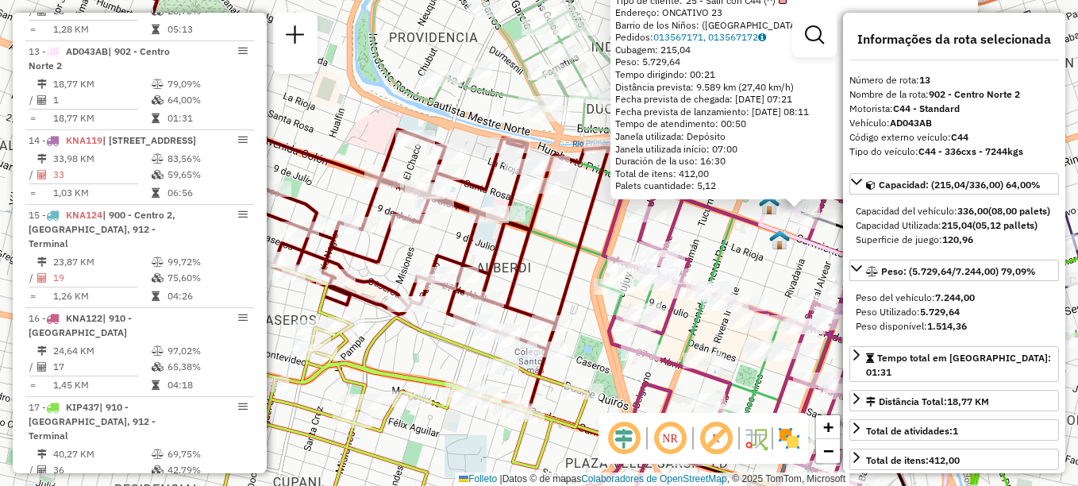
drag, startPoint x: 603, startPoint y: 289, endPoint x: 816, endPoint y: 260, distance: 214.7
click at [816, 260] on div "0000543881 - Coco Y Lin S.A.S. Tipo de cliente: 25 - Salir con C44 (^) Endereço…" at bounding box center [539, 243] width 1078 height 486
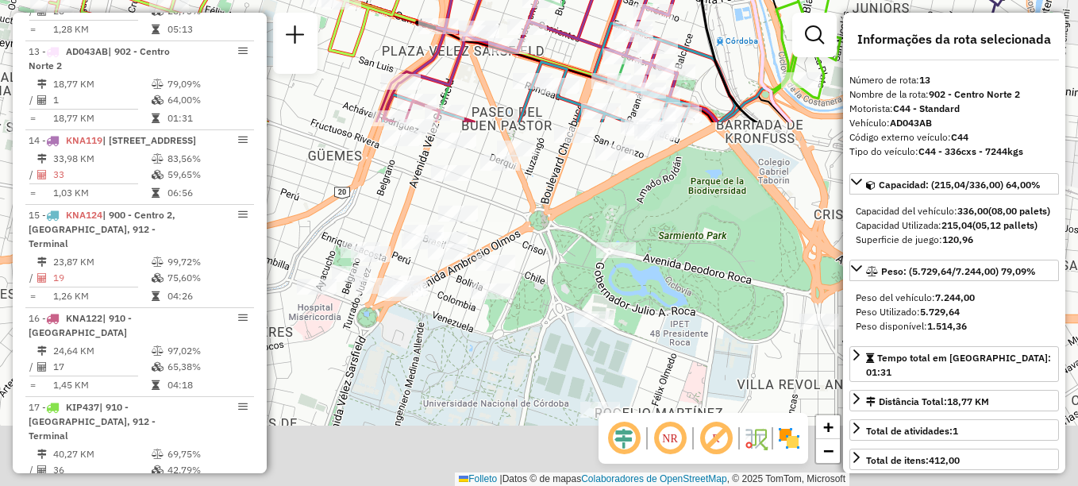
drag, startPoint x: 657, startPoint y: 330, endPoint x: 475, endPoint y: -83, distance: 450.7
click at [475, 0] on html "Aguarde... Pop-up bloqueado! Seu navegador bloqueou automáticamente a abertura …" at bounding box center [539, 243] width 1078 height 486
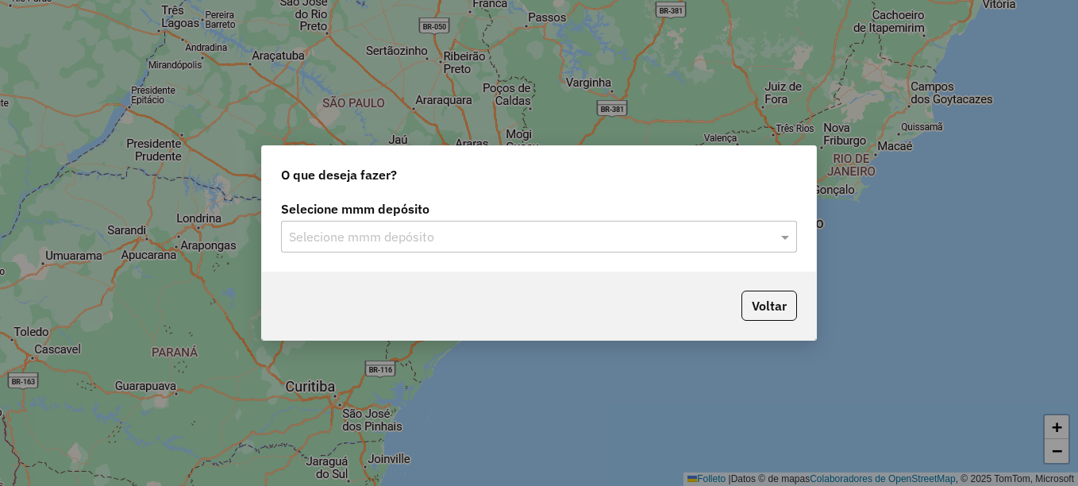
click at [339, 233] on input "text" at bounding box center [523, 237] width 468 height 19
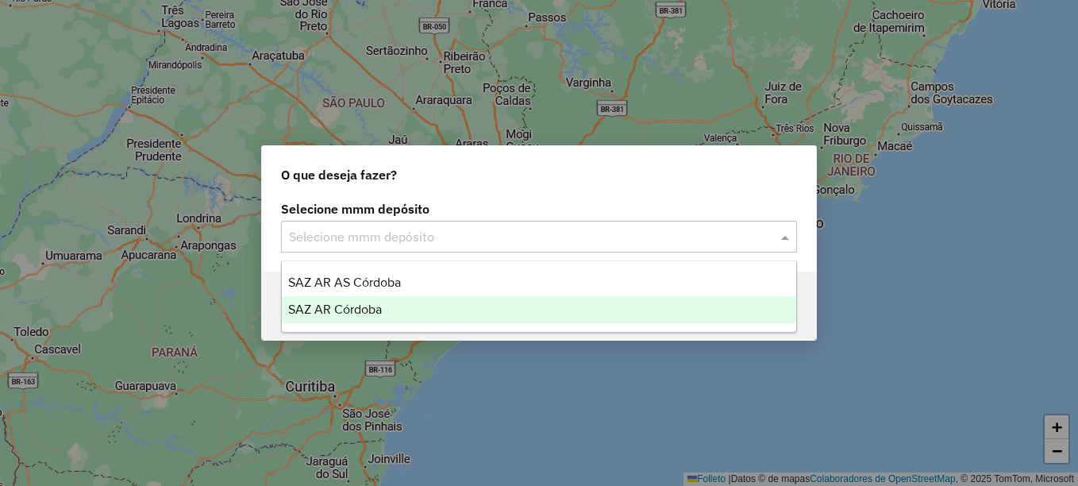
click at [352, 299] on div "SAZ AR Córdoba" at bounding box center [539, 309] width 515 height 27
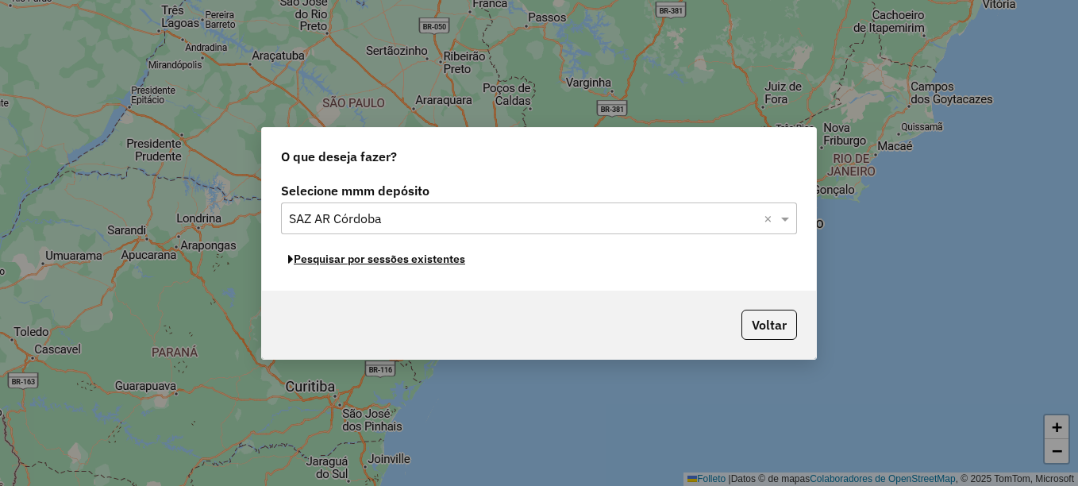
click at [409, 263] on font "Pesquisar por sessões existentes" at bounding box center [380, 259] width 172 height 14
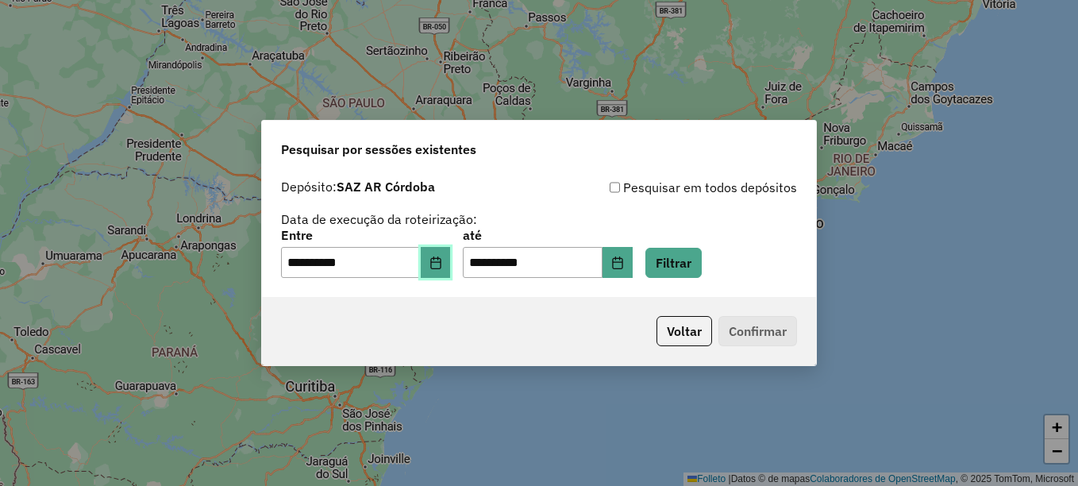
click at [449, 269] on button "Elija la fecha" at bounding box center [436, 263] width 30 height 32
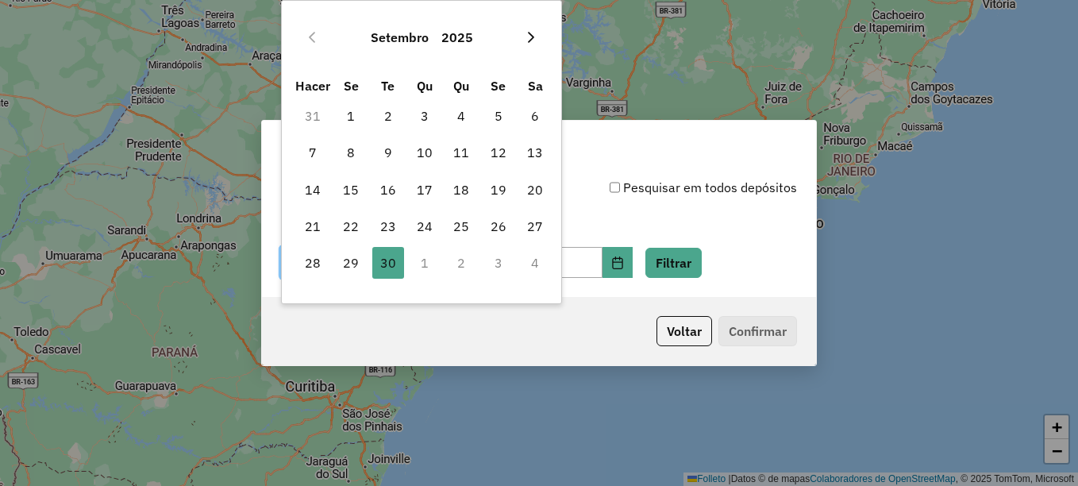
click at [530, 38] on icon "Mes próximo" at bounding box center [531, 37] width 13 height 13
click at [422, 113] on font "1" at bounding box center [425, 115] width 8 height 19
type input "**********"
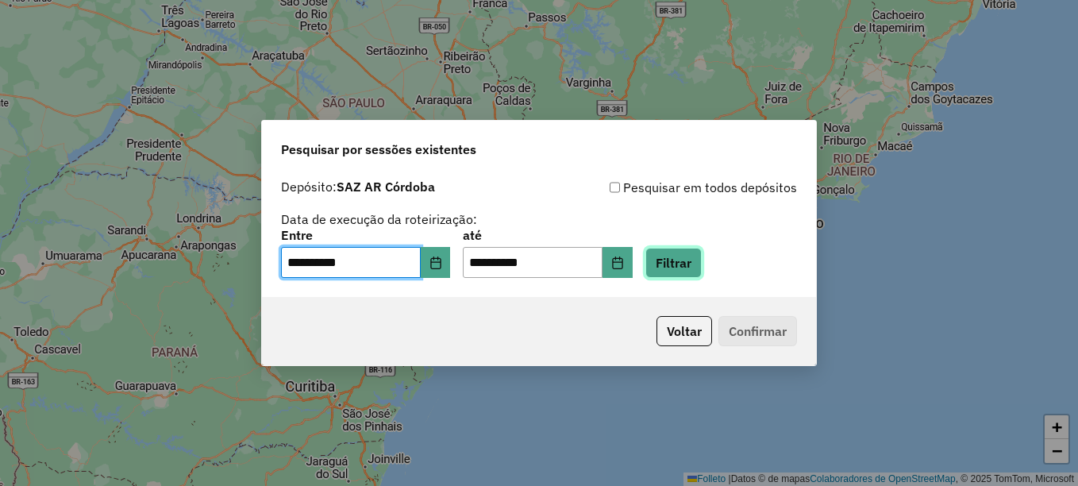
click at [700, 268] on button "Filtrar" at bounding box center [674, 263] width 56 height 30
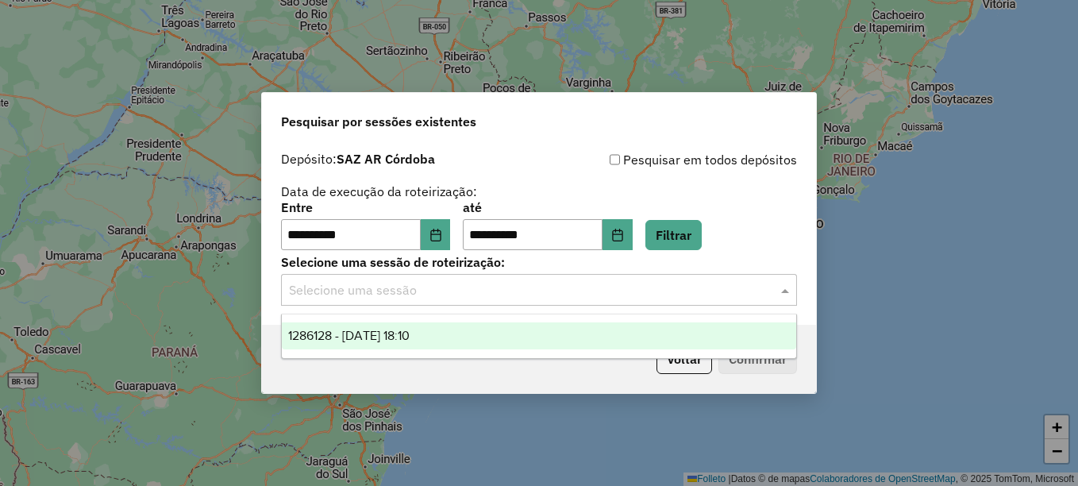
click at [463, 287] on input "text" at bounding box center [523, 290] width 468 height 19
click at [410, 331] on span "1286128 - 01/10/2025 18:10" at bounding box center [348, 335] width 121 height 13
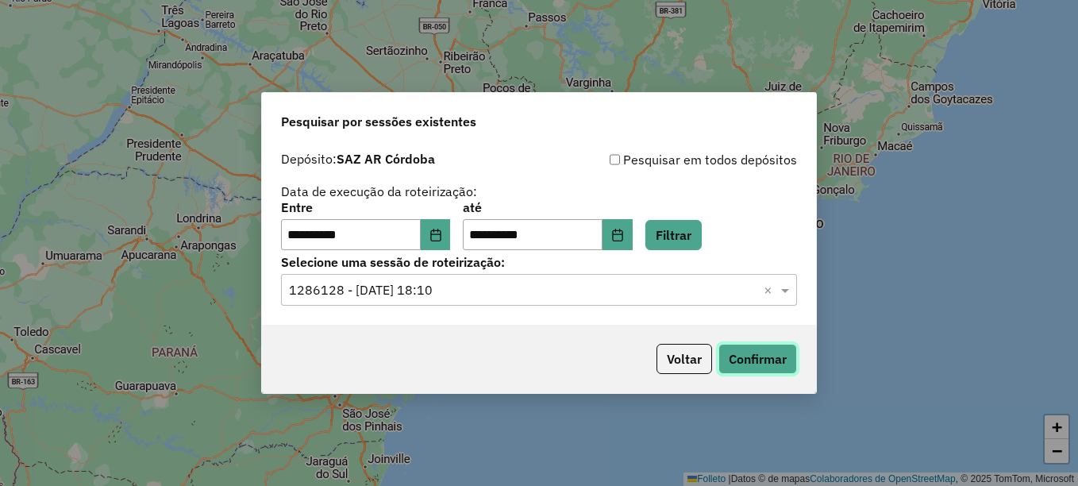
click at [760, 360] on button "Confirmar" at bounding box center [758, 359] width 79 height 30
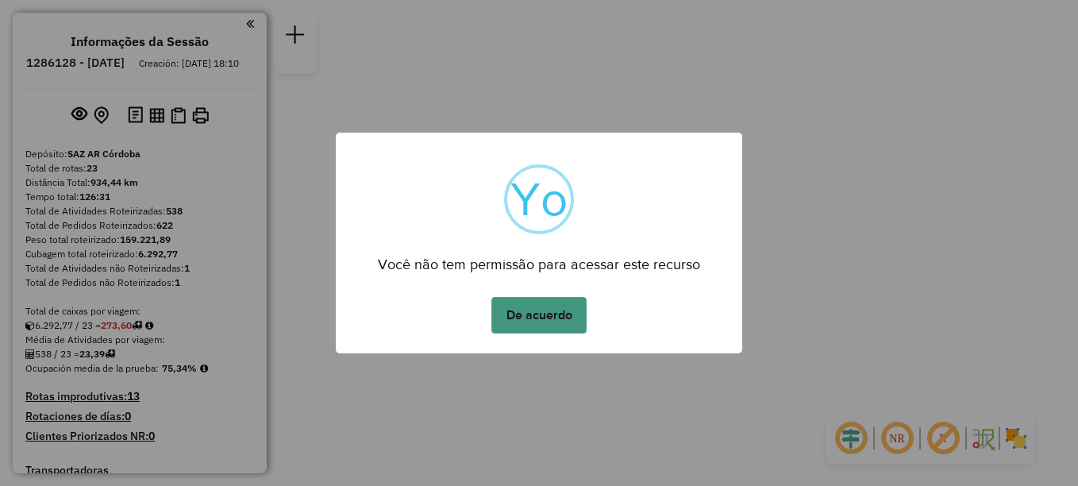
click at [537, 310] on button "De acuerdo" at bounding box center [538, 315] width 95 height 37
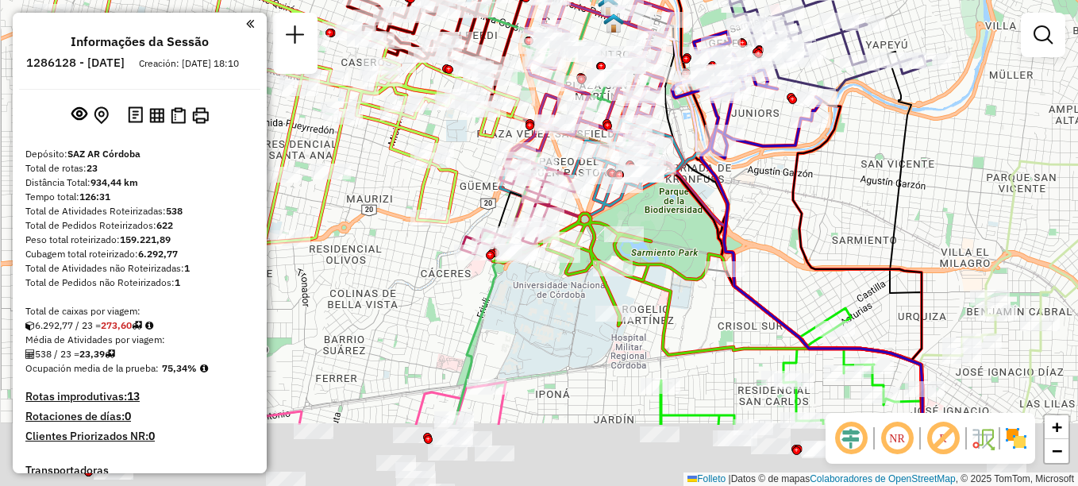
drag, startPoint x: 643, startPoint y: 255, endPoint x: 681, endPoint y: 121, distance: 138.7
click at [676, 139] on icon at bounding box center [591, 168] width 183 height 96
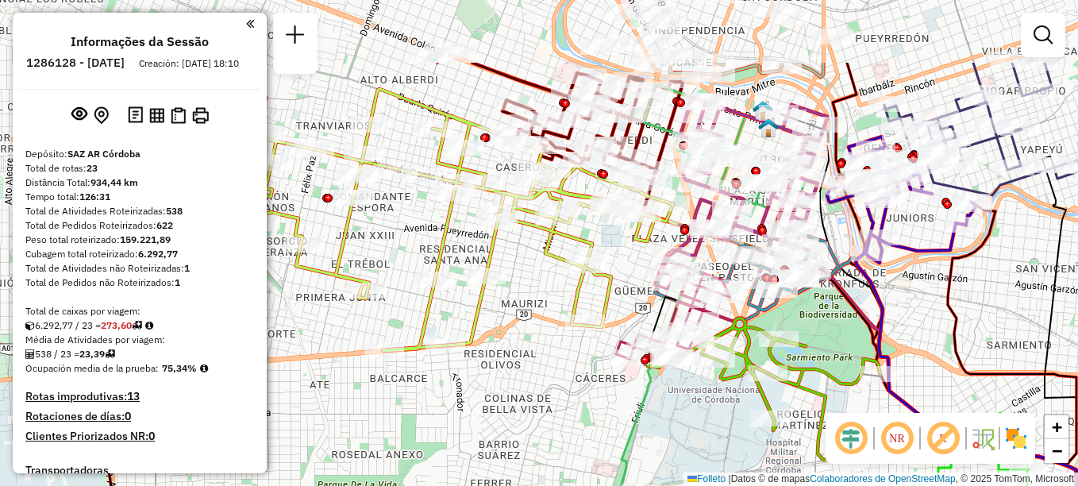
drag, startPoint x: 601, startPoint y: 380, endPoint x: 641, endPoint y: 368, distance: 41.4
click at [648, 399] on icon at bounding box center [697, 355] width 218 height 540
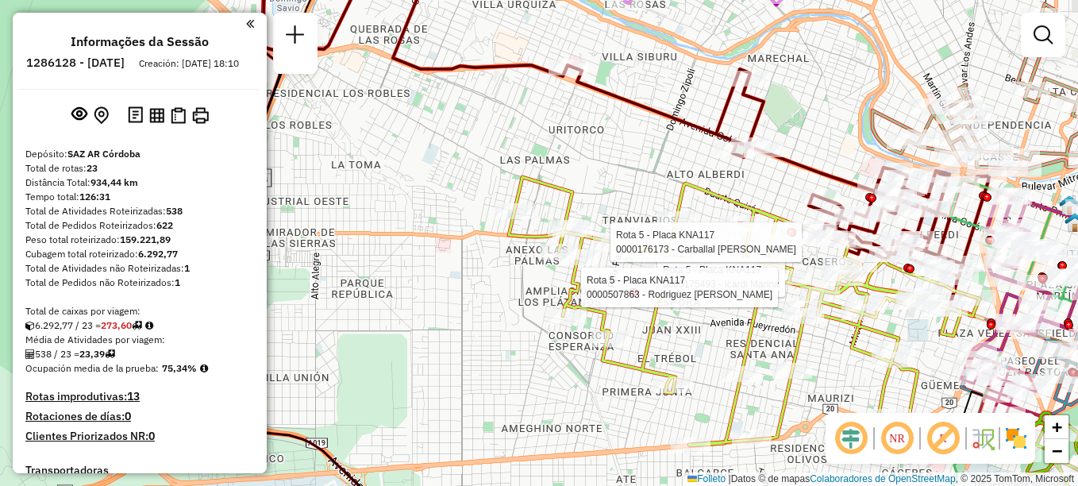
drag, startPoint x: 518, startPoint y: 217, endPoint x: 453, endPoint y: 167, distance: 81.5
click at [453, 167] on div "Rota 5 - Placa KNA117 0000175493 - Icardi Marina Rota 5 - Placa KNA117 00005078…" at bounding box center [539, 243] width 1078 height 486
click at [479, 334] on div "Rota 5 - Placa KNA117 0000175493 - Icardi Marina Rota 5 - Placa KNA117 00005078…" at bounding box center [539, 243] width 1078 height 486
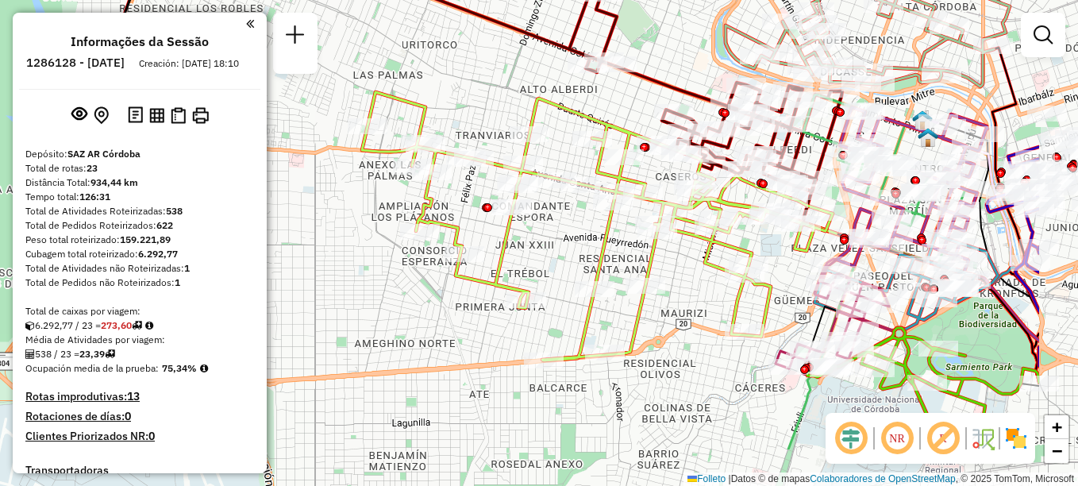
drag, startPoint x: 524, startPoint y: 395, endPoint x: 377, endPoint y: 310, distance: 169.7
click at [377, 310] on div "Janela de atendimento Grade de atendimento Capacidade Transportadoras Veículos …" at bounding box center [539, 243] width 1078 height 486
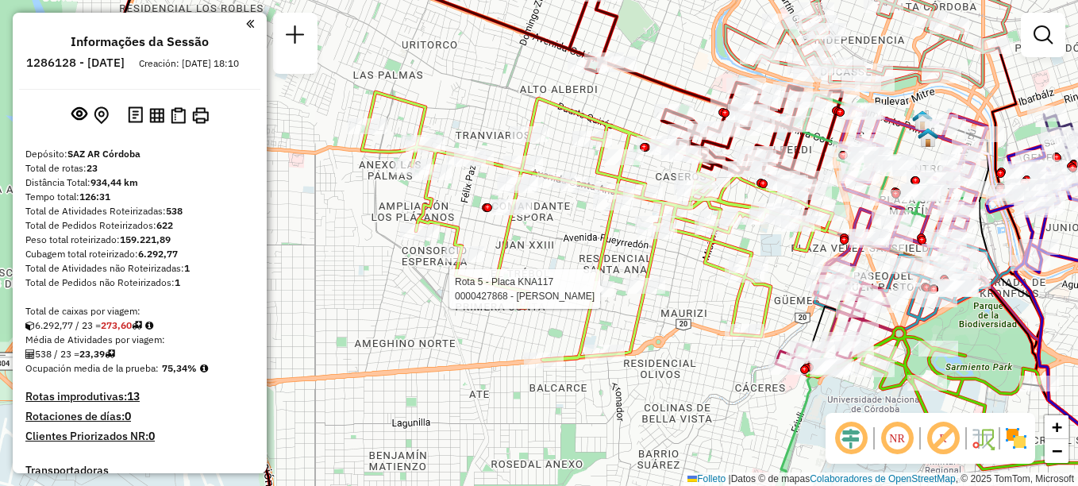
select select "**********"
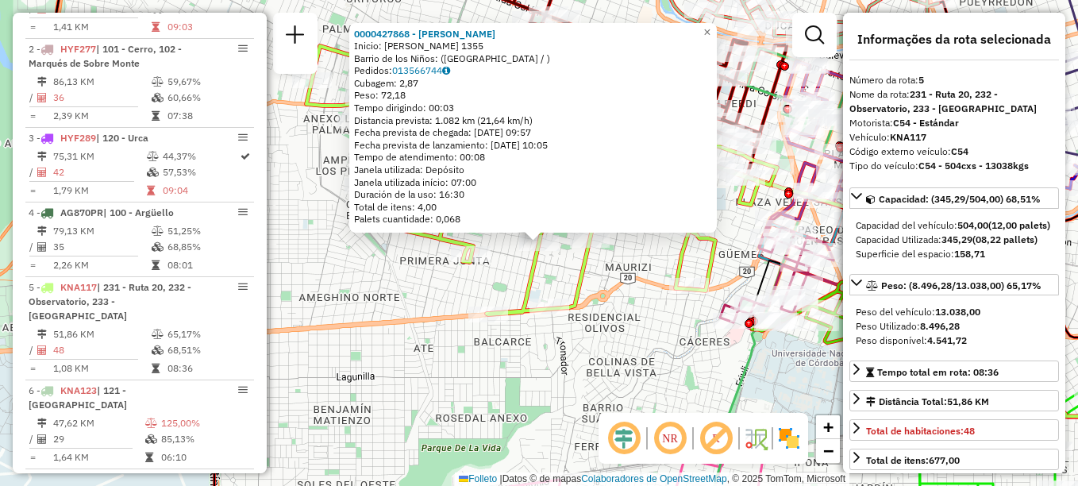
scroll to position [878, 0]
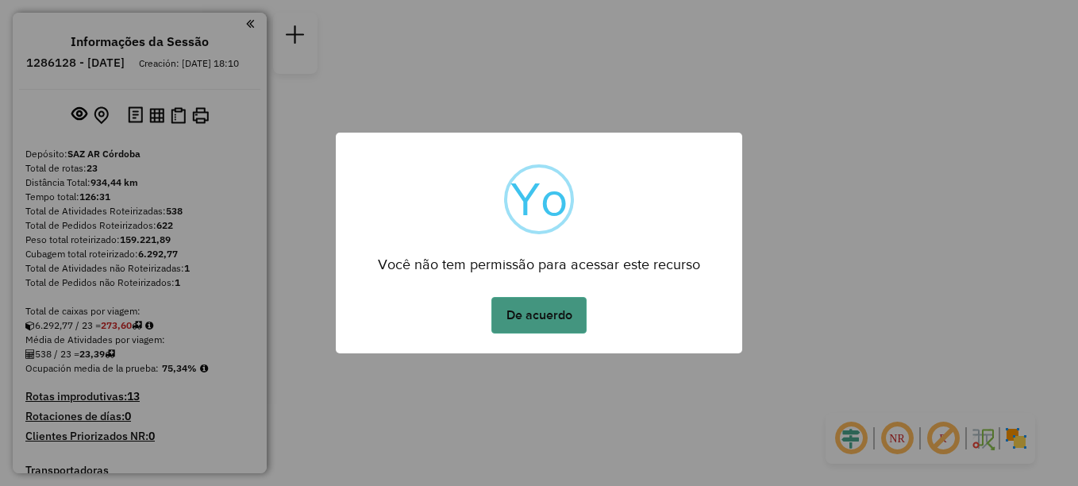
click at [530, 319] on button "De acuerdo" at bounding box center [538, 315] width 95 height 37
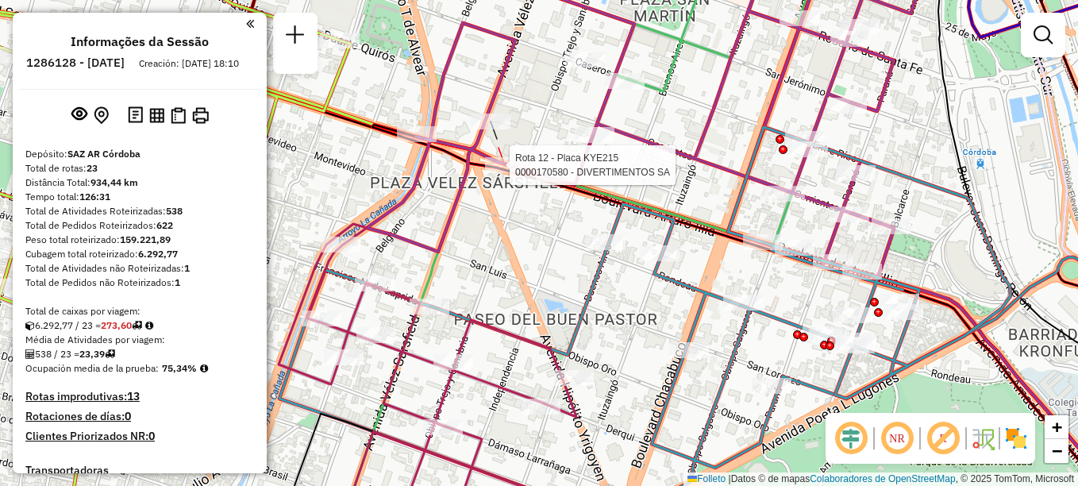
select select "**********"
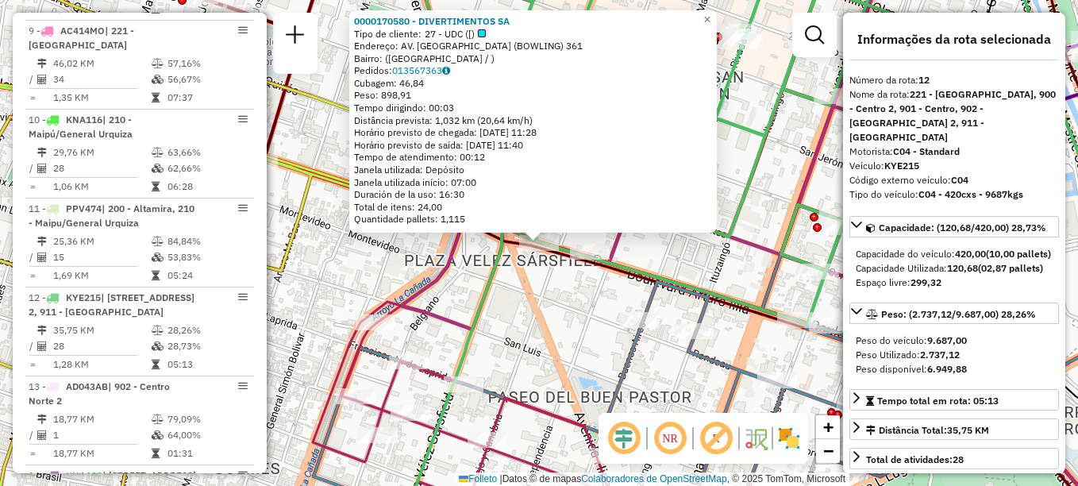
scroll to position [1458, 0]
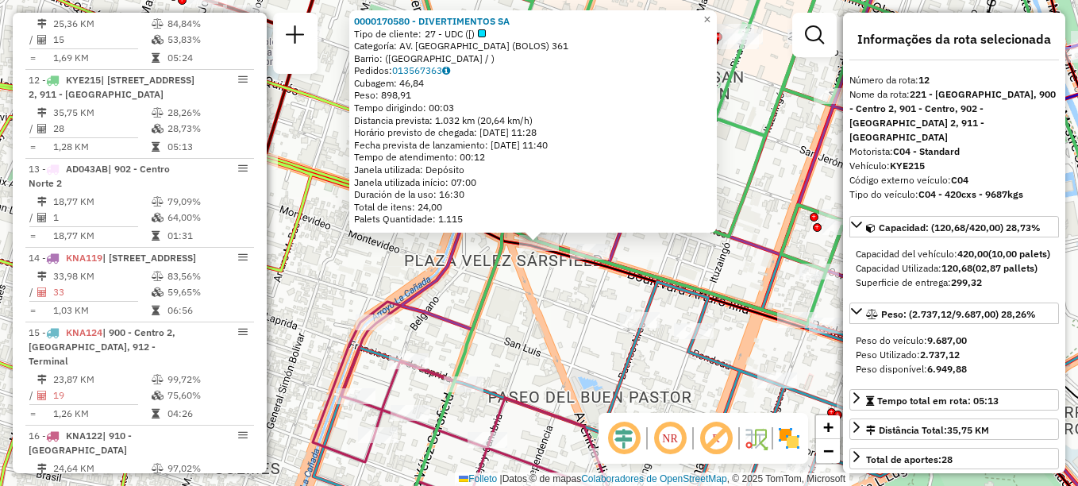
click at [583, 332] on div "Rota 12 - Placa KYE215 0000170580 - DIVERTIMENTOS SA 0000170580 - DIVERTIMENTOS…" at bounding box center [539, 243] width 1078 height 486
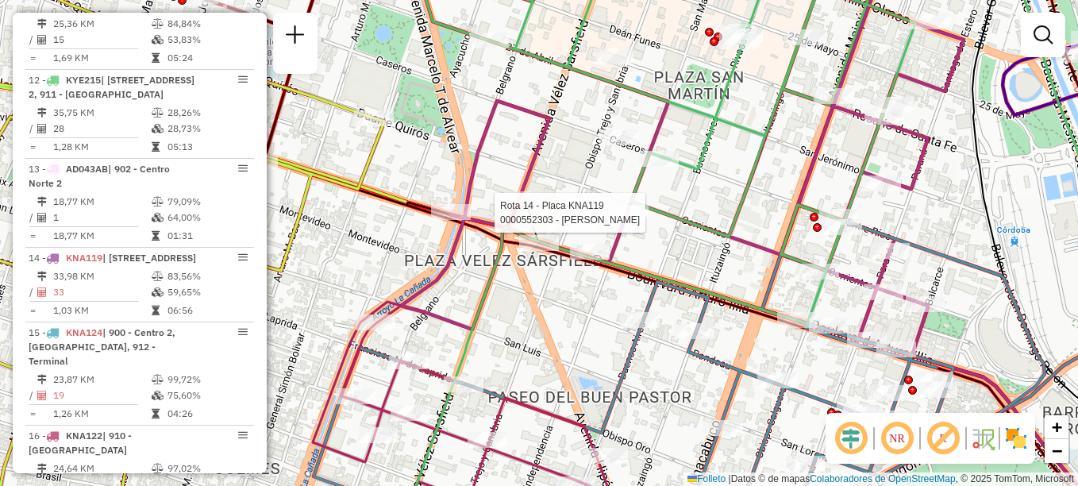
select select "**********"
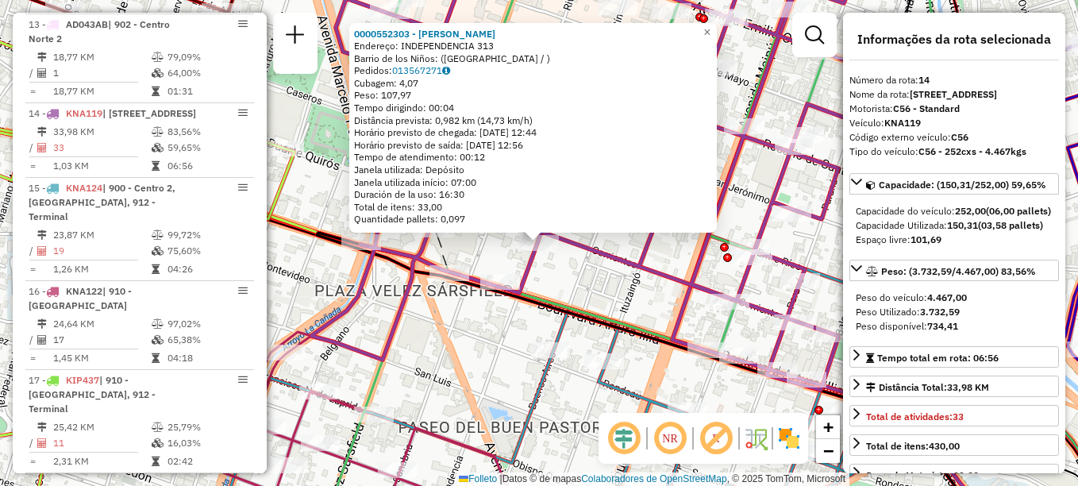
scroll to position [1664, 0]
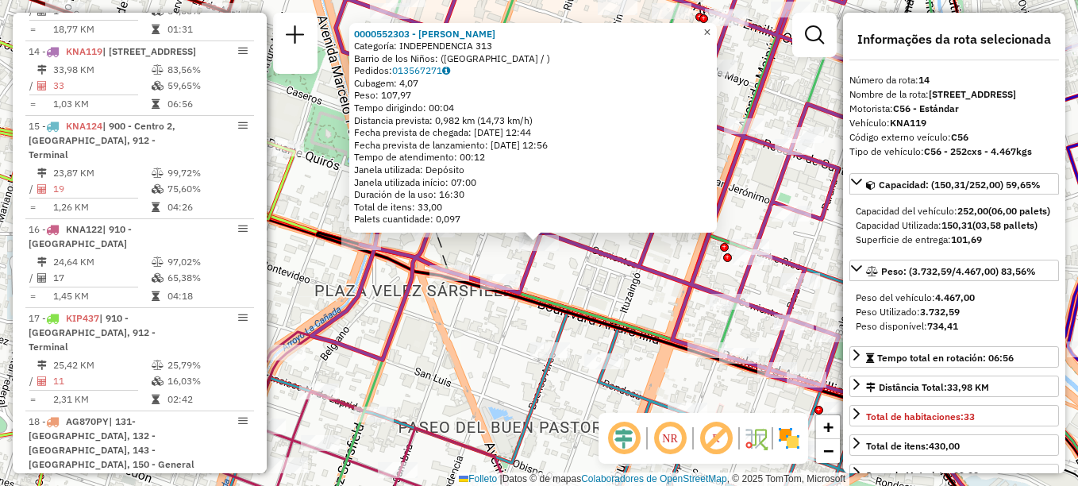
click at [711, 27] on span "×" at bounding box center [706, 31] width 7 height 13
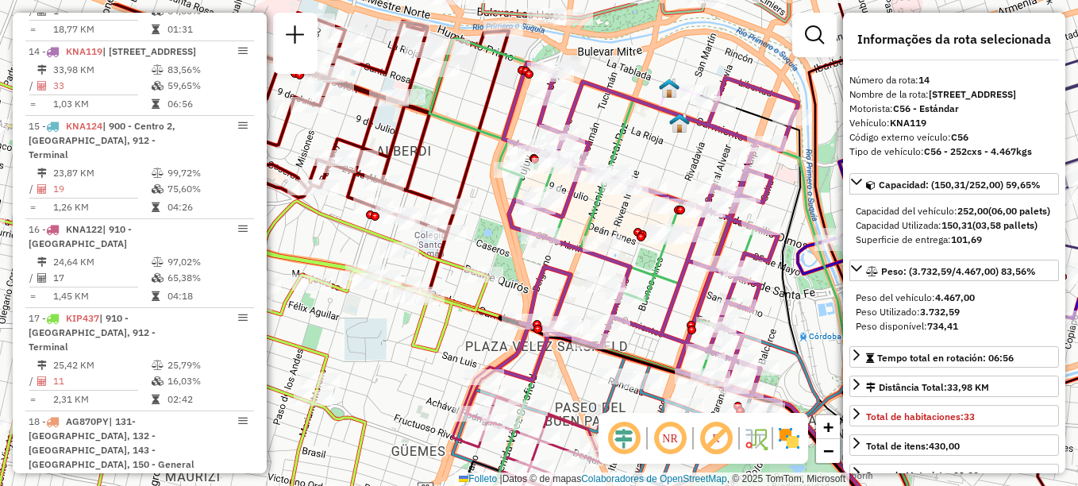
drag, startPoint x: 482, startPoint y: 241, endPoint x: 489, endPoint y: 245, distance: 8.2
click at [527, 296] on icon at bounding box center [647, 229] width 302 height 333
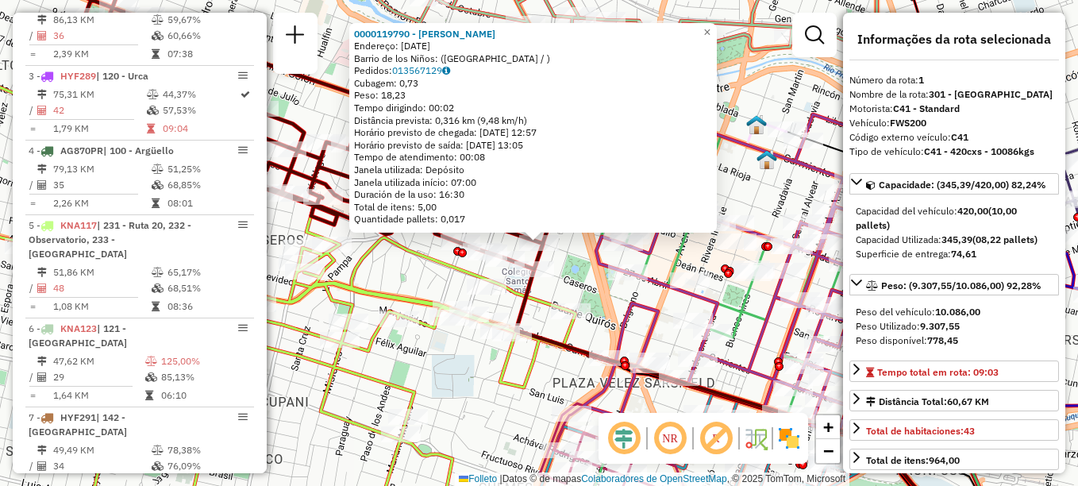
scroll to position [565, 0]
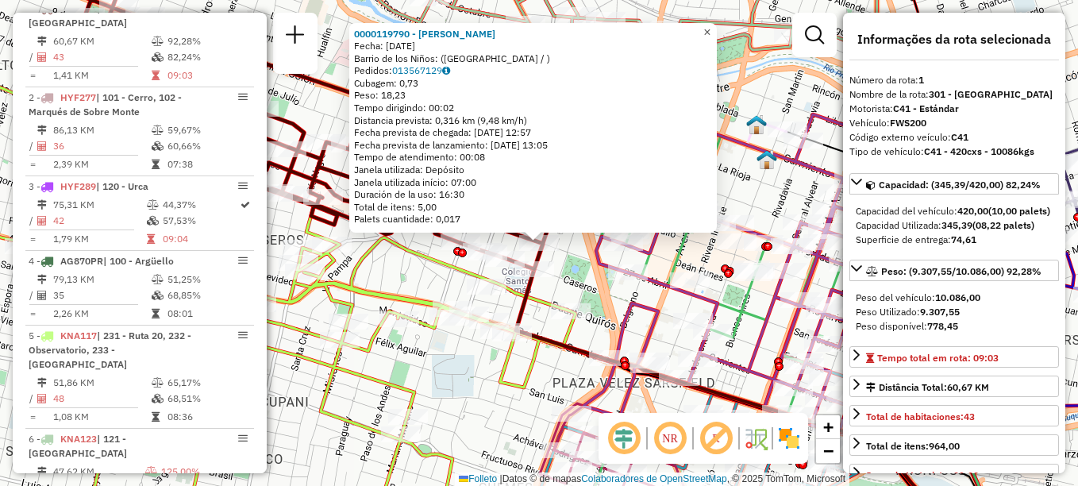
click at [717, 30] on link "×" at bounding box center [707, 32] width 19 height 19
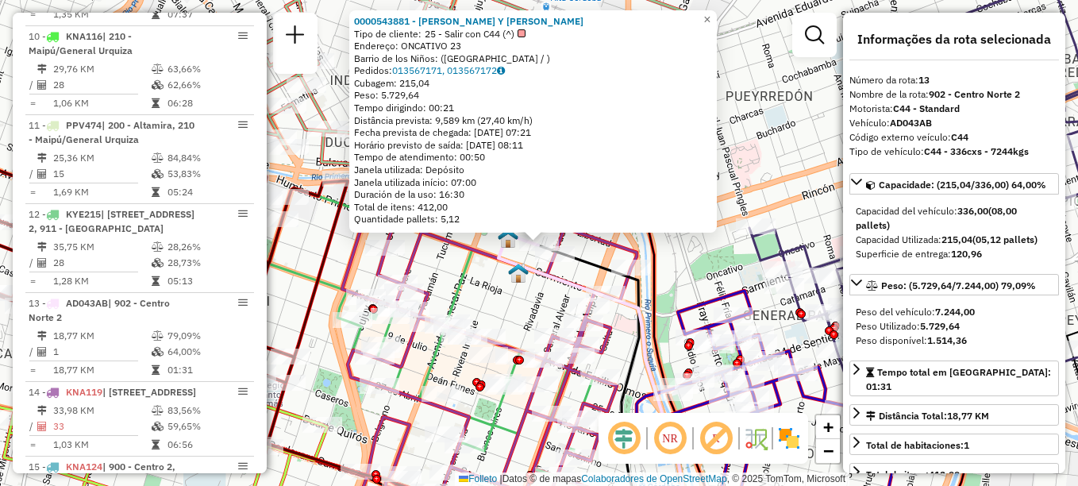
scroll to position [1575, 0]
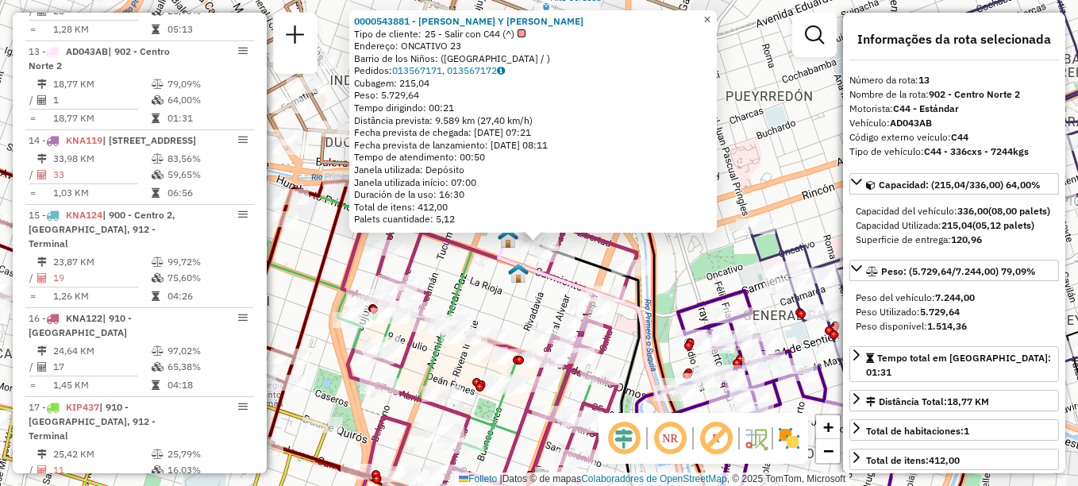
click at [711, 13] on span "×" at bounding box center [706, 19] width 7 height 13
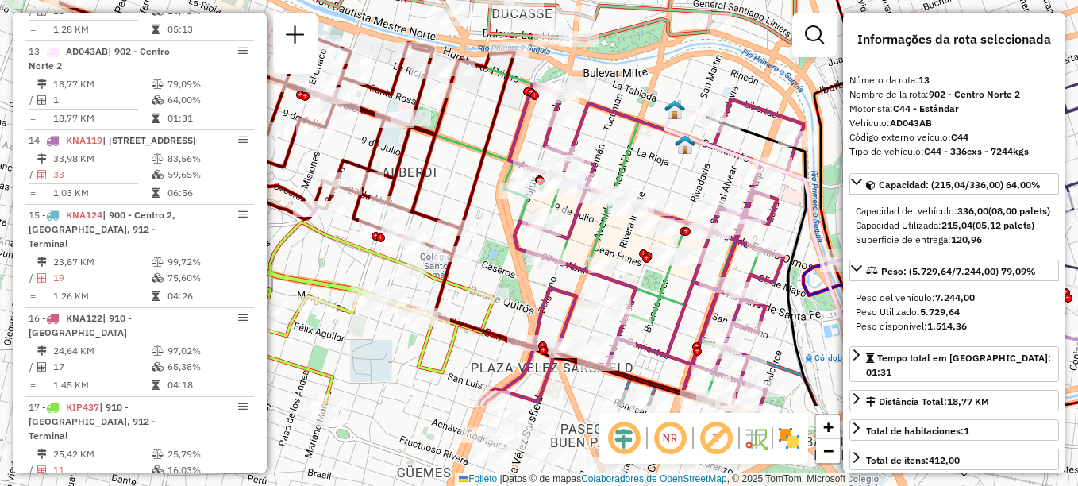
drag, startPoint x: 595, startPoint y: 200, endPoint x: 763, endPoint y: 70, distance: 212.8
click at [763, 70] on div "Janela de atendimento Grade de atendimento Capacidade Transportadoras Veículos …" at bounding box center [539, 243] width 1078 height 486
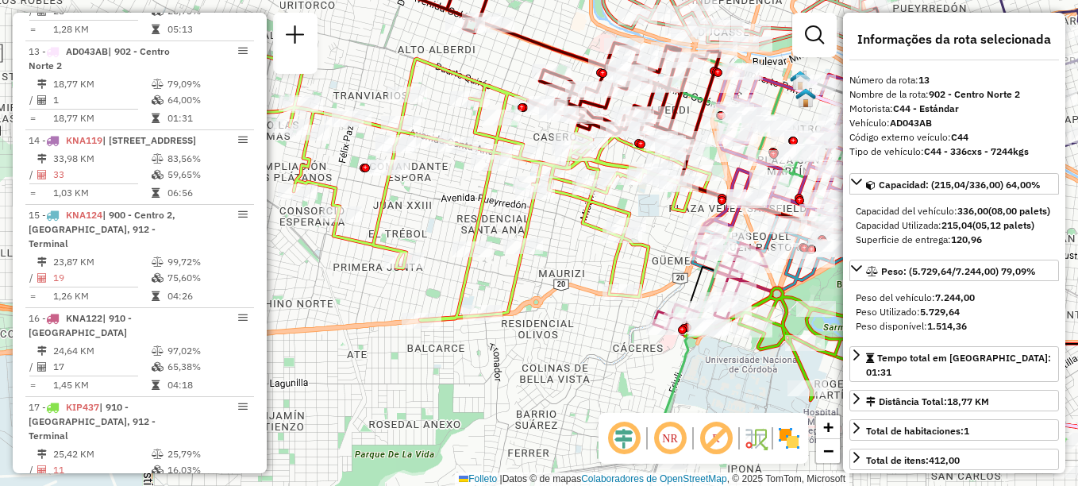
drag, startPoint x: 479, startPoint y: 355, endPoint x: 649, endPoint y: 263, distance: 193.3
click at [649, 263] on icon at bounding box center [475, 186] width 471 height 268
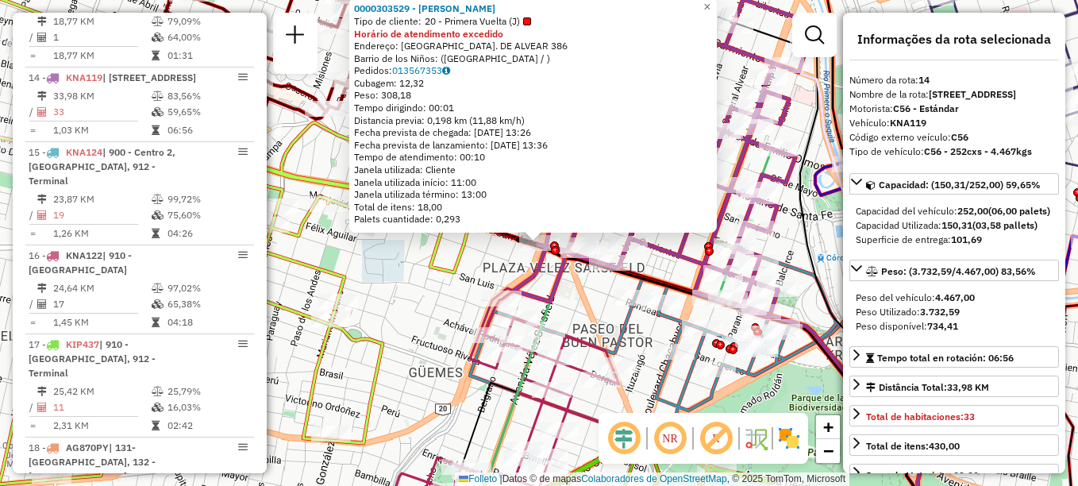
scroll to position [1664, 0]
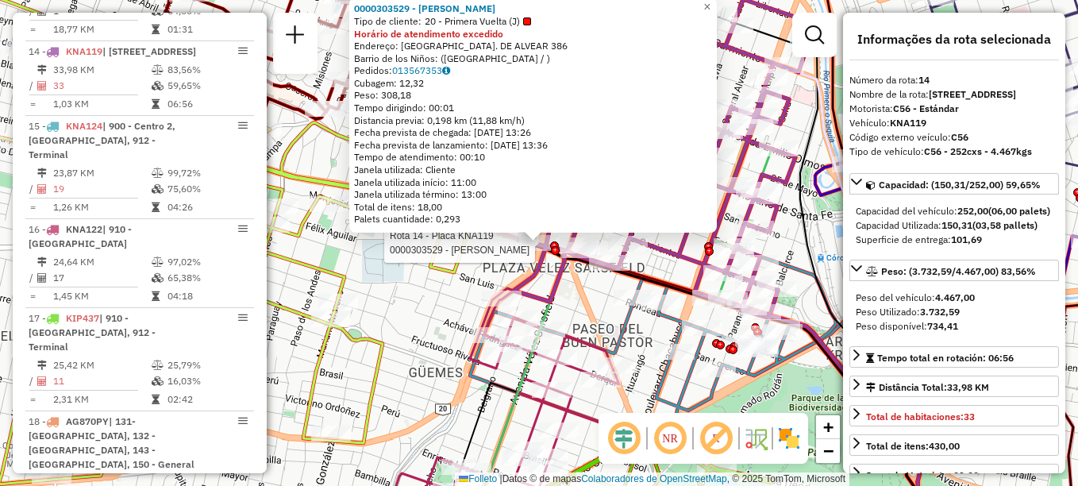
click at [430, 307] on div "Rota 14 - Placa KNA119 0000303529 - [PERSON_NAME] SA 0000303529 - [PERSON_NAME]…" at bounding box center [539, 243] width 1078 height 486
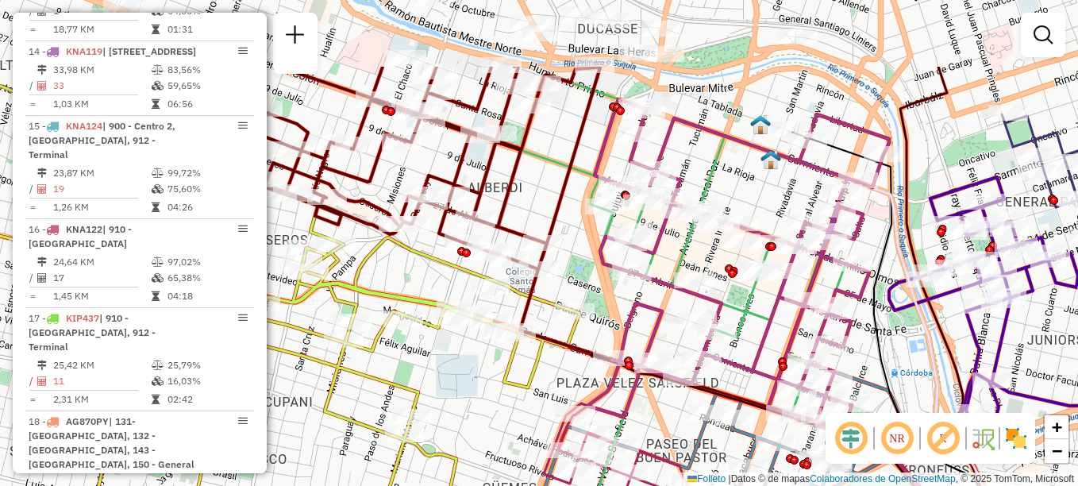
drag, startPoint x: 561, startPoint y: 372, endPoint x: 588, endPoint y: 374, distance: 27.0
click at [588, 374] on div "Janela de atendimento Grade de atendimento Capacidade Transportadoras Veículos …" at bounding box center [539, 243] width 1078 height 486
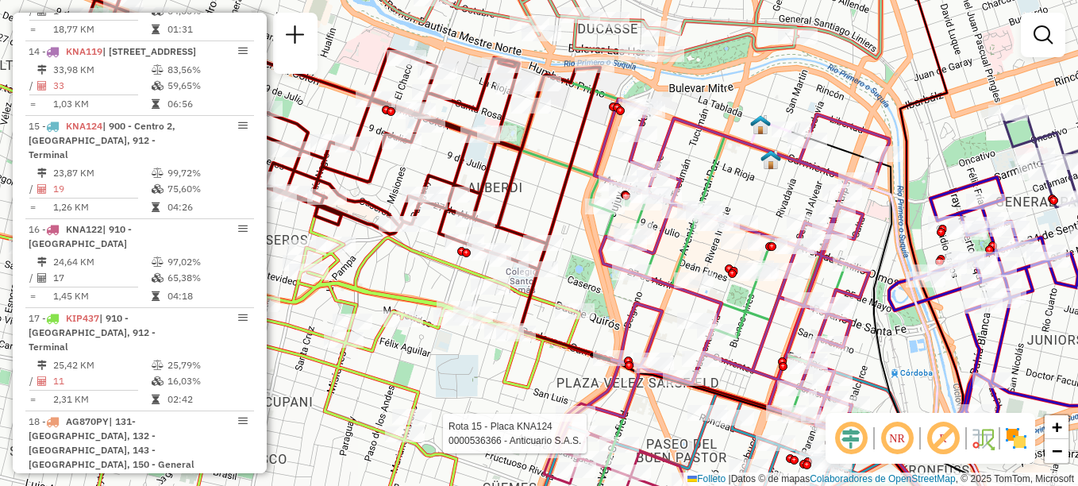
select select "**********"
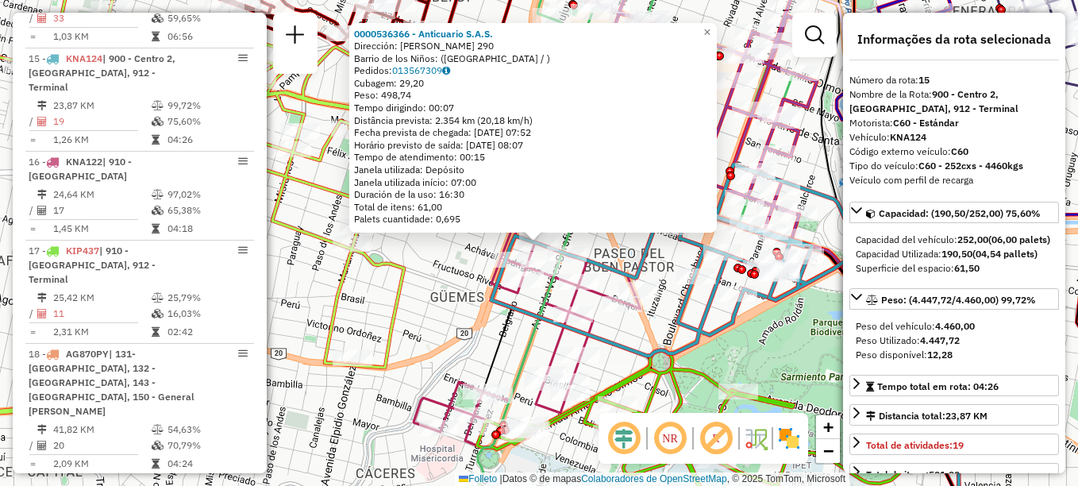
scroll to position [1753, 0]
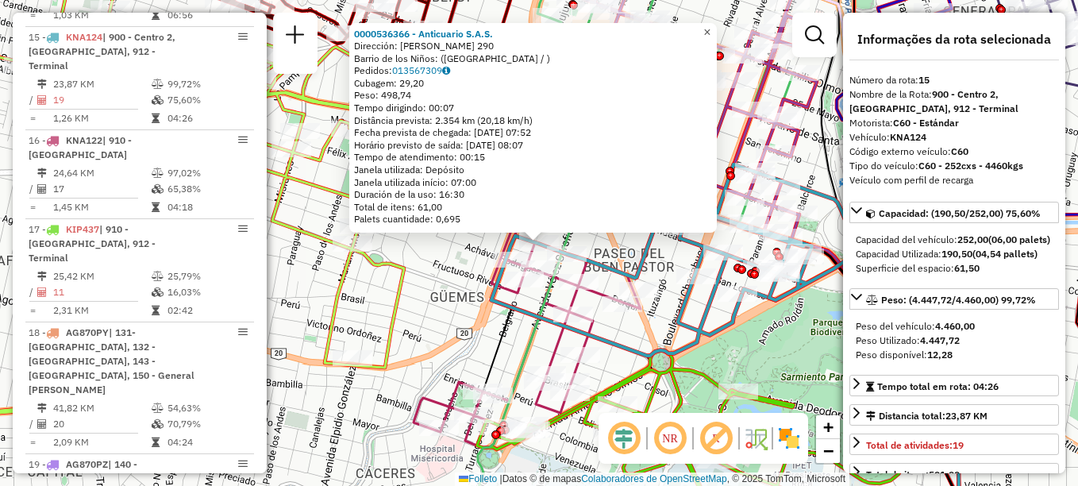
click at [717, 29] on link "×" at bounding box center [707, 32] width 19 height 19
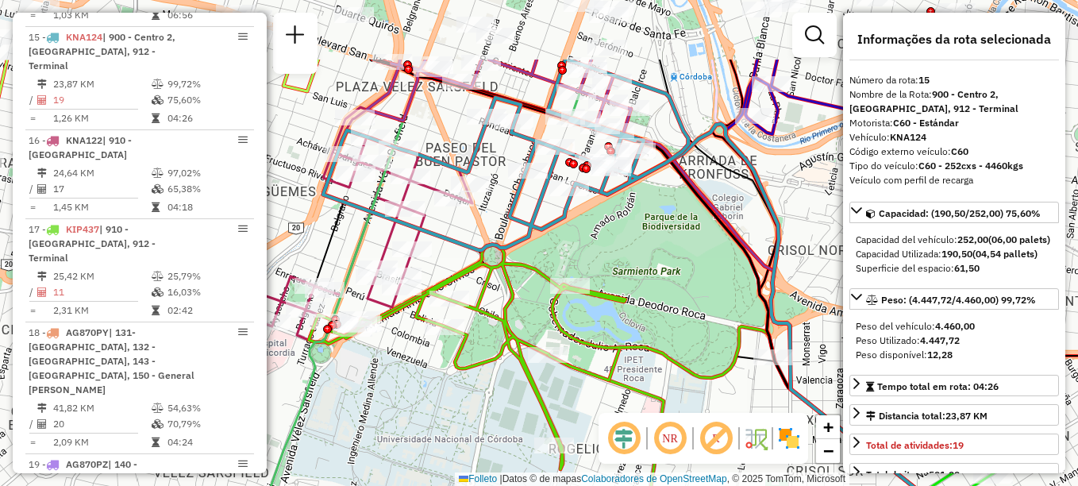
drag, startPoint x: 606, startPoint y: 313, endPoint x: 636, endPoint y: 418, distance: 109.8
click at [636, 418] on hb-router-mapa "Informações da Sessão 1286128 - [DATE] Creación: [DATE] 18:10 Depósito: SAZ AR …" at bounding box center [539, 243] width 1078 height 486
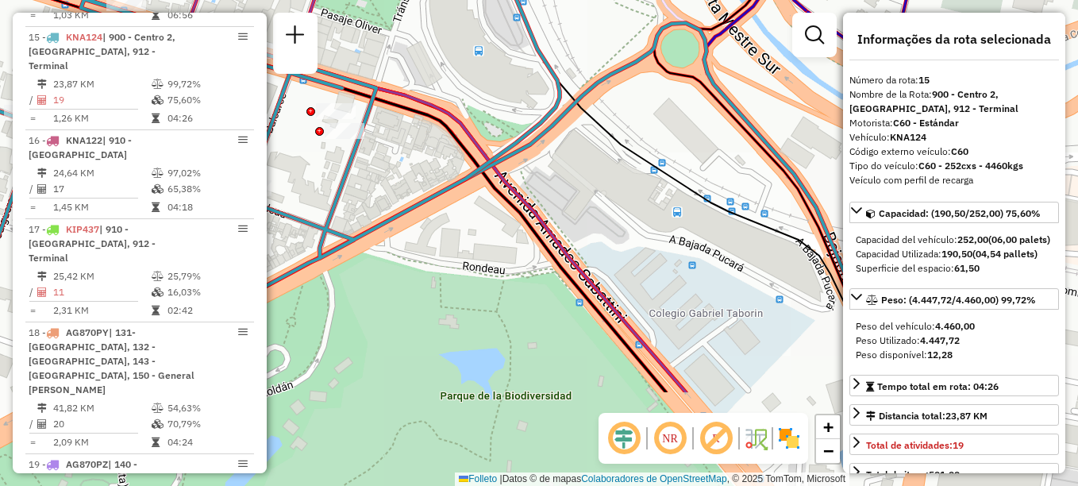
drag, startPoint x: 611, startPoint y: 229, endPoint x: 507, endPoint y: 87, distance: 176.1
click at [507, 87] on div "Janela de atendimento Grade de atendimento Capacidade Transportadoras Veículos …" at bounding box center [539, 243] width 1078 height 486
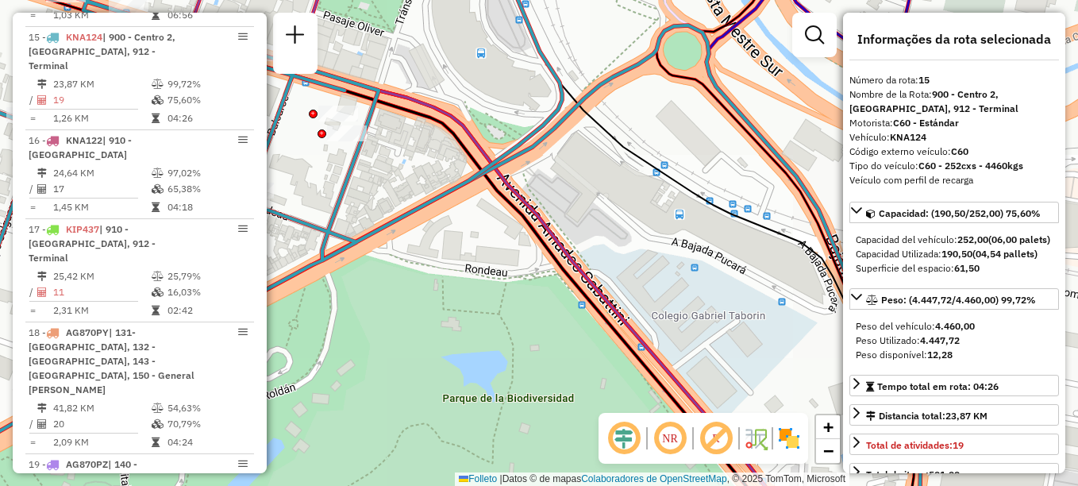
drag, startPoint x: 484, startPoint y: 64, endPoint x: 625, endPoint y: 99, distance: 145.8
click at [624, 99] on div "Janela de atendimento Grade de atendimento Capacidade Transportadoras Veículos …" at bounding box center [539, 243] width 1078 height 486
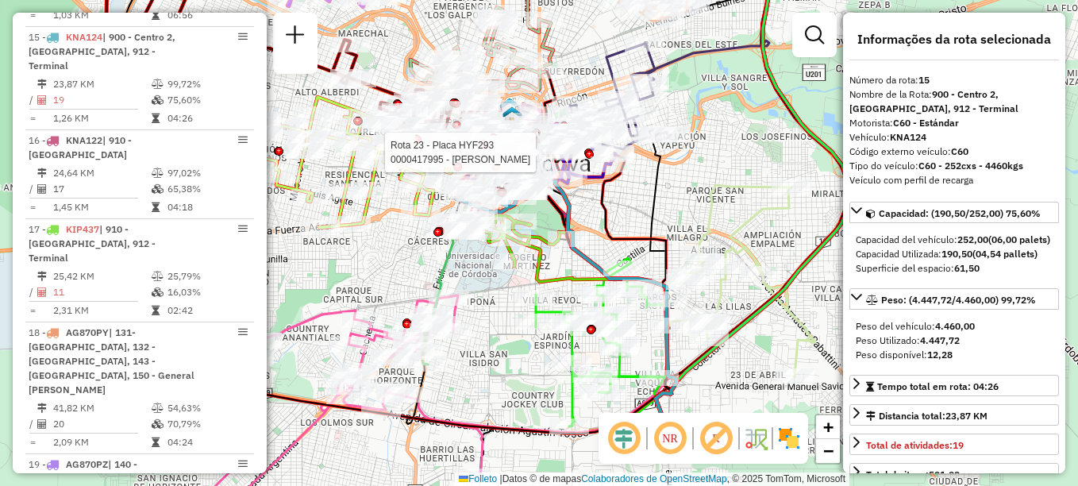
click at [568, 160] on div at bounding box center [565, 153] width 40 height 16
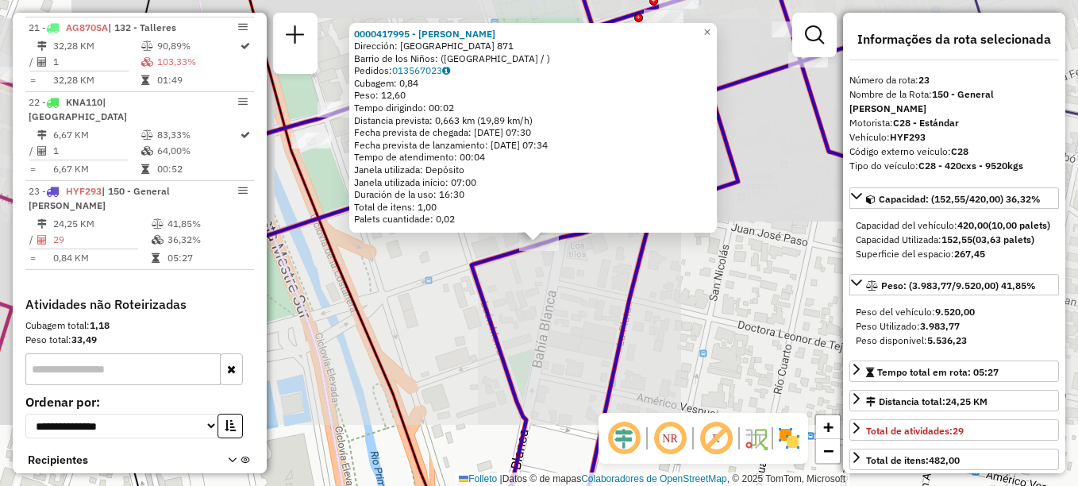
scroll to position [2398, 0]
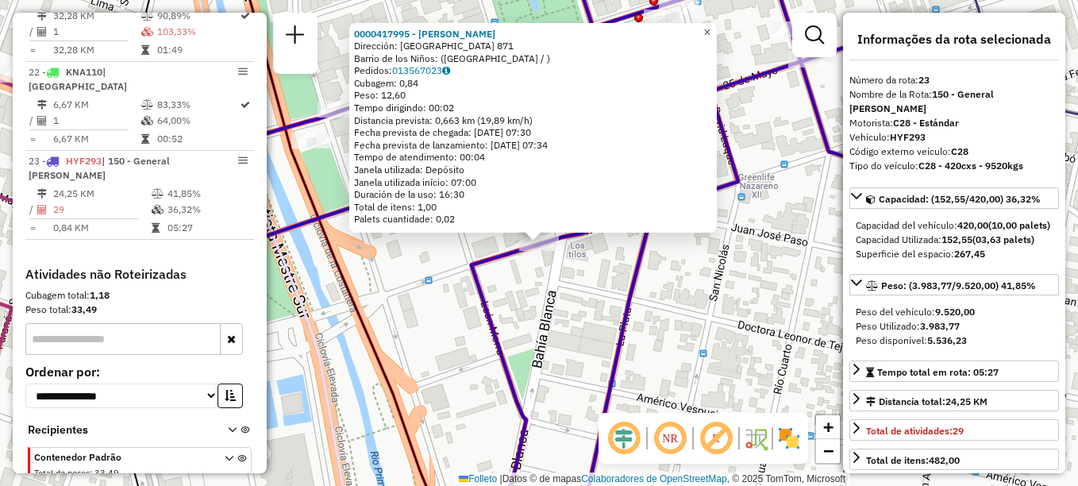
drag, startPoint x: 719, startPoint y: 28, endPoint x: 684, endPoint y: 65, distance: 51.1
click at [711, 28] on span "×" at bounding box center [706, 31] width 7 height 13
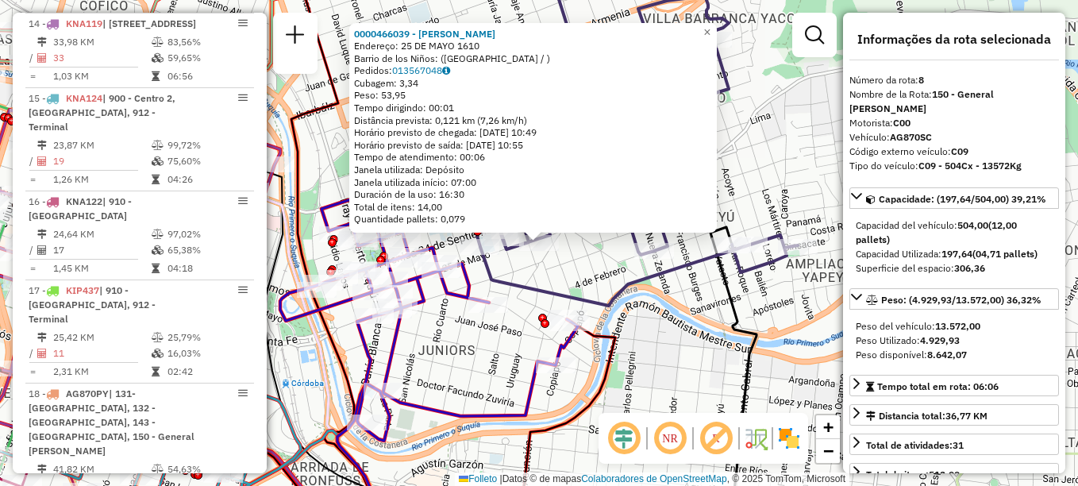
scroll to position [1116, 0]
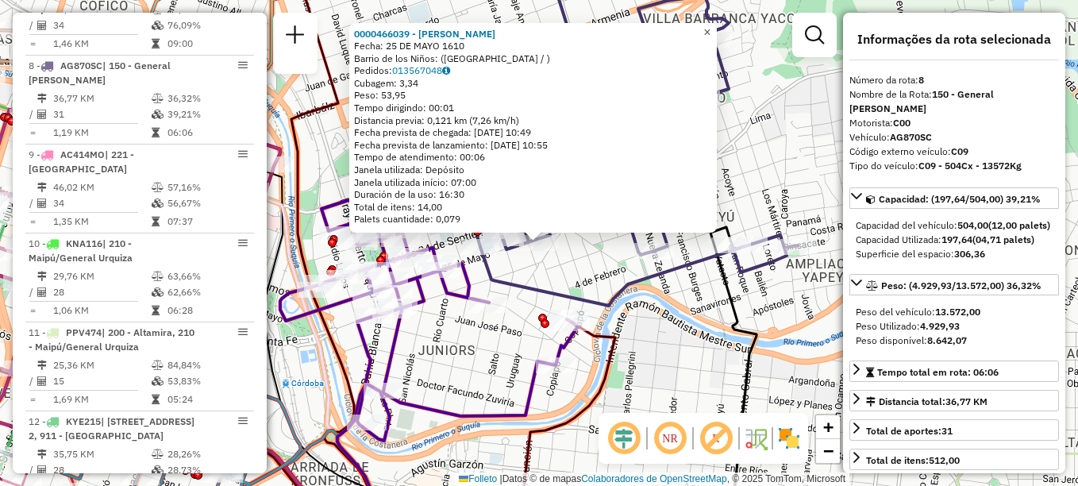
click at [711, 27] on span "×" at bounding box center [706, 31] width 7 height 13
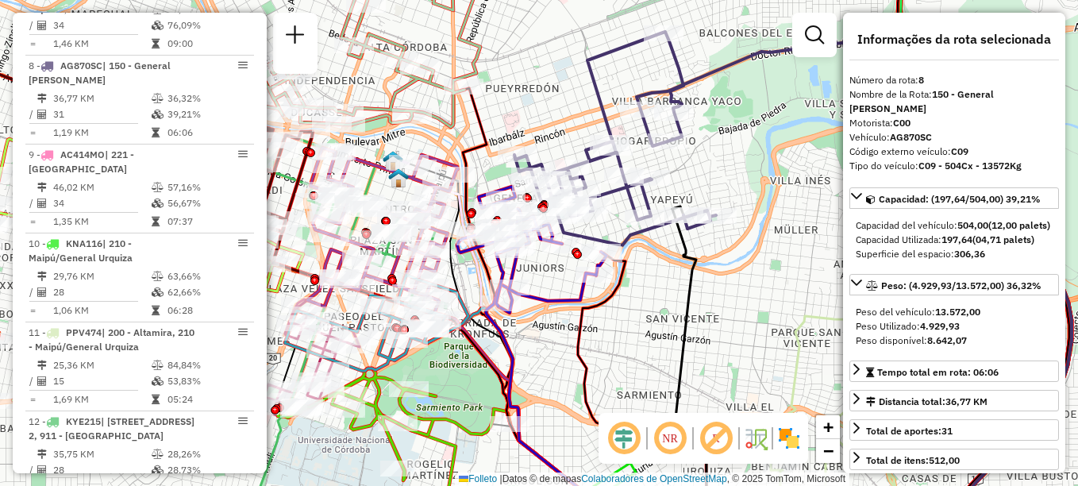
drag, startPoint x: 756, startPoint y: 191, endPoint x: 765, endPoint y: 152, distance: 40.1
click at [765, 152] on div "Janela de atendimento Grade de atendimento Capacidade Transportadoras Veículos …" at bounding box center [539, 243] width 1078 height 486
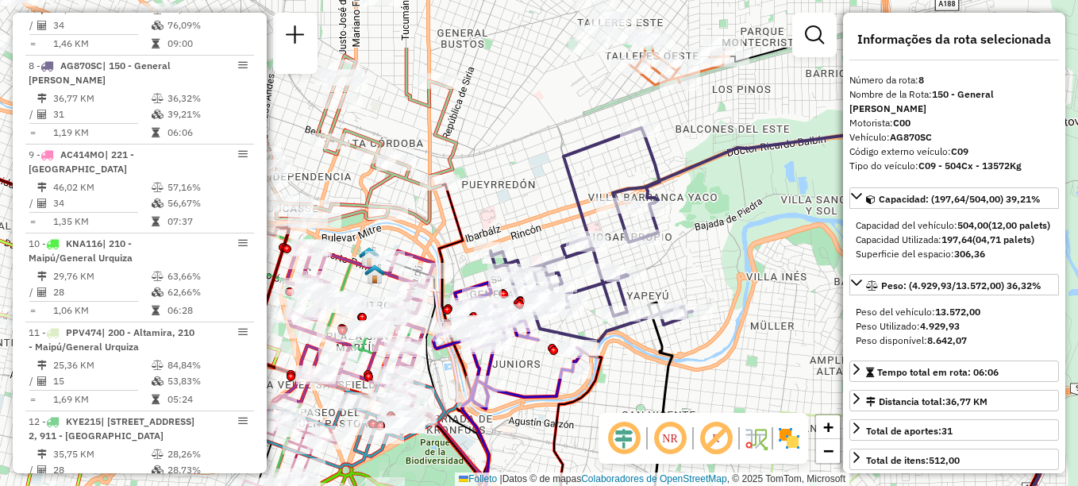
drag, startPoint x: 697, startPoint y: 368, endPoint x: 688, endPoint y: 393, distance: 26.4
click at [688, 393] on div "Janela de atendimento Grade de atendimento Capacidade Transportadoras Veículos …" at bounding box center [539, 243] width 1078 height 486
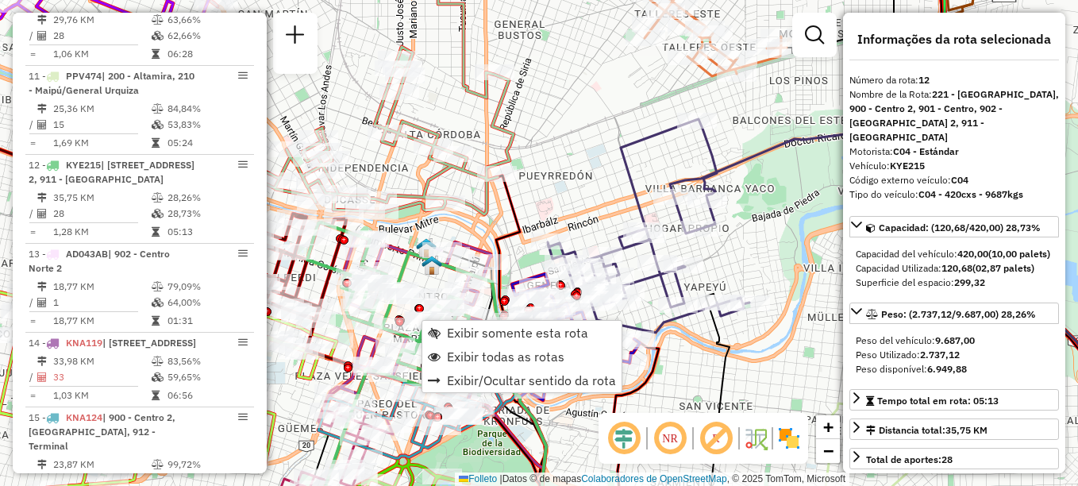
scroll to position [1458, 0]
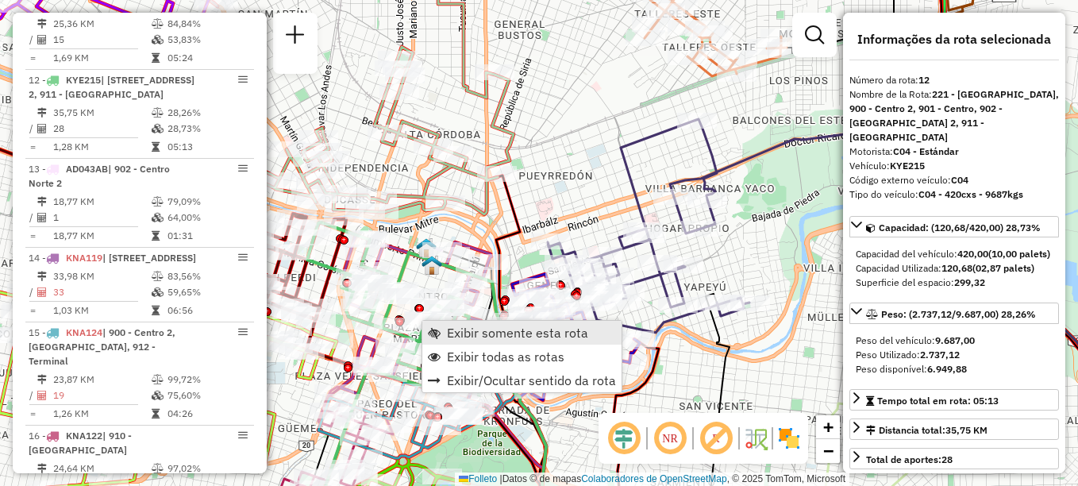
click at [480, 333] on span "Exibir somente esta rota" at bounding box center [517, 332] width 141 height 13
